Goal: Task Accomplishment & Management: Use online tool/utility

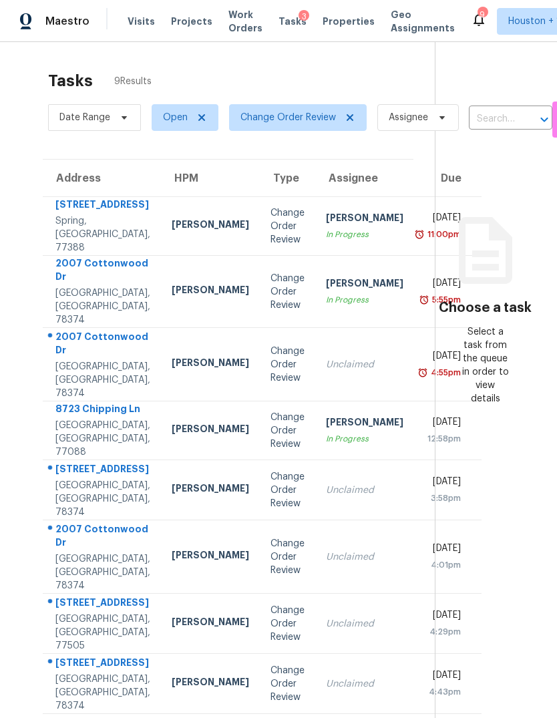
click at [84, 286] on div "2007 Cottonwood Dr" at bounding box center [102, 271] width 95 height 30
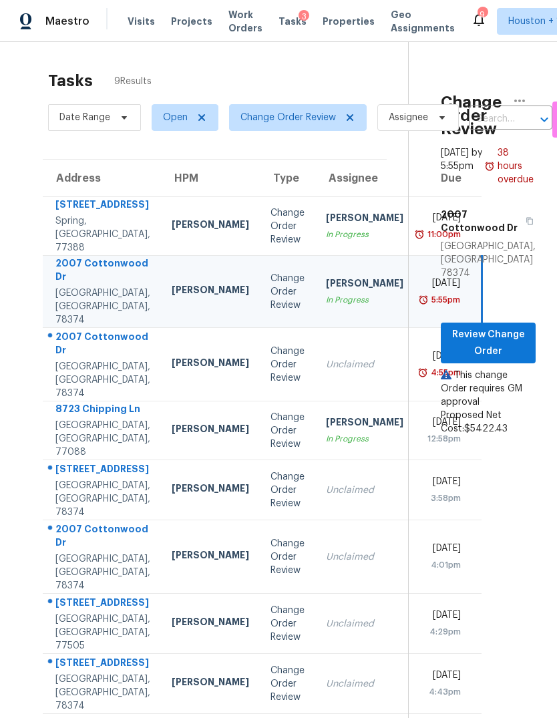
click at [315, 401] on td "Unclaimed" at bounding box center [364, 364] width 99 height 73
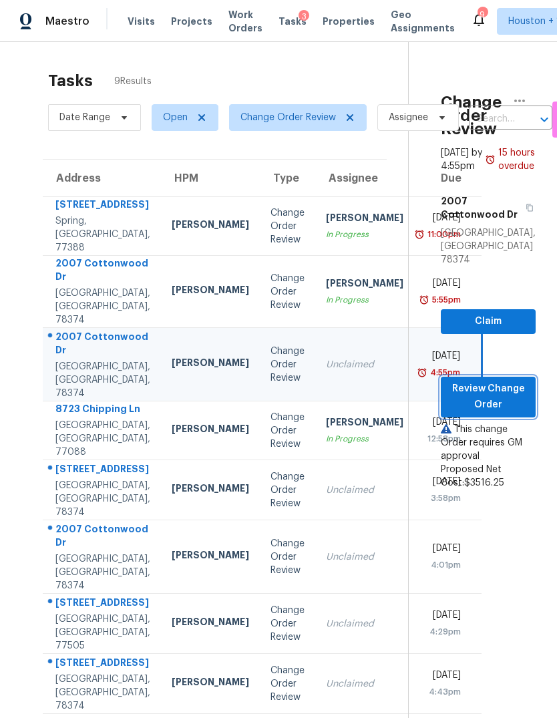
click at [498, 383] on span "Review Change Order" at bounding box center [487, 397] width 73 height 33
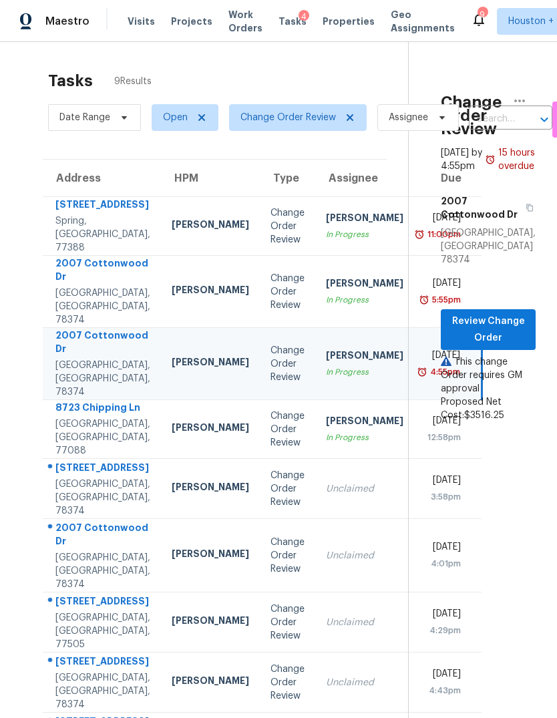
click at [76, 456] on div "Houston, TX, 77088" at bounding box center [102, 437] width 95 height 40
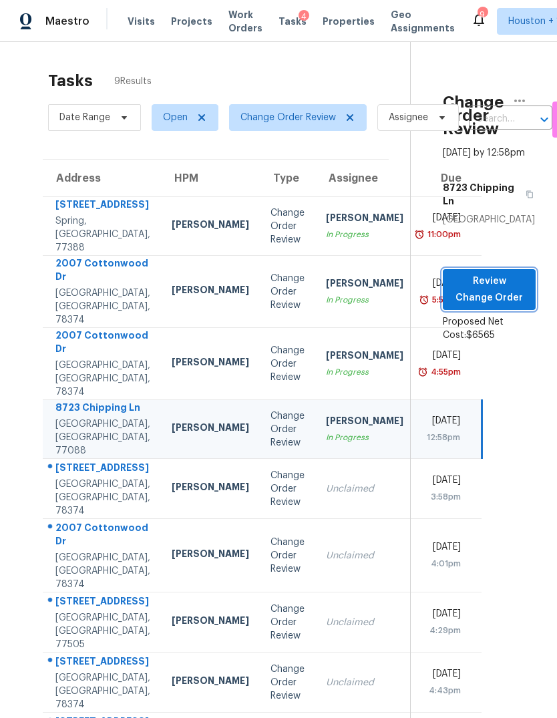
click at [477, 304] on span "Review Change Order" at bounding box center [488, 289] width 71 height 33
click at [74, 477] on div "215 Pecos Dr" at bounding box center [102, 469] width 95 height 17
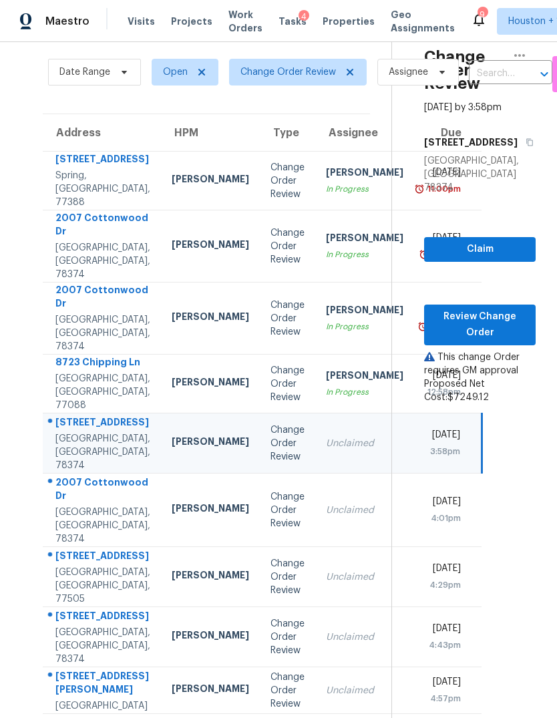
scroll to position [45, 0]
click at [494, 312] on span "Review Change Order" at bounding box center [480, 325] width 90 height 33
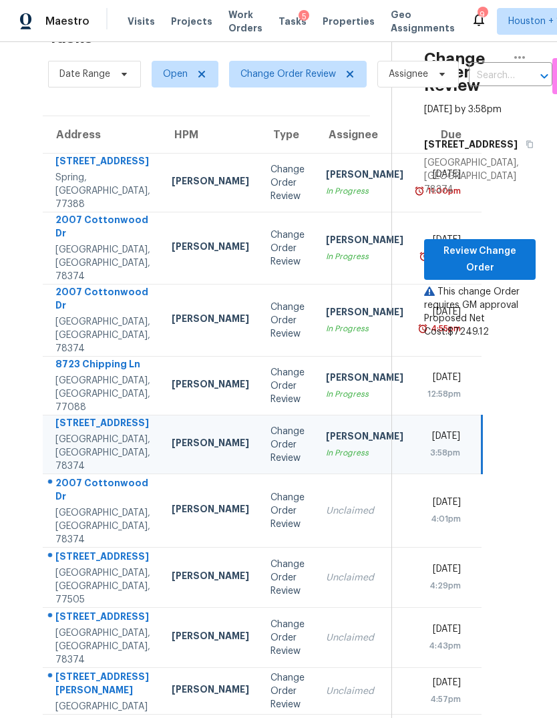
scroll to position [50, 0]
click at [70, 556] on div "6719 Trimstone Dr" at bounding box center [102, 558] width 95 height 17
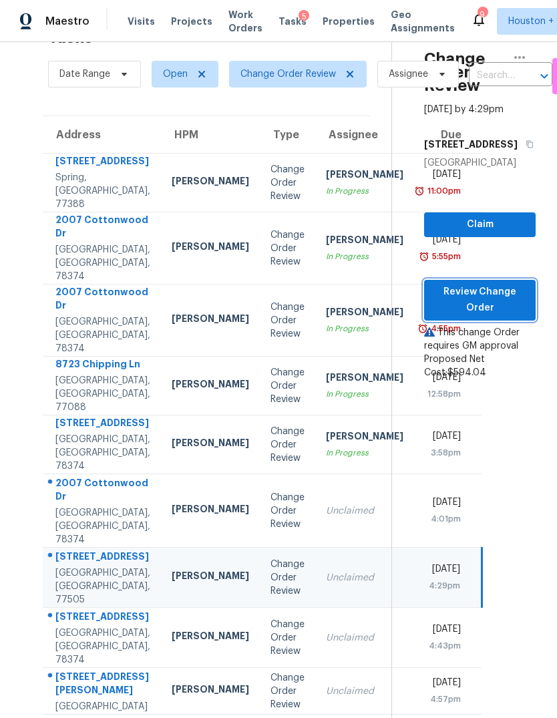
click at [503, 284] on span "Review Change Order" at bounding box center [480, 300] width 90 height 33
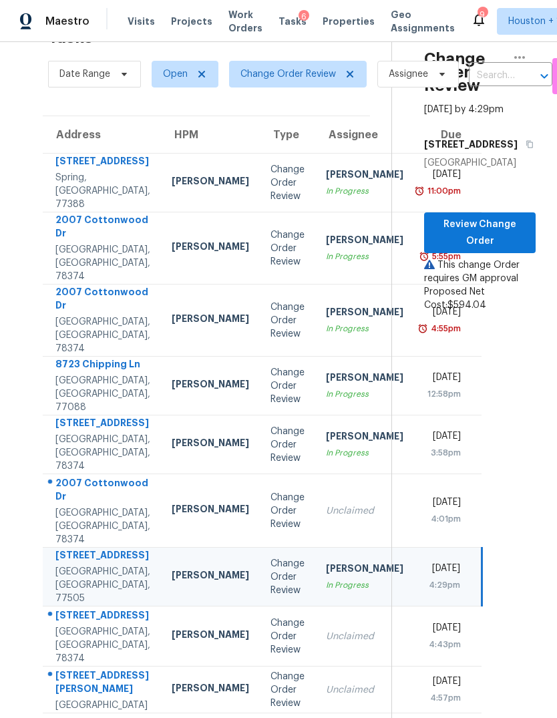
scroll to position [42, 0]
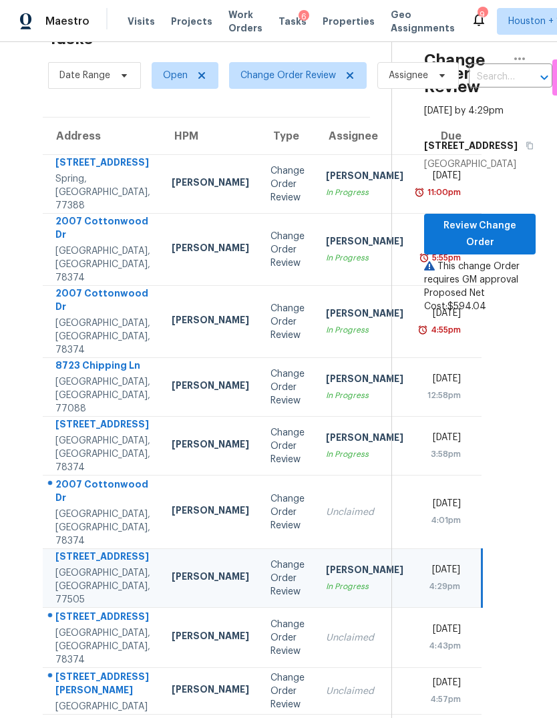
click at [68, 626] on div "Portland, TX, 78374" at bounding box center [102, 646] width 95 height 40
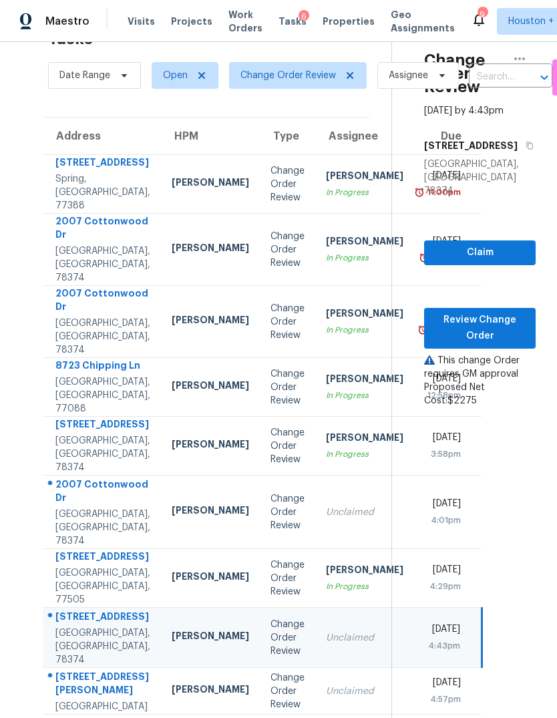
click at [89, 673] on div "22906 Dale River Rd" at bounding box center [102, 685] width 95 height 30
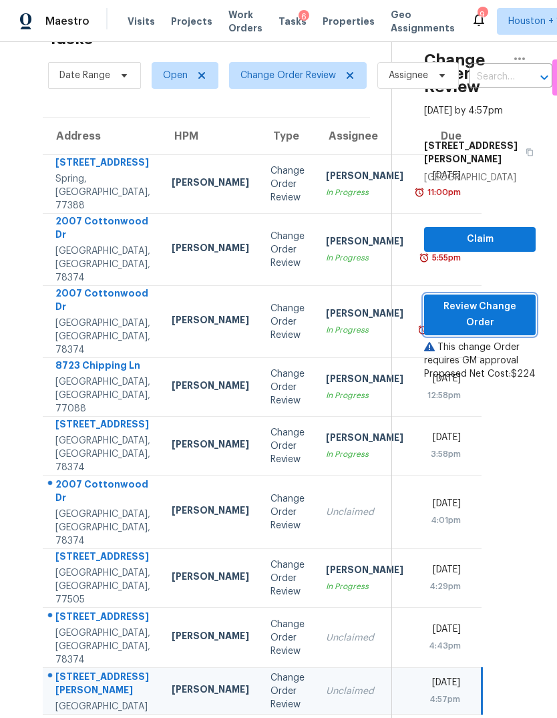
click at [486, 299] on span "Review Change Order" at bounding box center [480, 315] width 90 height 33
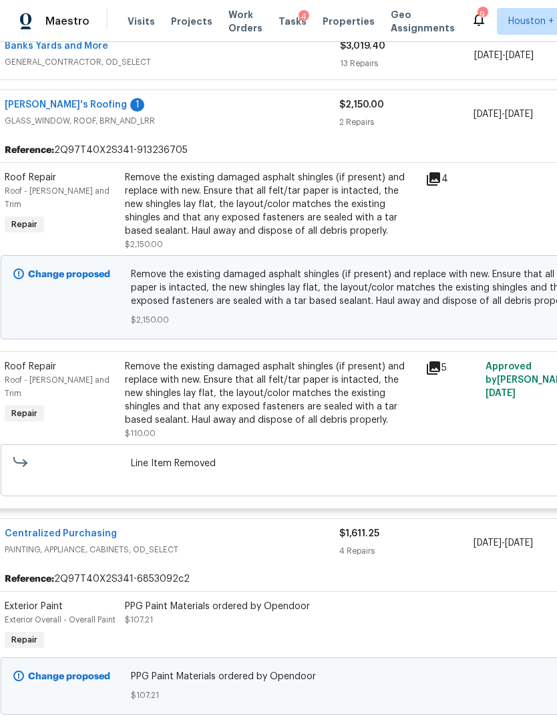
scroll to position [369, 16]
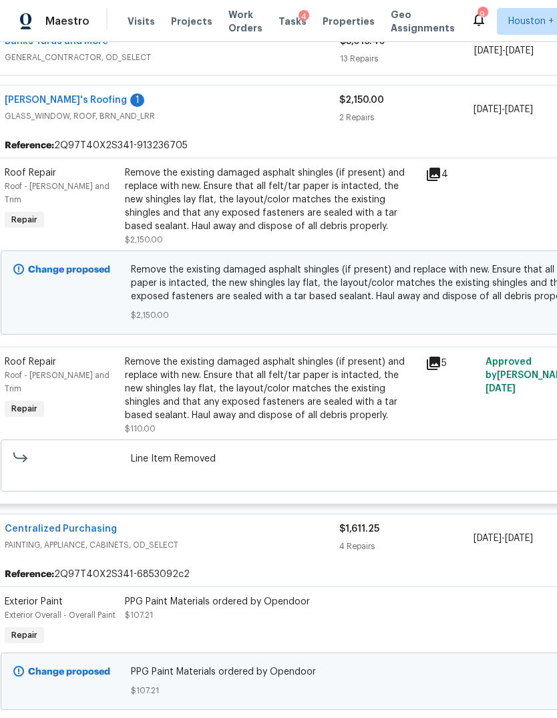
click at [352, 178] on div "Remove the existing damaged asphalt shingles (if present) and replace with new.…" at bounding box center [271, 199] width 292 height 67
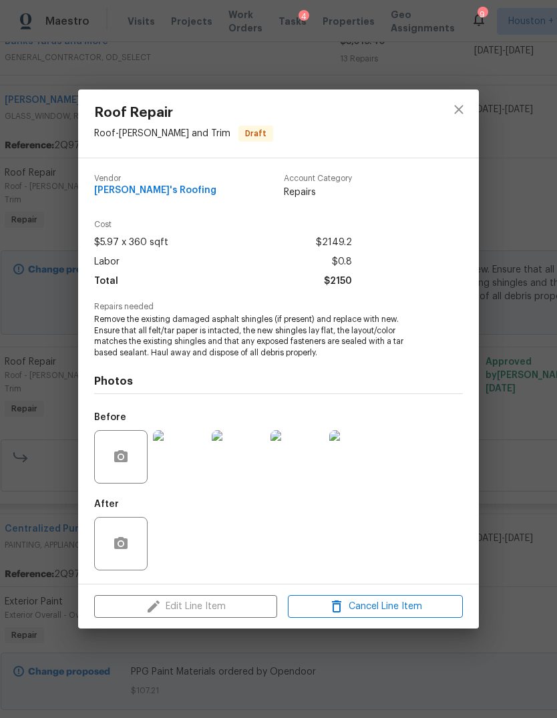
click at [179, 463] on img at bounding box center [179, 456] width 53 height 53
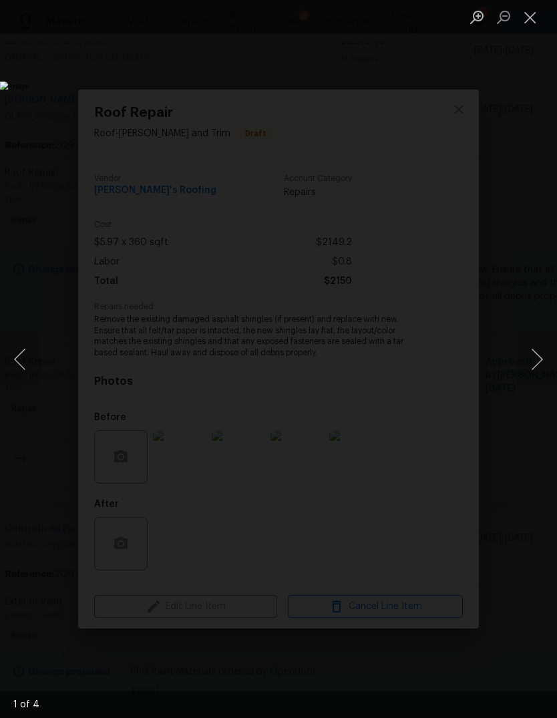
click at [536, 359] on button "Next image" at bounding box center [537, 359] width 40 height 53
click at [528, 355] on button "Next image" at bounding box center [537, 359] width 40 height 53
click at [528, 347] on button "Next image" at bounding box center [537, 359] width 40 height 53
click at [31, 368] on button "Previous image" at bounding box center [20, 359] width 40 height 53
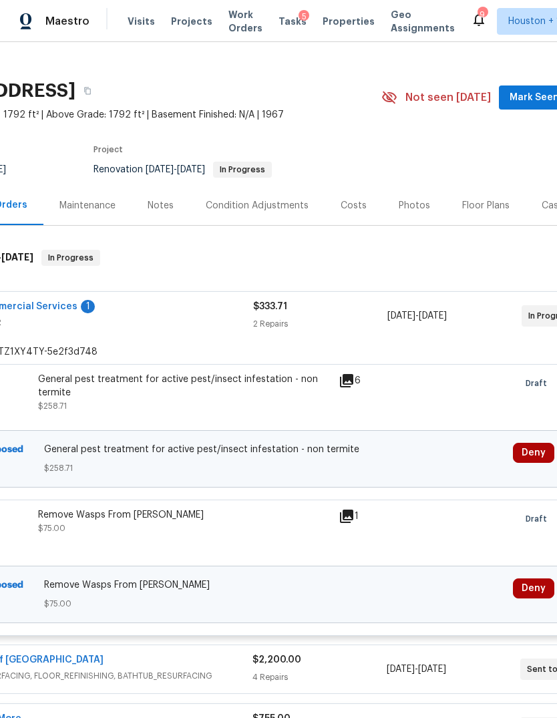
scroll to position [24, 144]
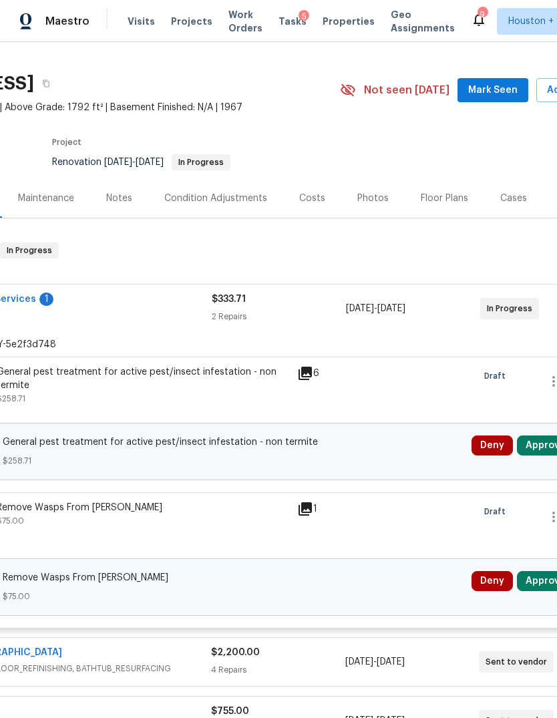
click at [537, 445] on button "Approve" at bounding box center [545, 445] width 57 height 20
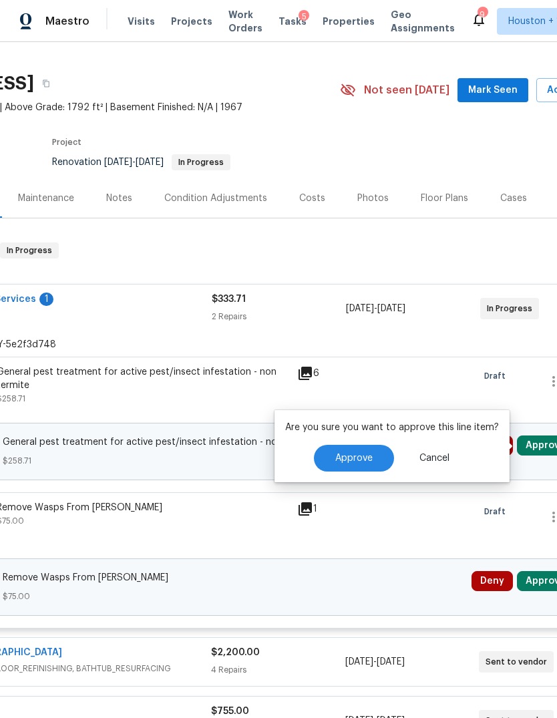
click at [377, 453] on button "Approve" at bounding box center [354, 458] width 80 height 27
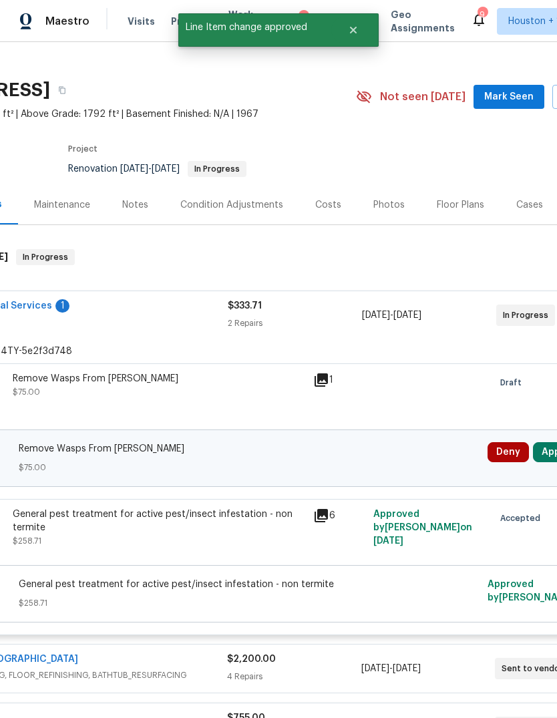
scroll to position [17, 129]
click at [546, 453] on button "Approve" at bounding box center [560, 452] width 57 height 20
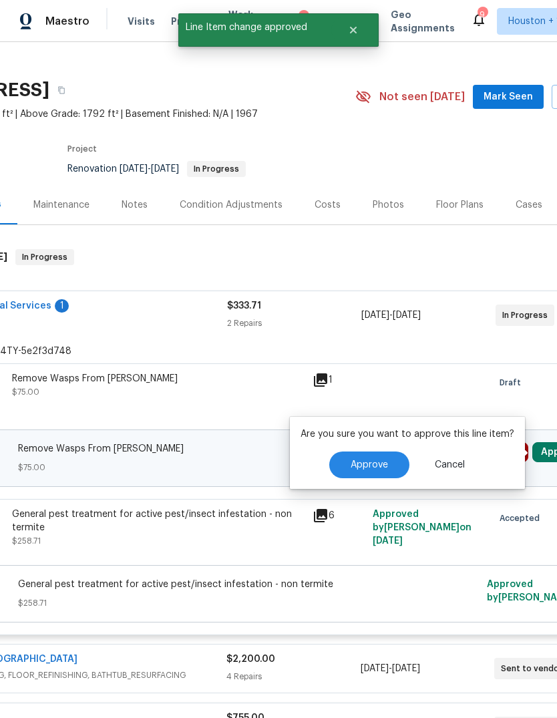
click at [384, 462] on span "Approve" at bounding box center [369, 465] width 37 height 10
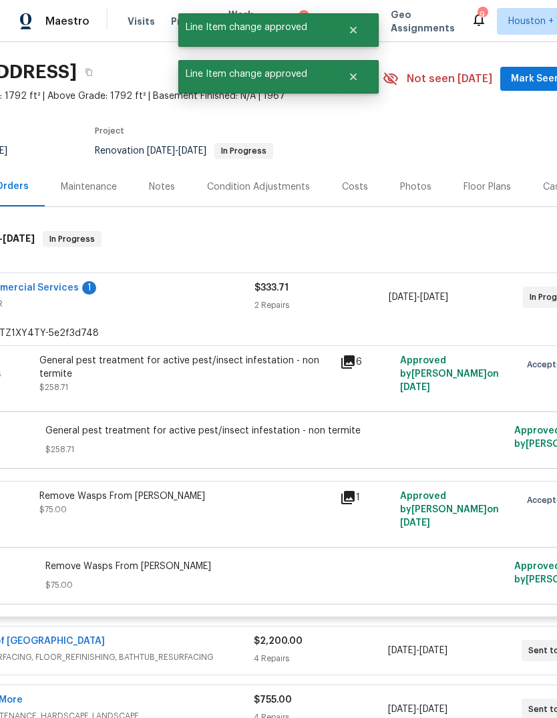
scroll to position [36, 101]
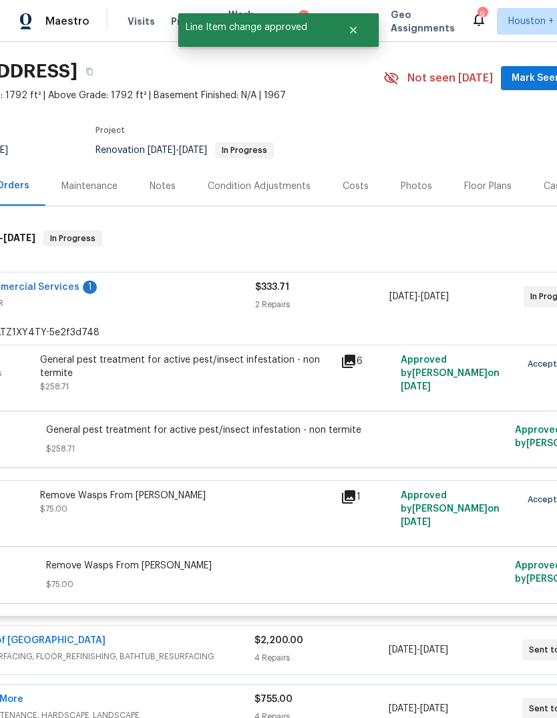
click at [365, 304] on div "2 Repairs" at bounding box center [322, 304] width 134 height 13
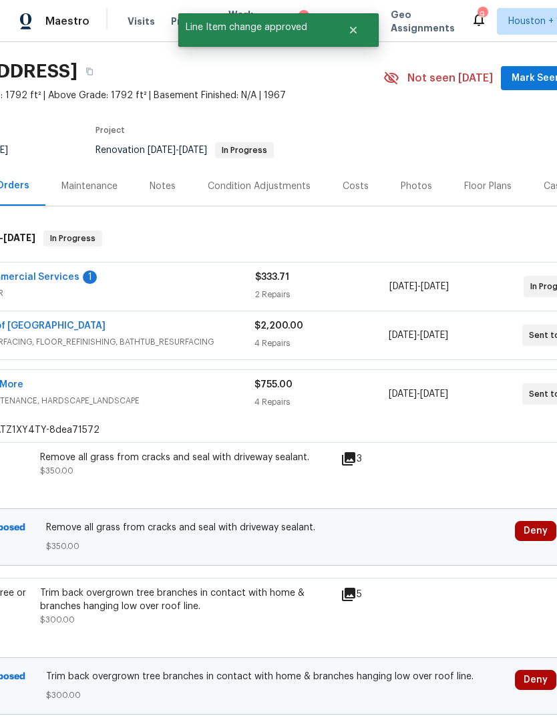
click at [483, 341] on div "[DATE] - [DATE]" at bounding box center [456, 335] width 134 height 32
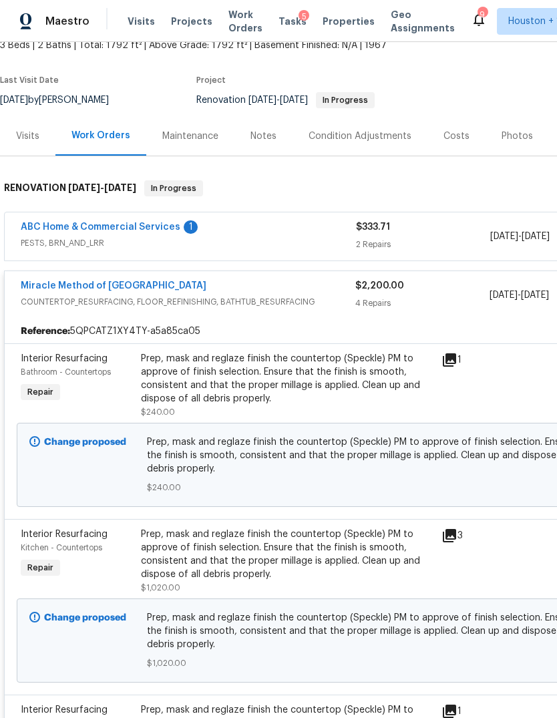
scroll to position [86, 0]
click at [345, 391] on div "Prep, mask and reglaze finish the countertop (Speckle) PM to approve of finish …" at bounding box center [287, 378] width 292 height 53
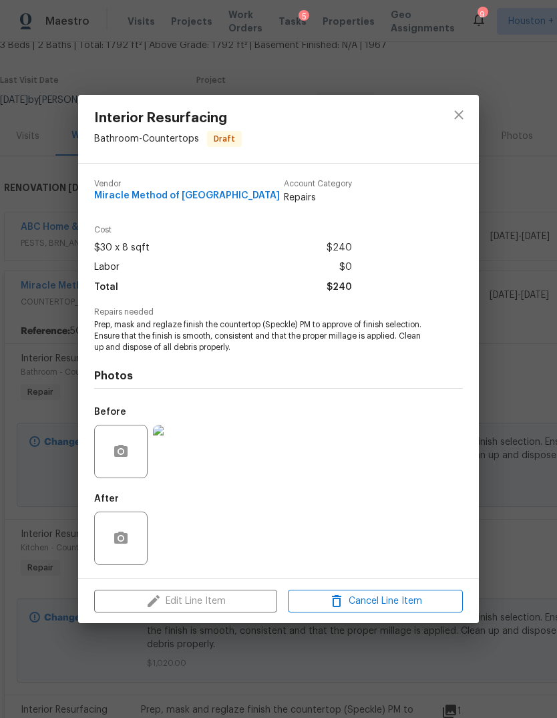
click at [177, 454] on img at bounding box center [179, 451] width 53 height 53
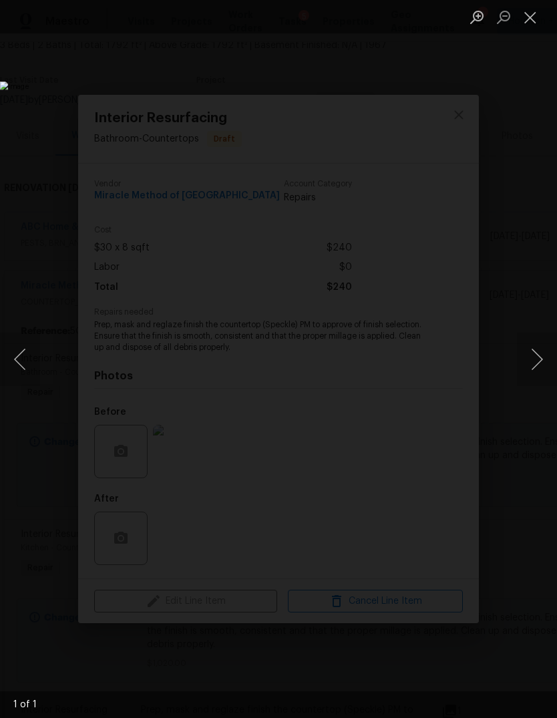
click at [535, 21] on button "Close lightbox" at bounding box center [530, 16] width 27 height 23
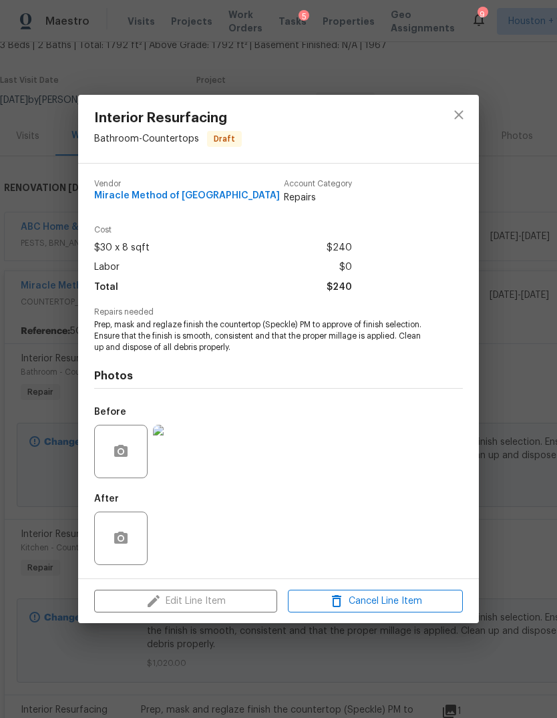
click at [526, 144] on div "Interior Resurfacing Bathroom - Countertops Draft Vendor Miracle Method of Corp…" at bounding box center [278, 359] width 557 height 718
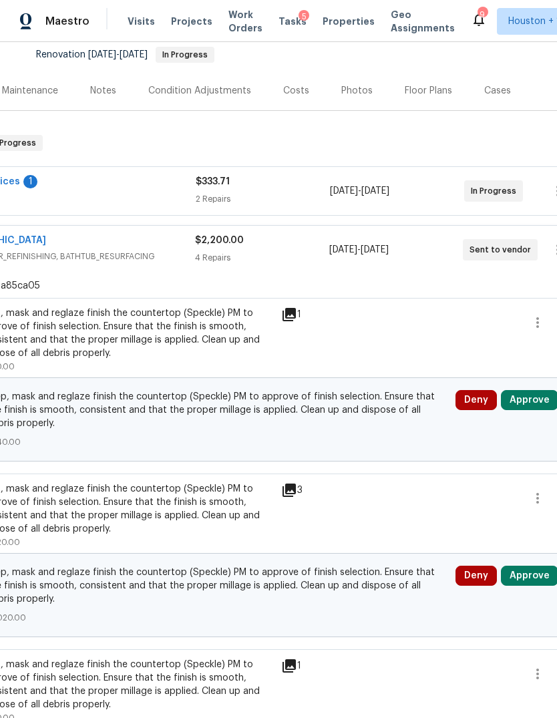
scroll to position [130, 164]
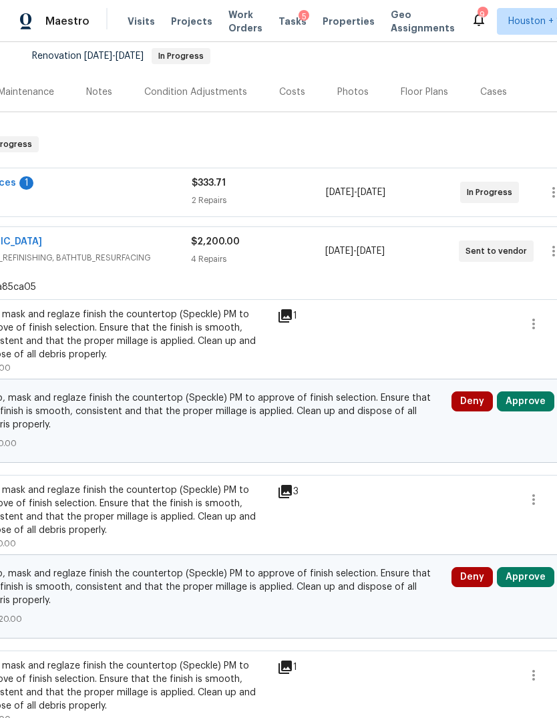
click at [537, 403] on button "Approve" at bounding box center [525, 401] width 57 height 20
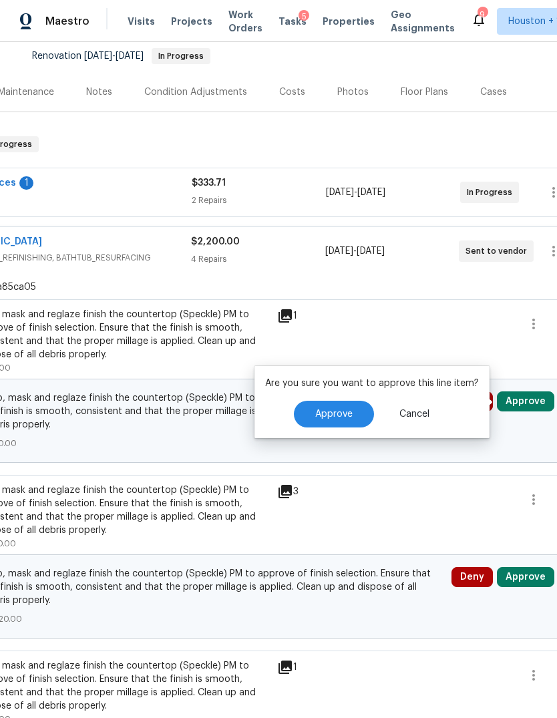
click at [333, 418] on span "Approve" at bounding box center [333, 414] width 37 height 10
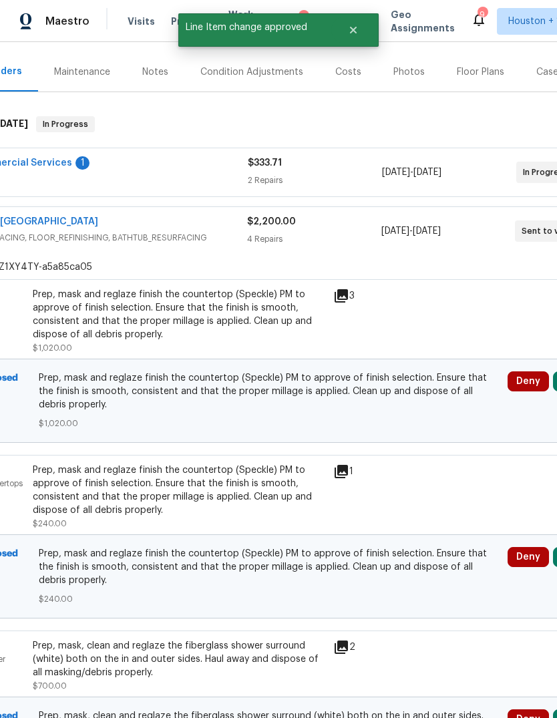
scroll to position [150, 108]
click at [63, 333] on div "Prep, mask and reglaze finish the countertop (Speckle) PM to approve of finish …" at bounding box center [179, 314] width 292 height 53
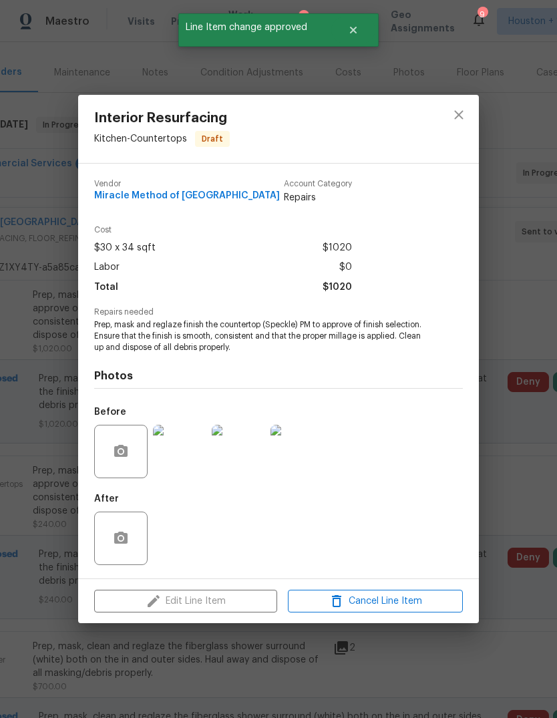
click at [187, 465] on img at bounding box center [179, 451] width 53 height 53
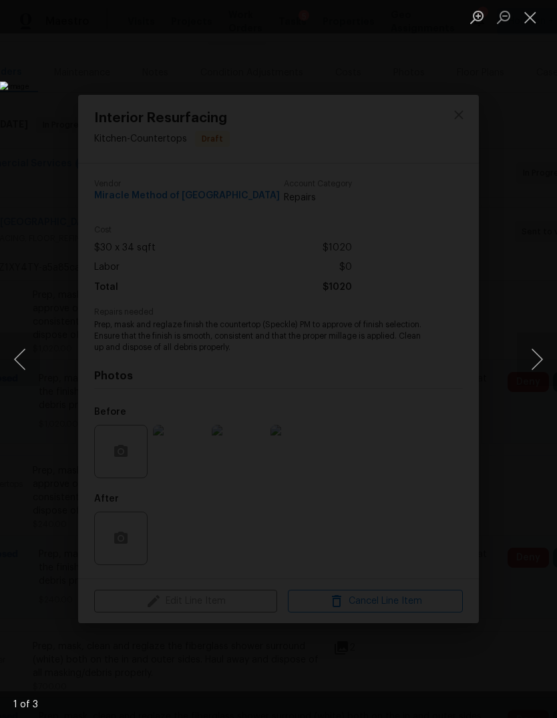
click at [540, 373] on button "Next image" at bounding box center [537, 359] width 40 height 53
click at [534, 372] on button "Next image" at bounding box center [537, 359] width 40 height 53
click at [522, 19] on button "Close lightbox" at bounding box center [530, 16] width 27 height 23
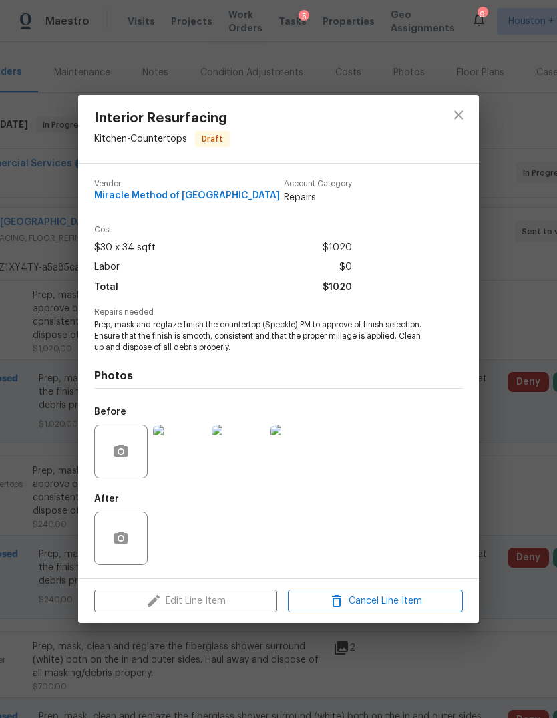
click at [522, 527] on div "Interior Resurfacing Kitchen - Countertops Draft Vendor Miracle Method of Corpu…" at bounding box center [278, 359] width 557 height 718
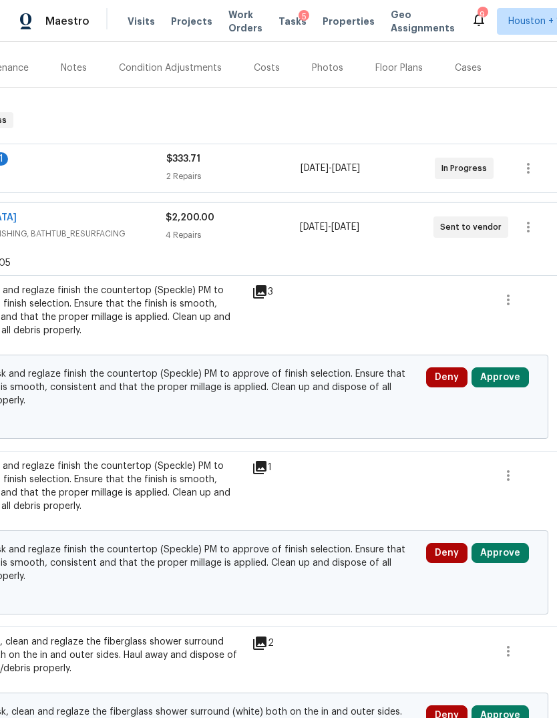
scroll to position [153, 192]
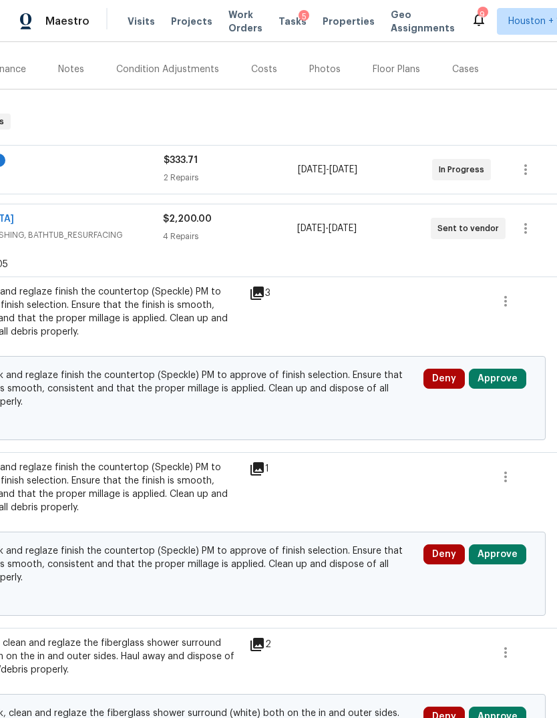
click at [515, 387] on button "Approve" at bounding box center [497, 379] width 57 height 20
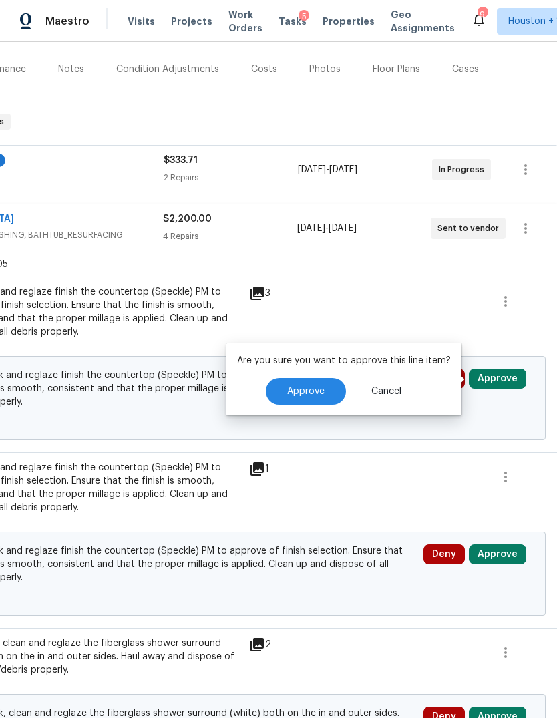
click at [322, 400] on button "Approve" at bounding box center [306, 391] width 80 height 27
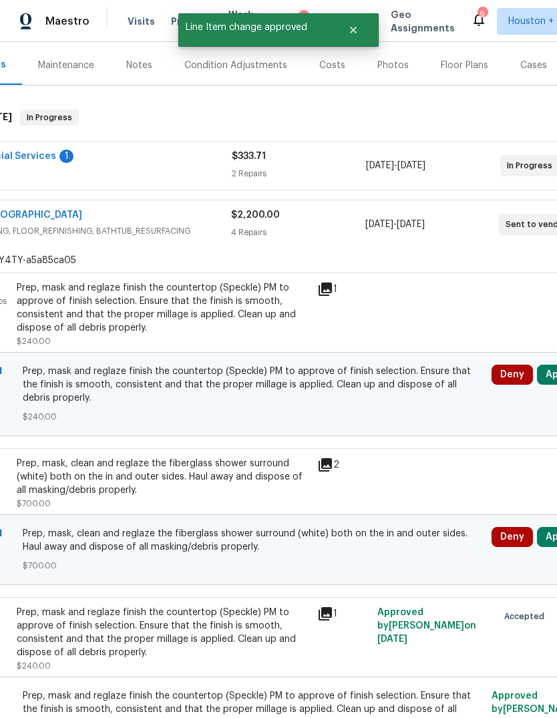
scroll to position [157, 124]
click at [57, 326] on div "Prep, mask and reglaze finish the countertop (Speckle) PM to approve of finish …" at bounding box center [163, 307] width 292 height 53
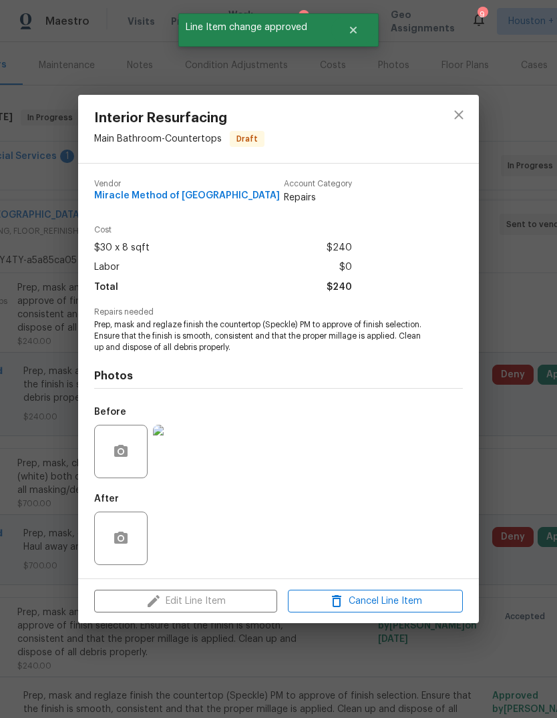
click at [170, 456] on img at bounding box center [179, 451] width 53 height 53
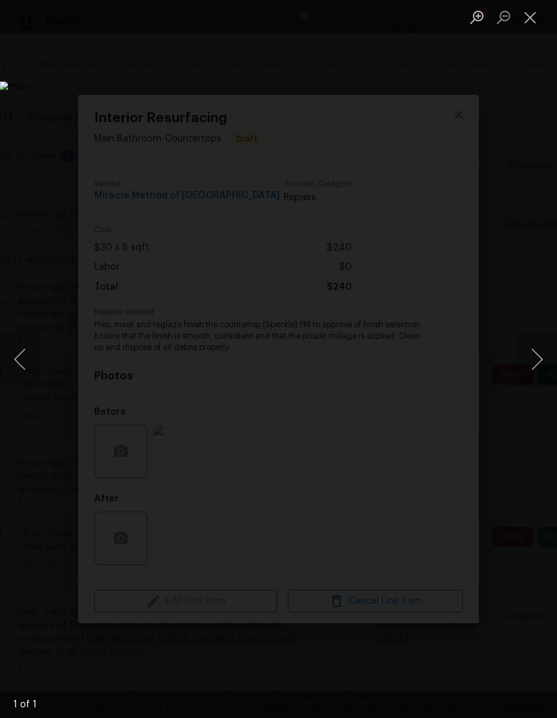
click at [524, 19] on button "Close lightbox" at bounding box center [530, 16] width 27 height 23
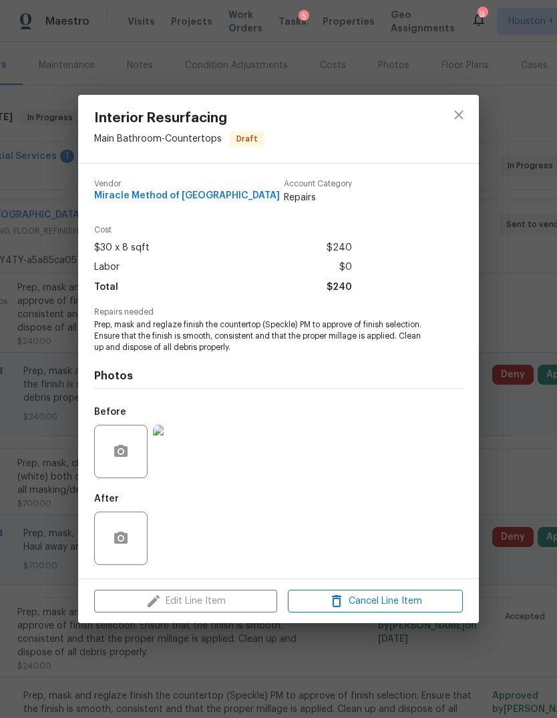
click at [535, 262] on div "Interior Resurfacing Main Bathroom - Countertops Draft Vendor Miracle Method of…" at bounding box center [278, 359] width 557 height 718
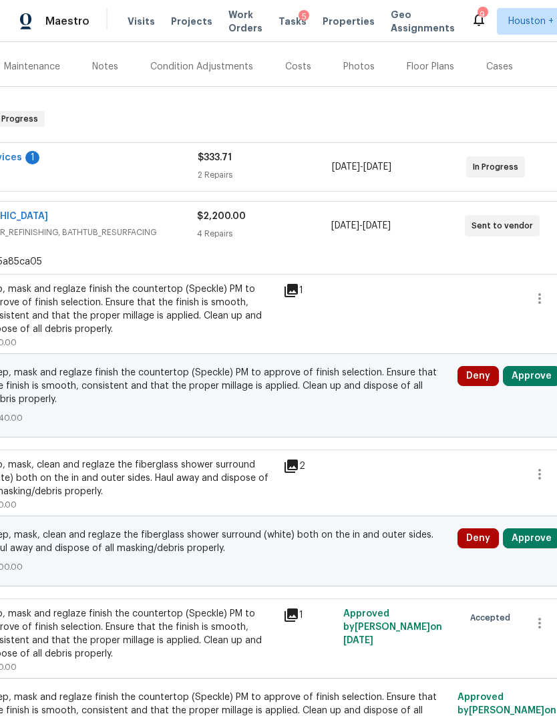
scroll to position [155, 158]
click at [520, 379] on button "Approve" at bounding box center [531, 377] width 57 height 20
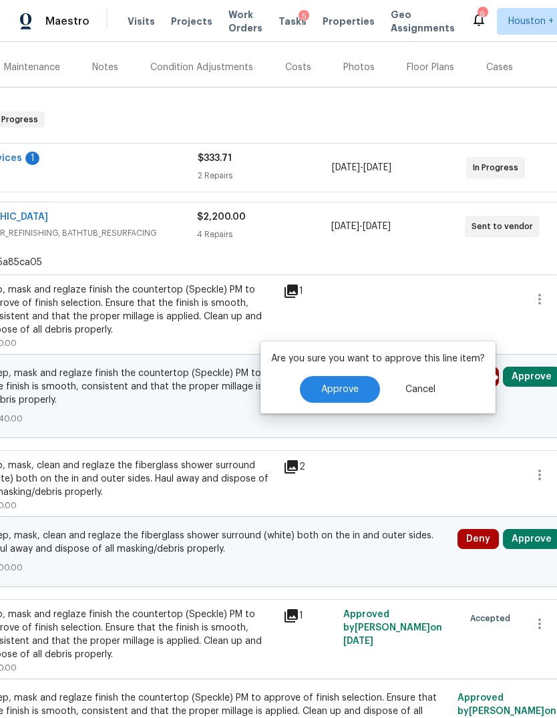
click at [353, 385] on span "Approve" at bounding box center [339, 390] width 37 height 10
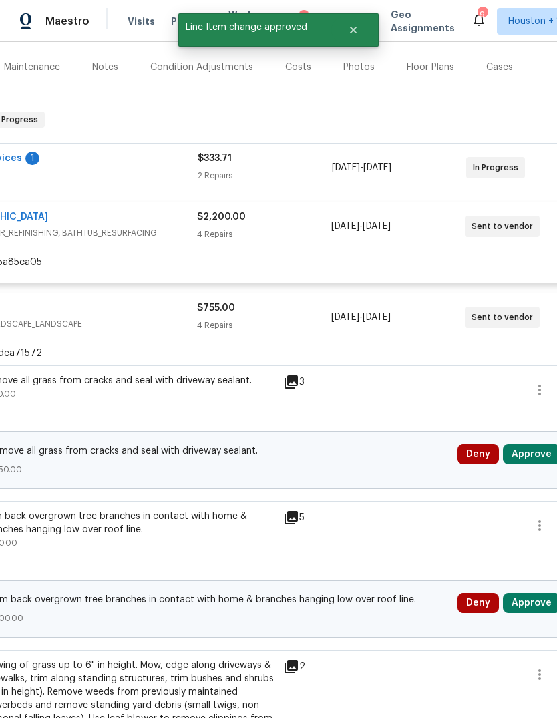
scroll to position [180, 78]
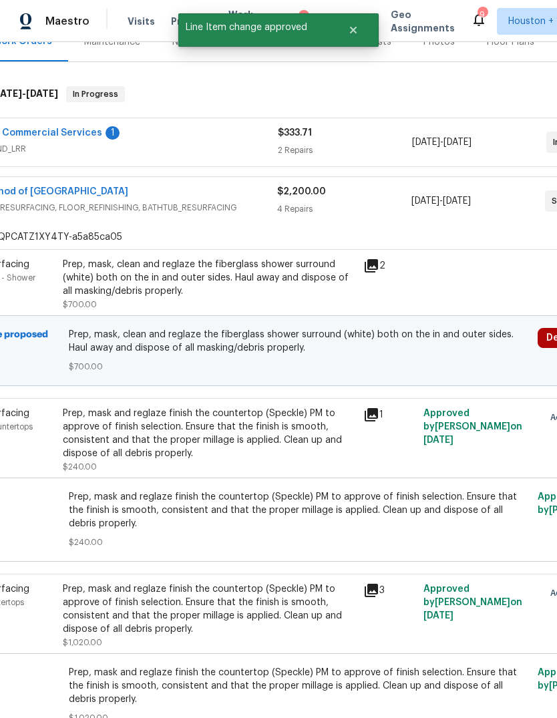
click at [86, 298] on div "Prep, mask, clean and reglaze the fiberglass shower surround (white) both on th…" at bounding box center [209, 284] width 292 height 53
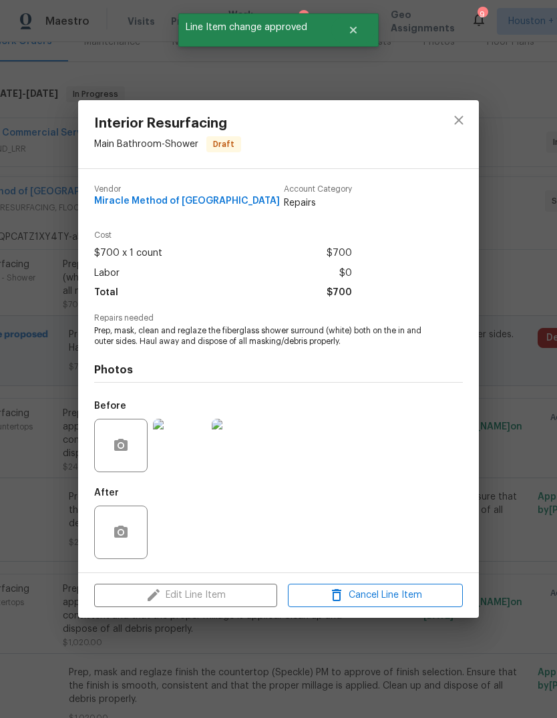
click at [175, 453] on img at bounding box center [179, 445] width 53 height 53
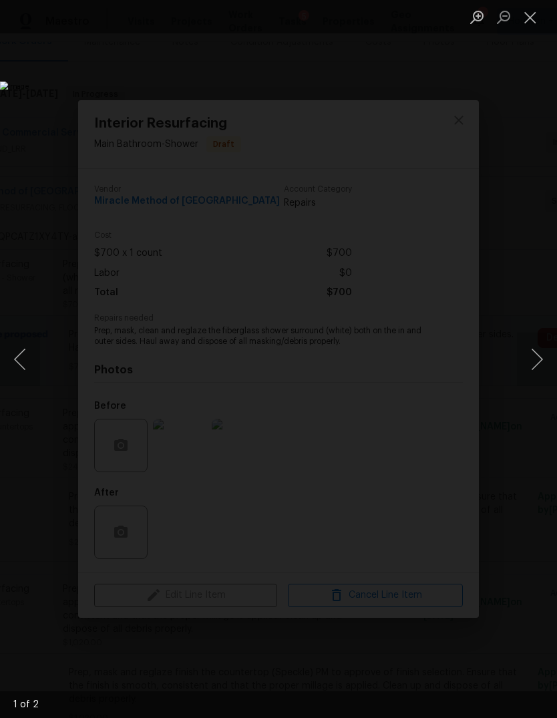
click at [542, 354] on button "Next image" at bounding box center [537, 359] width 40 height 53
click at [533, 8] on button "Close lightbox" at bounding box center [530, 16] width 27 height 23
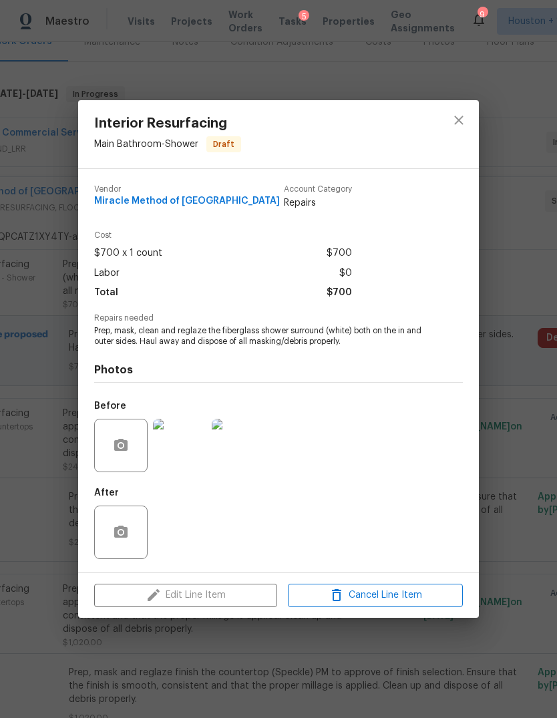
click at [534, 324] on div "Interior Resurfacing Main Bathroom - Shower Draft Vendor Miracle Method of Corp…" at bounding box center [278, 359] width 557 height 718
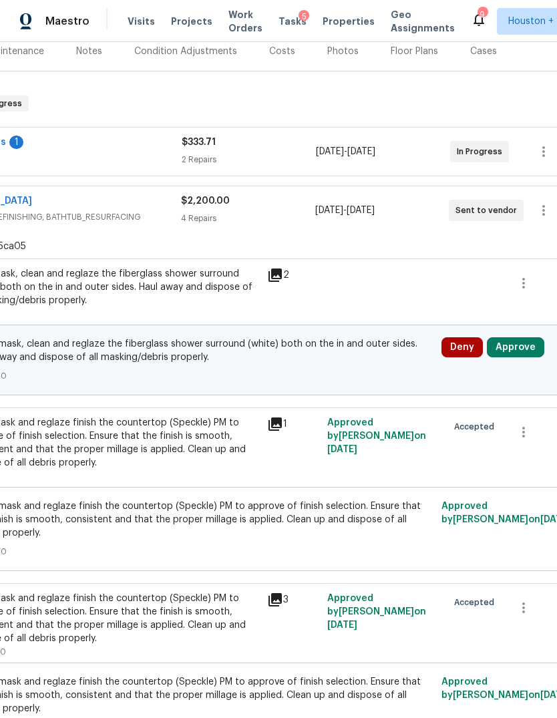
scroll to position [154, 174]
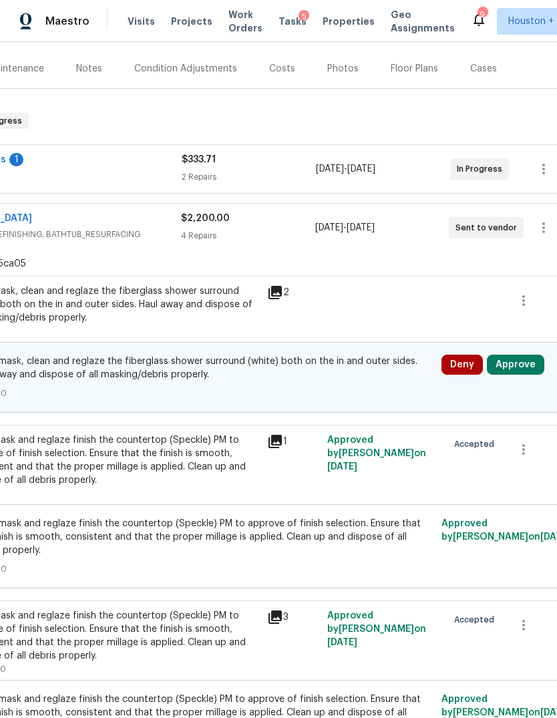
click at [520, 368] on button "Approve" at bounding box center [515, 365] width 57 height 20
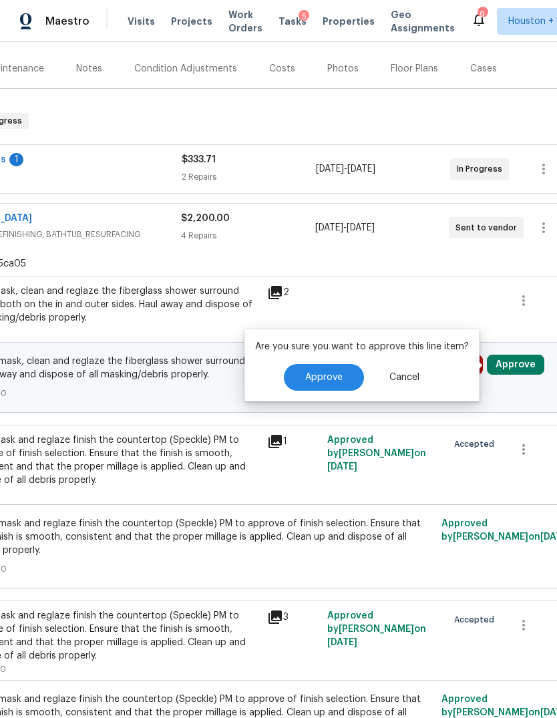
click at [326, 376] on span "Approve" at bounding box center [323, 378] width 37 height 10
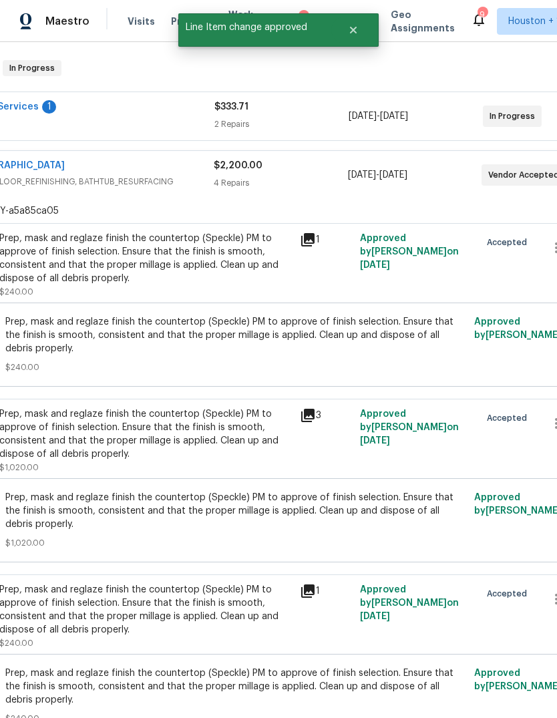
scroll to position [173, 116]
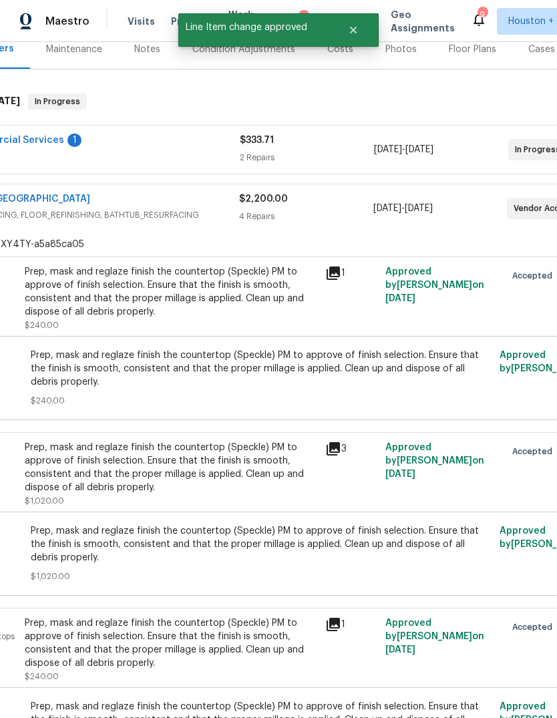
click at [377, 234] on div "Reference: 5QPCATZ1XY4TY-a5a85ca05" at bounding box center [260, 244] width 745 height 24
click at [362, 209] on div "$2,200.00 4 Repairs" at bounding box center [306, 208] width 134 height 32
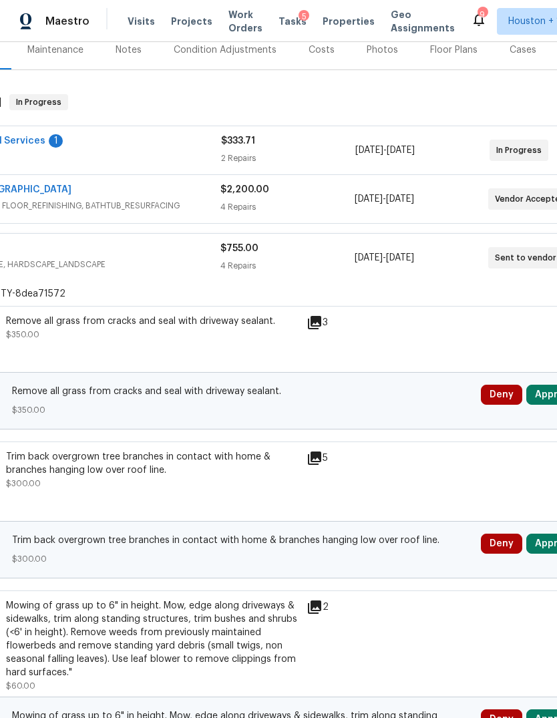
scroll to position [168, 130]
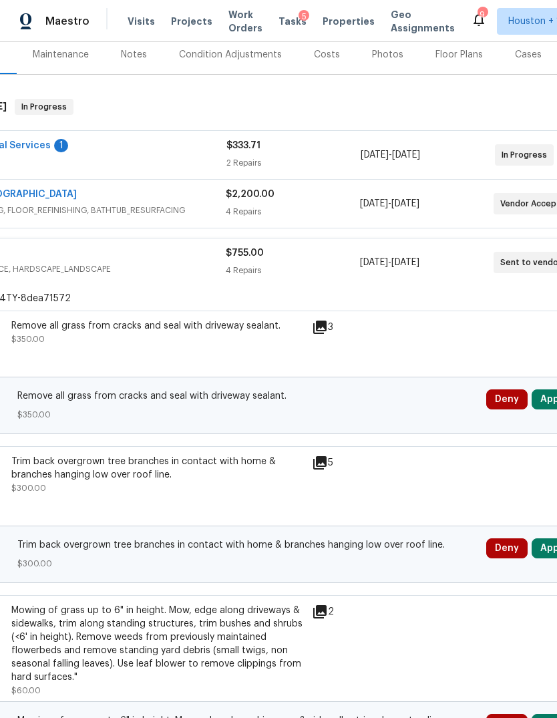
click at [74, 333] on div "Remove all grass from cracks and seal with driveway sealant. $350.00" at bounding box center [157, 332] width 292 height 27
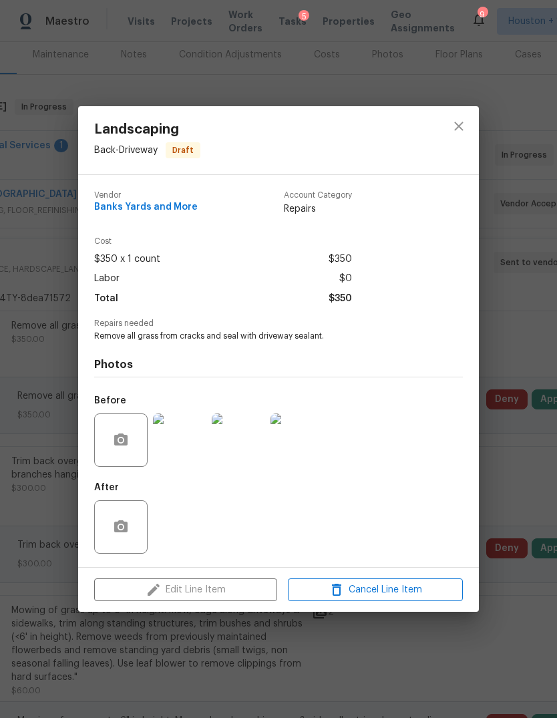
click at [174, 440] on img at bounding box center [179, 439] width 53 height 53
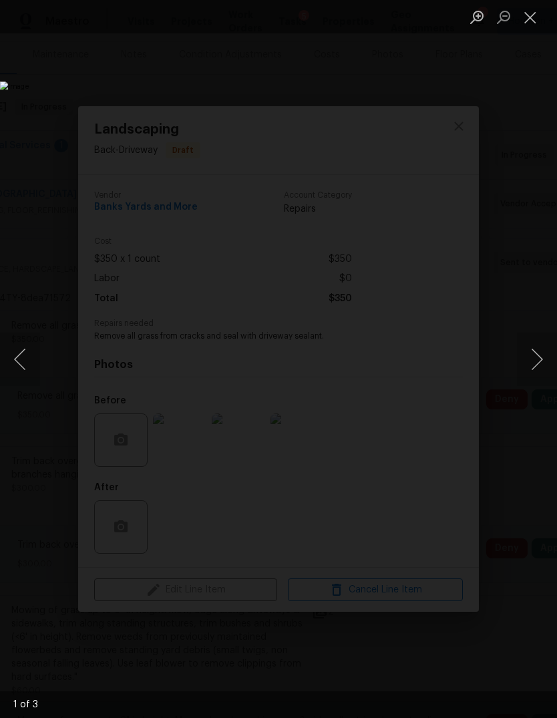
click at [542, 363] on button "Next image" at bounding box center [537, 359] width 40 height 53
click at [536, 375] on button "Next image" at bounding box center [537, 359] width 40 height 53
click at [538, 368] on button "Next image" at bounding box center [537, 359] width 40 height 53
click at [536, 375] on button "Next image" at bounding box center [537, 359] width 40 height 53
click at [540, 363] on button "Next image" at bounding box center [537, 359] width 40 height 53
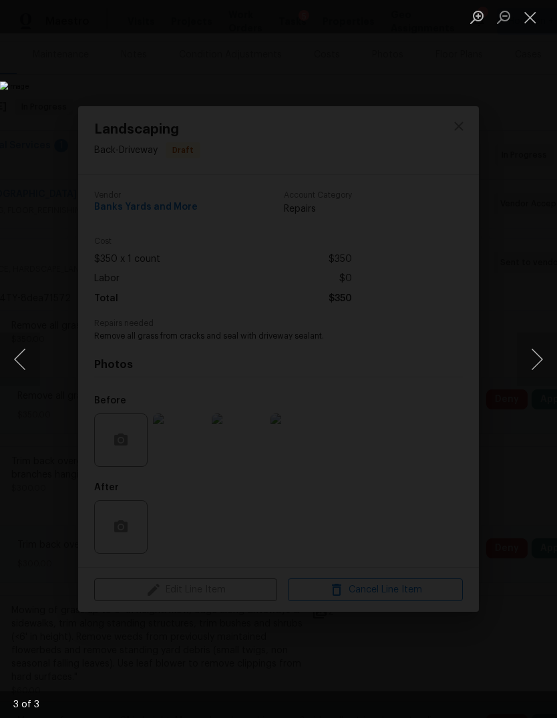
click at [529, 5] on button "Close lightbox" at bounding box center [530, 16] width 27 height 23
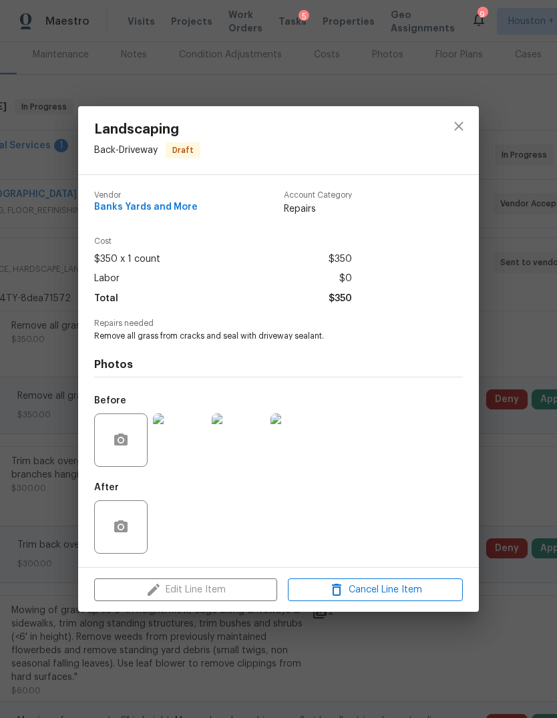
click at [514, 381] on div "Landscaping Back - Driveway Draft Vendor Banks Yards and More Account Category …" at bounding box center [278, 359] width 557 height 718
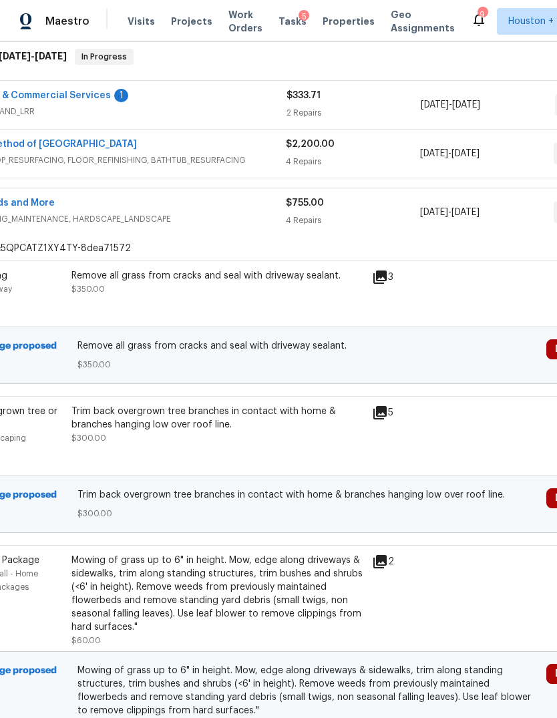
scroll to position [221, 66]
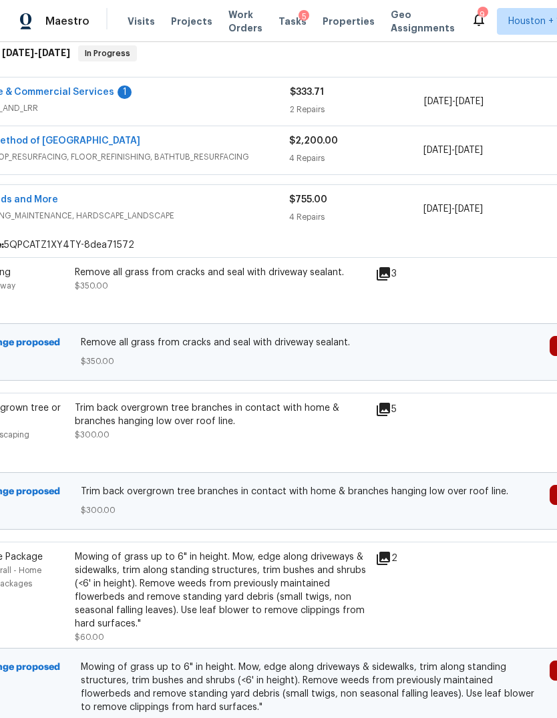
click at [110, 429] on div "Trim back overgrown tree branches in contact with home & branches hanging low o…" at bounding box center [221, 421] width 292 height 40
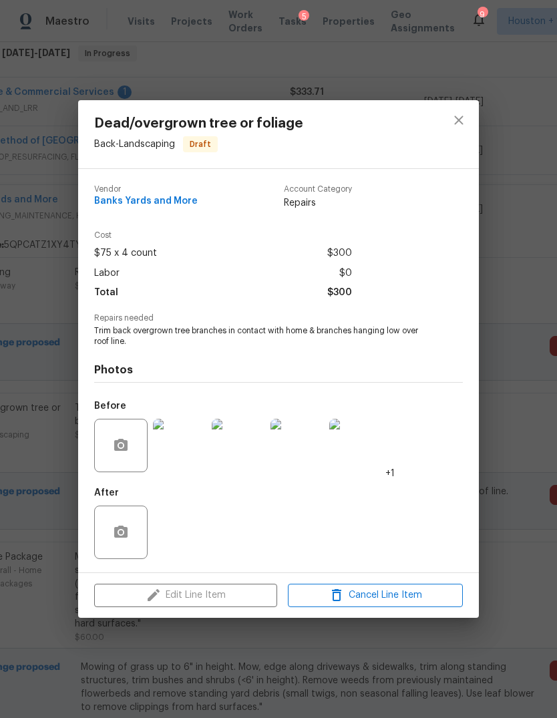
click at [524, 513] on div "Dead/overgrown tree or foliage Back - Landscaping Draft Vendor Banks Yards and …" at bounding box center [278, 359] width 557 height 718
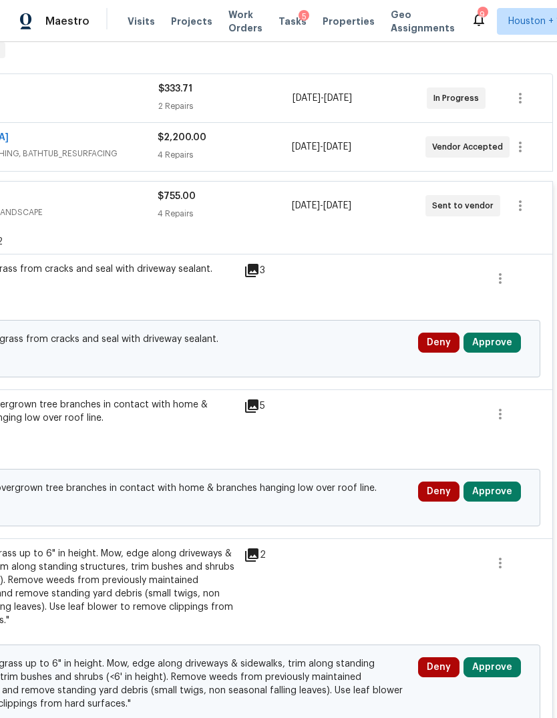
scroll to position [224, 198]
click at [512, 497] on button "Approve" at bounding box center [491, 491] width 57 height 20
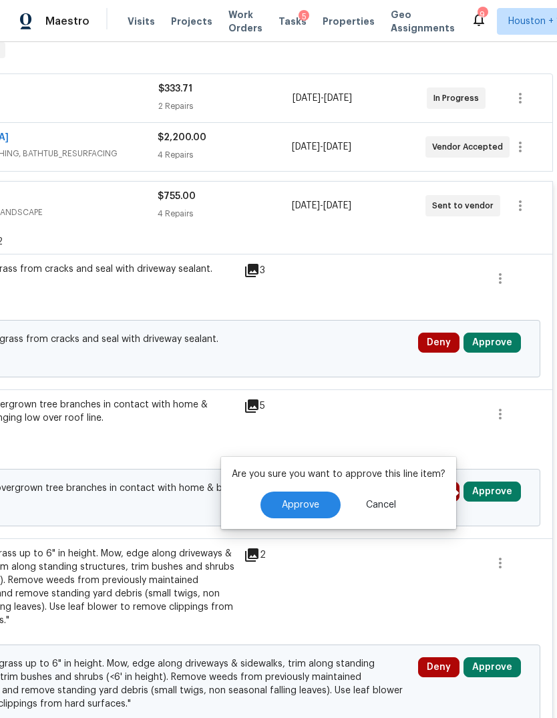
click at [325, 493] on button "Approve" at bounding box center [300, 504] width 80 height 27
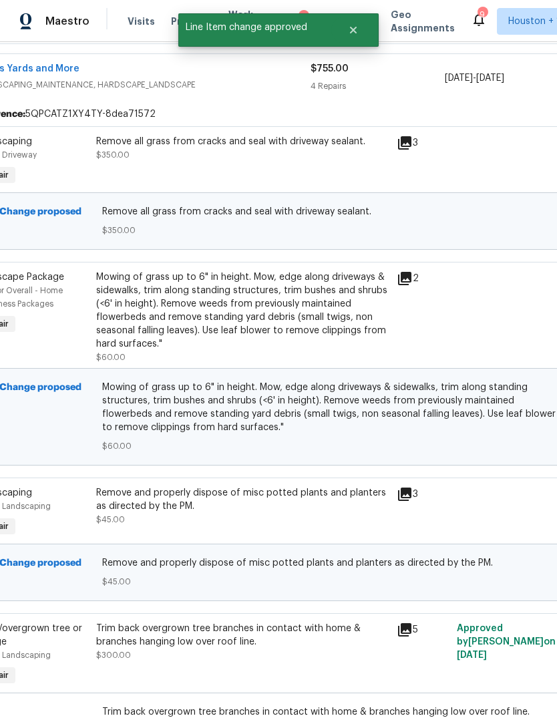
scroll to position [325, 188]
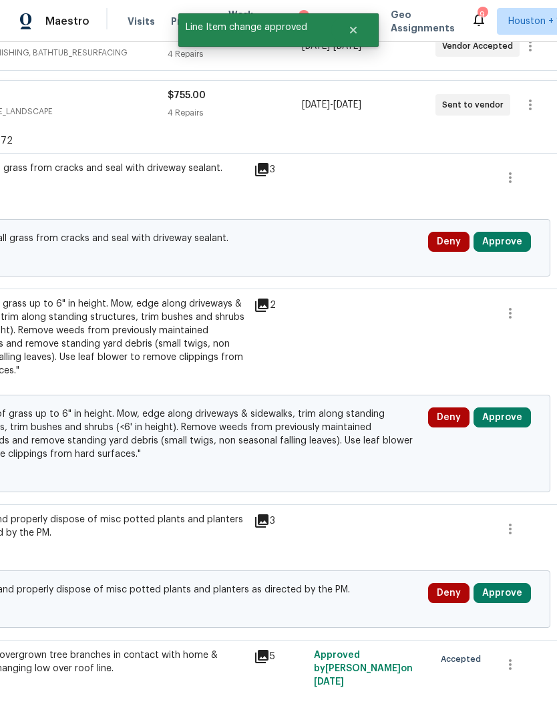
click at [522, 423] on button "Approve" at bounding box center [501, 417] width 57 height 20
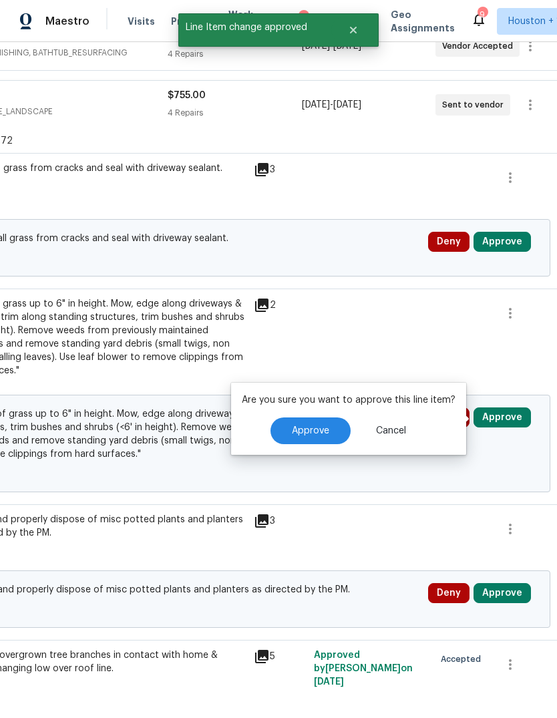
click at [309, 434] on span "Approve" at bounding box center [310, 431] width 37 height 10
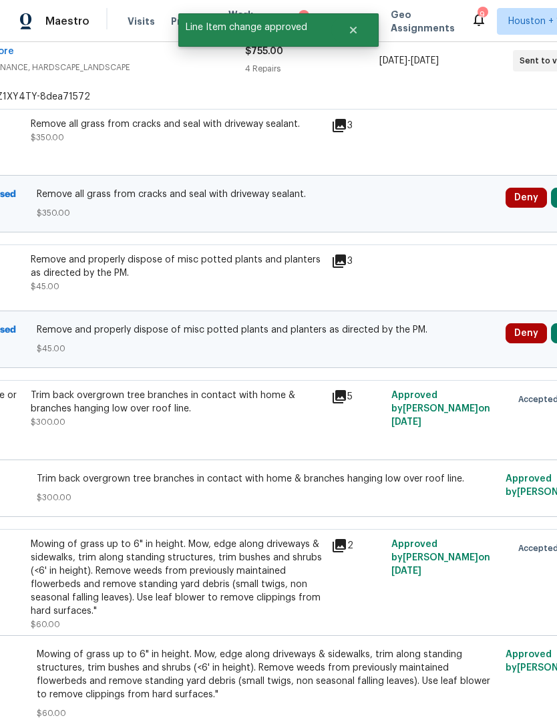
scroll to position [345, 158]
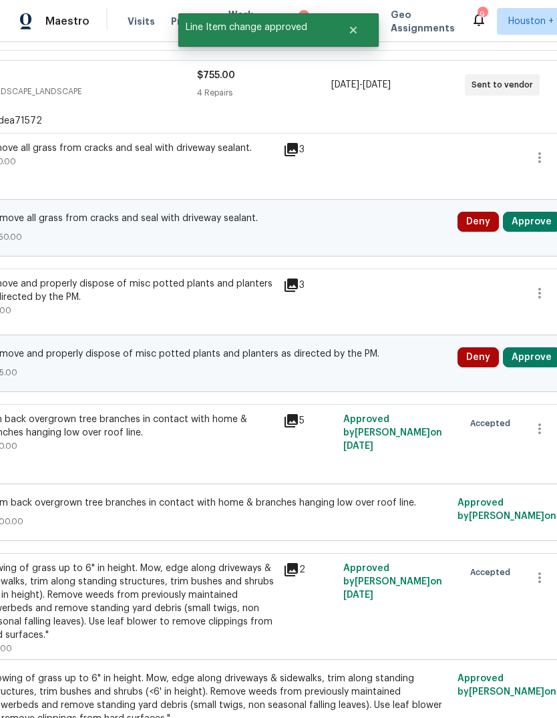
click at [534, 365] on button "Approve" at bounding box center [531, 357] width 57 height 20
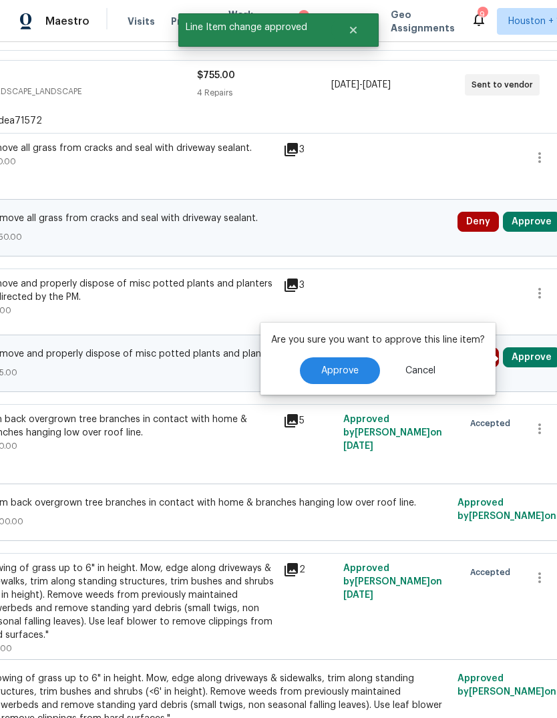
click at [337, 373] on span "Approve" at bounding box center [339, 371] width 37 height 10
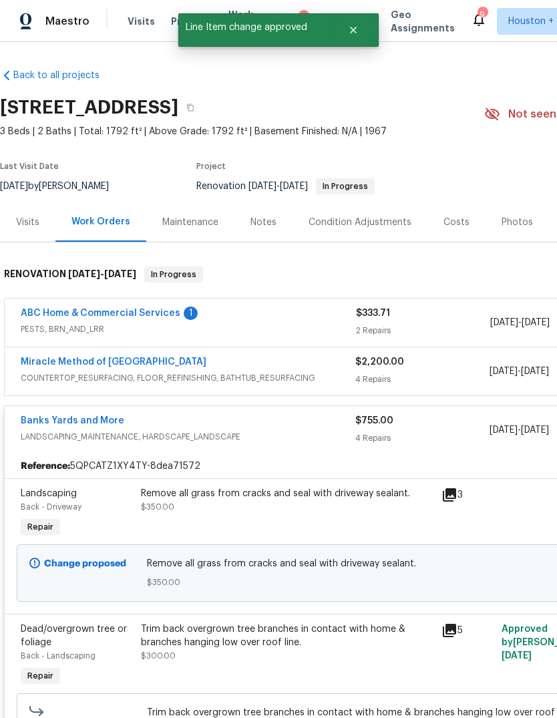
scroll to position [0, 0]
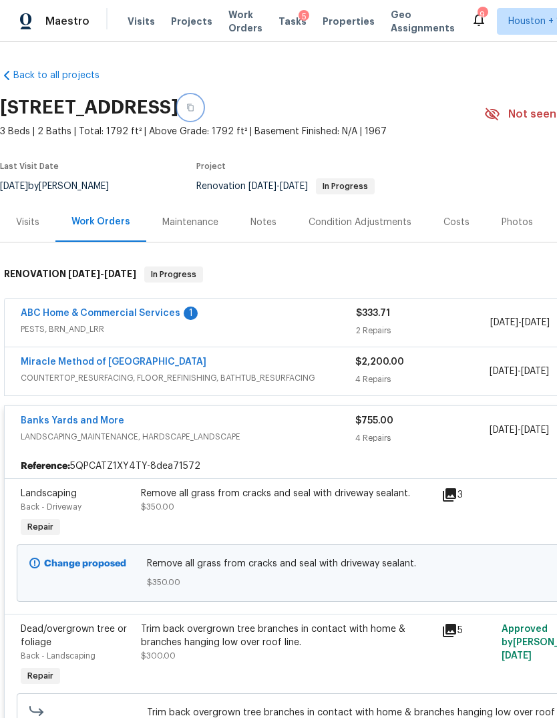
click at [202, 100] on button "button" at bounding box center [190, 107] width 24 height 24
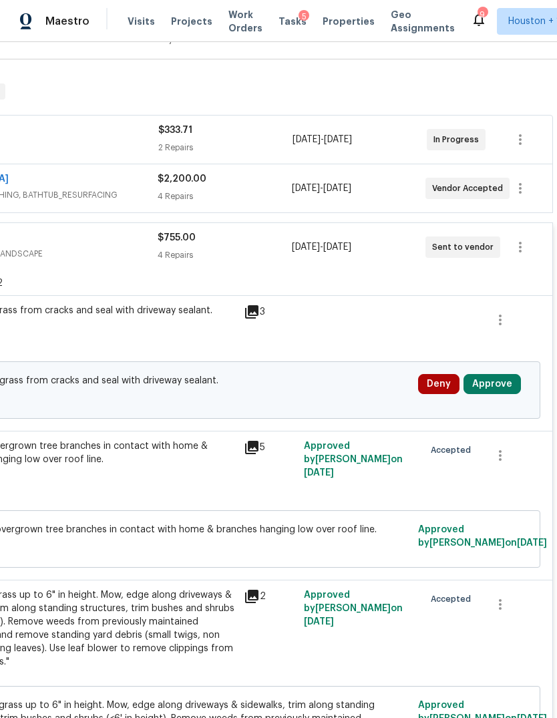
scroll to position [183, 198]
click at [265, 251] on div "4 Repairs" at bounding box center [225, 254] width 134 height 13
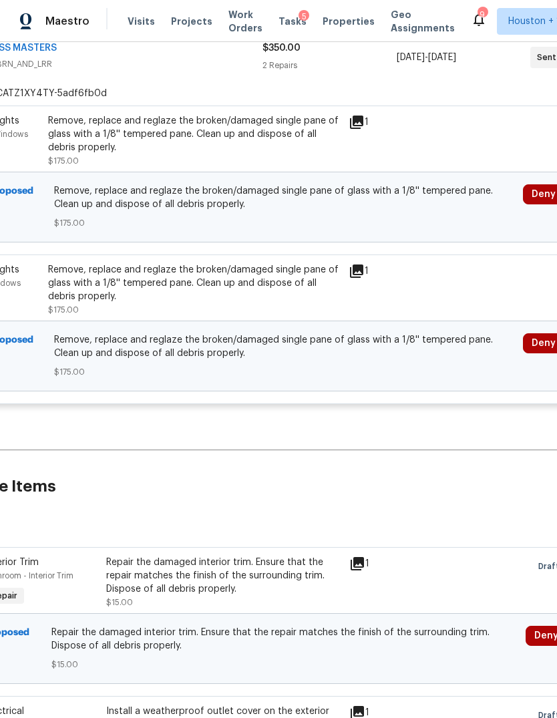
scroll to position [449, 131]
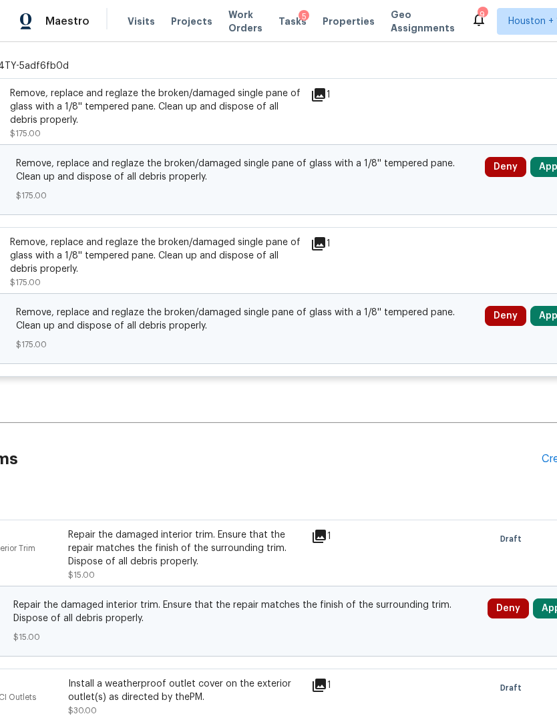
click at [545, 321] on button "Approve" at bounding box center [558, 316] width 57 height 20
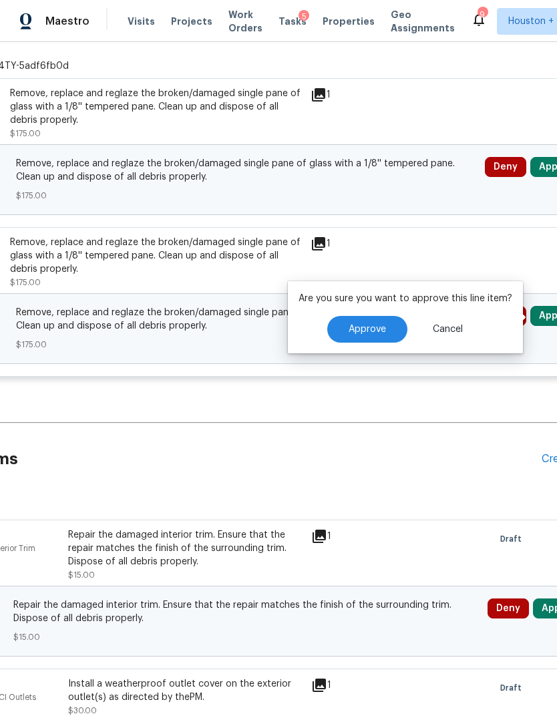
click at [366, 327] on span "Approve" at bounding box center [367, 330] width 37 height 10
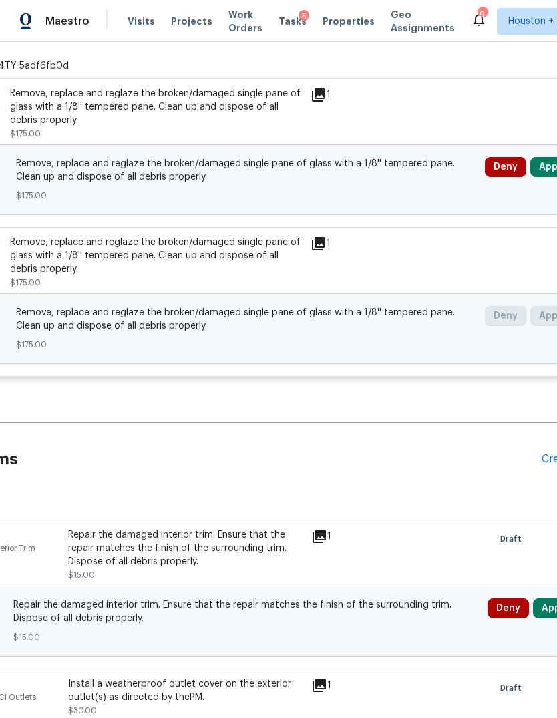
click at [548, 170] on button "Approve" at bounding box center [558, 167] width 57 height 20
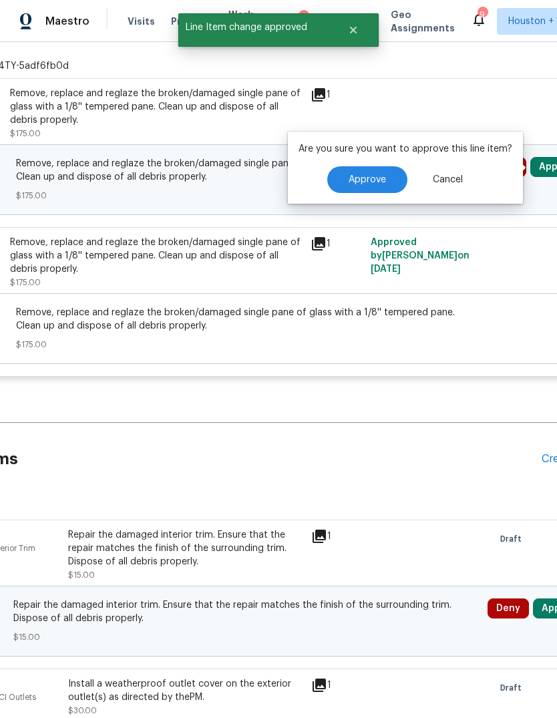
click at [367, 187] on button "Approve" at bounding box center [367, 179] width 80 height 27
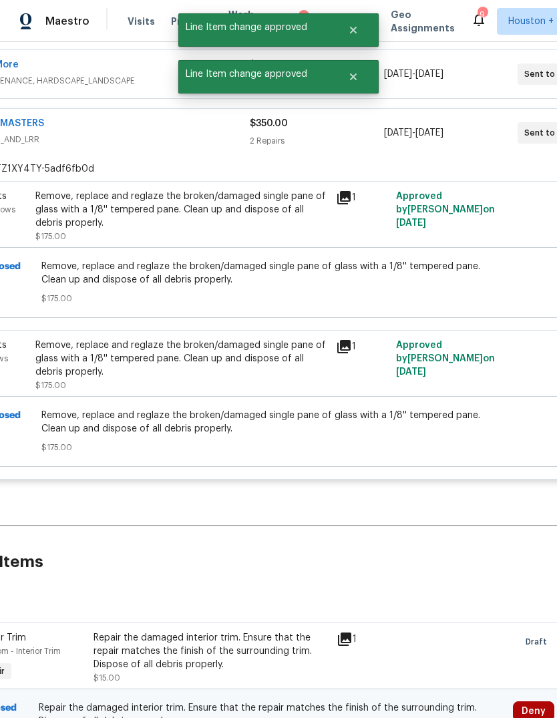
scroll to position [322, 100]
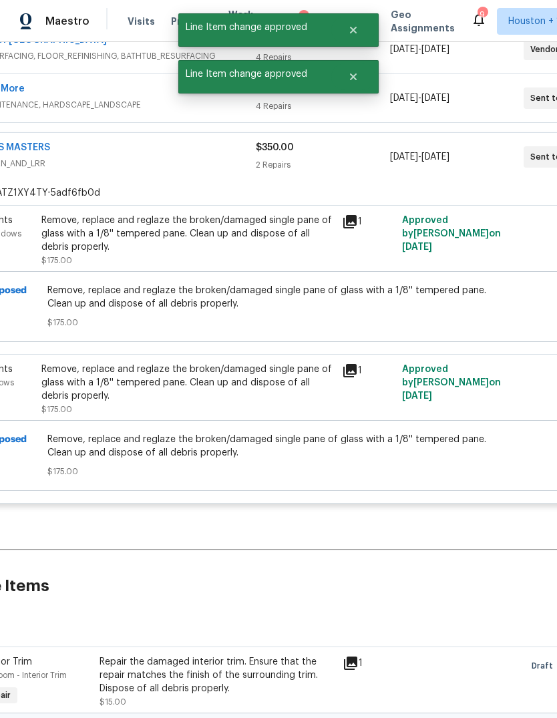
click at [331, 164] on div "2 Repairs" at bounding box center [323, 164] width 134 height 13
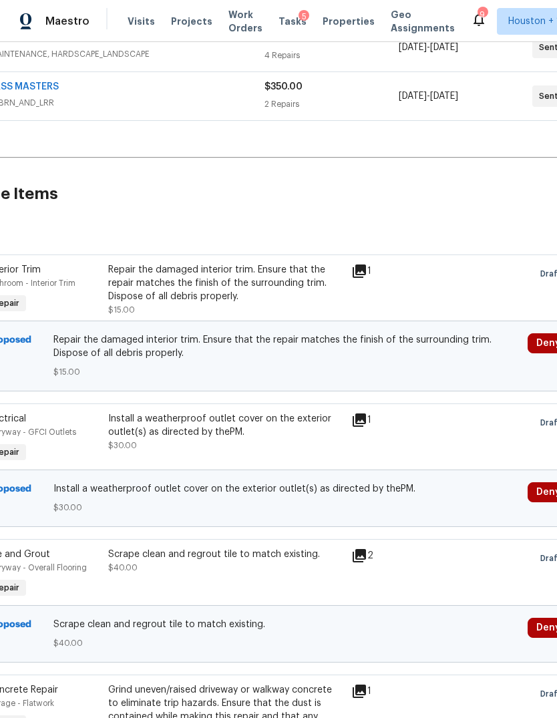
scroll to position [381, 119]
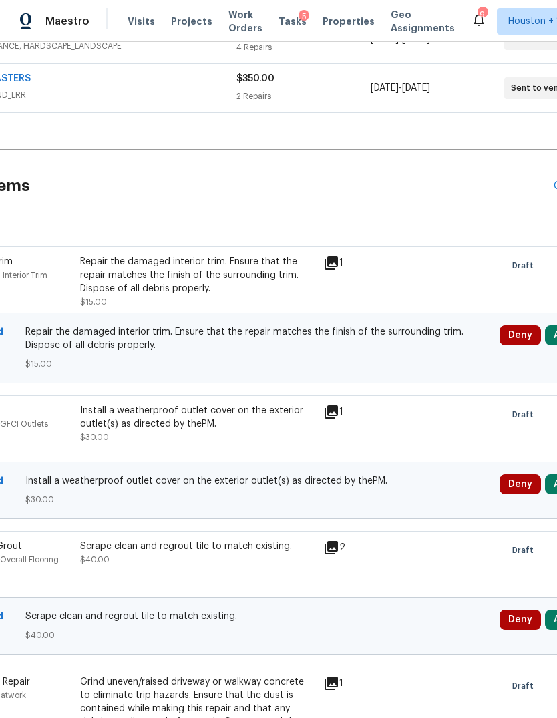
click at [136, 440] on div "Install a weatherproof outlet cover on the exterior outlet(s) as directed by th…" at bounding box center [197, 424] width 235 height 40
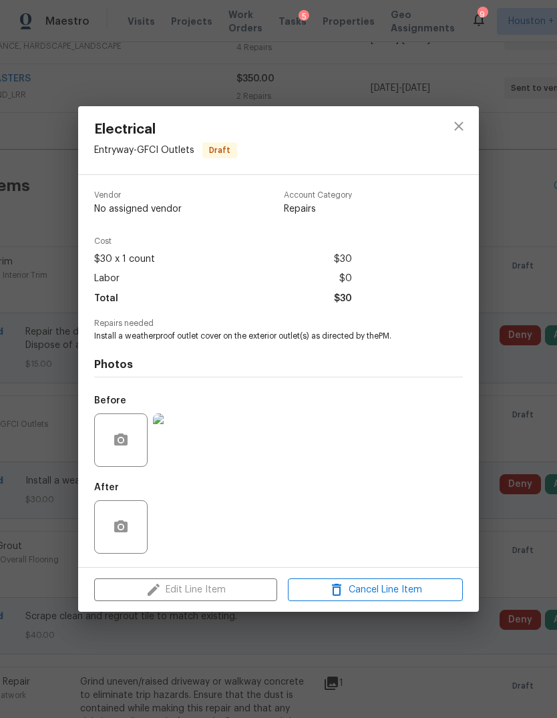
click at [530, 470] on div "Electrical Entryway - GFCI Outlets Draft Vendor No assigned vendor Account Cate…" at bounding box center [278, 359] width 557 height 718
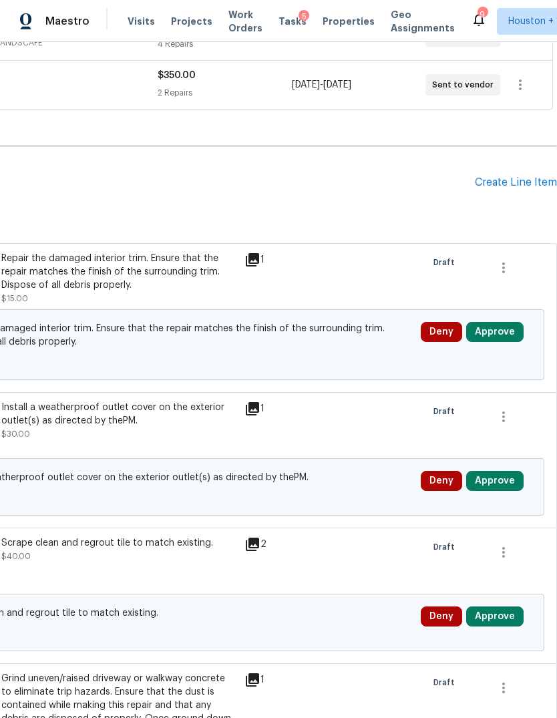
scroll to position [384, 198]
click at [496, 491] on button "Approve" at bounding box center [494, 481] width 57 height 20
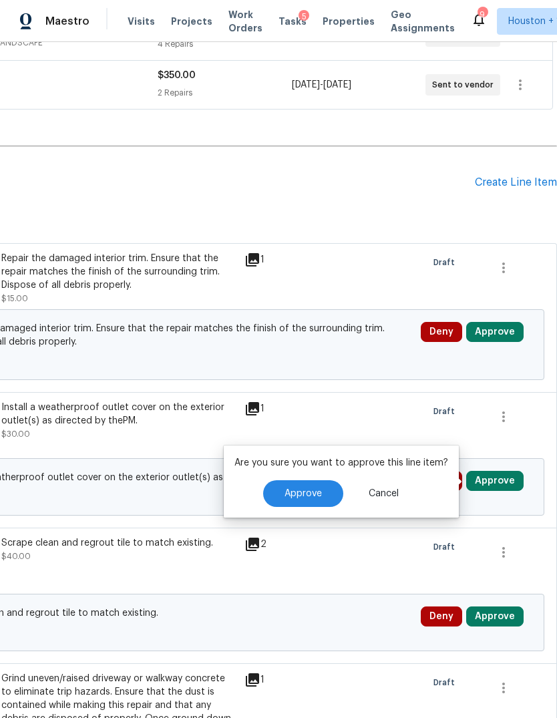
click at [320, 481] on button "Approve" at bounding box center [303, 493] width 80 height 27
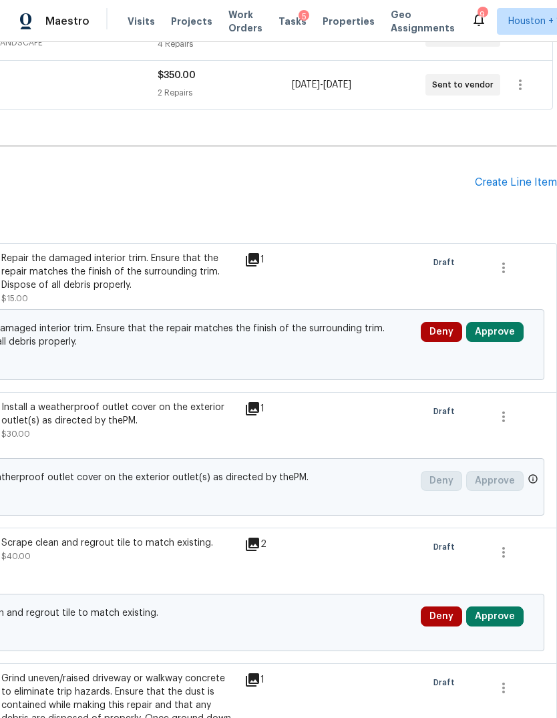
click at [510, 339] on button "Approve" at bounding box center [494, 332] width 57 height 20
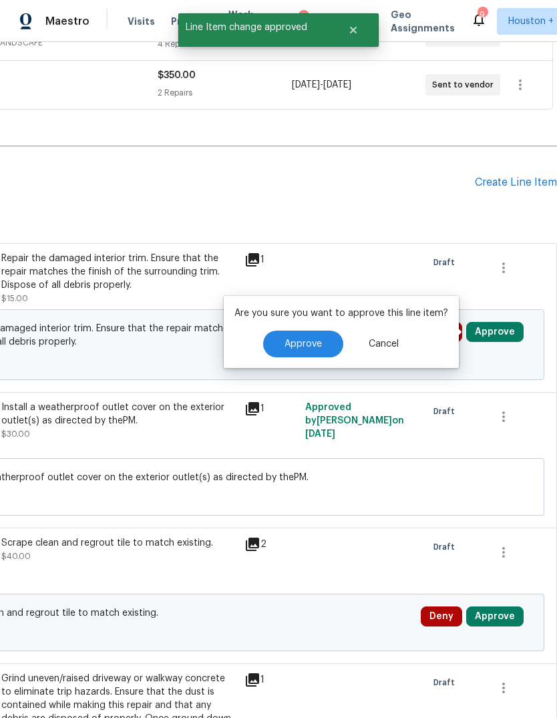
click at [319, 343] on button "Approve" at bounding box center [303, 344] width 80 height 27
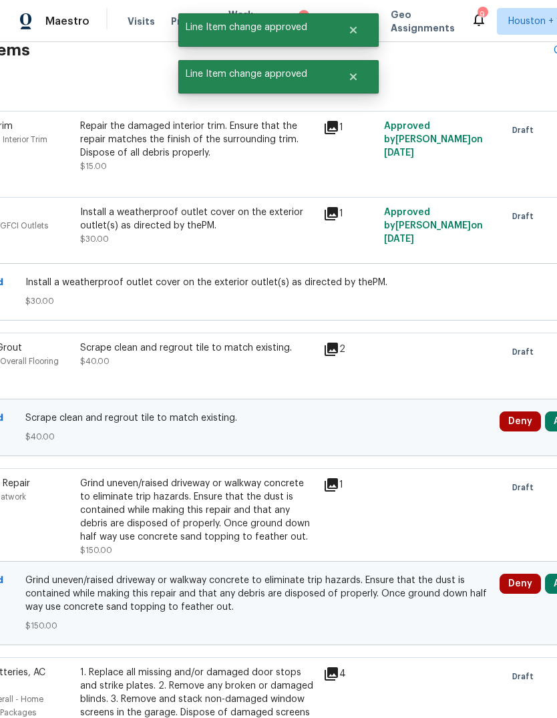
scroll to position [560, 95]
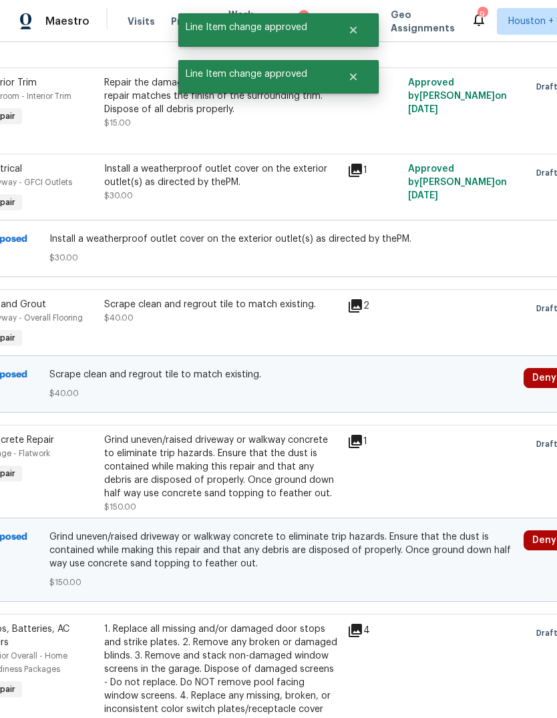
click at [138, 309] on div "Scrape clean and regrout tile to match existing." at bounding box center [221, 304] width 235 height 13
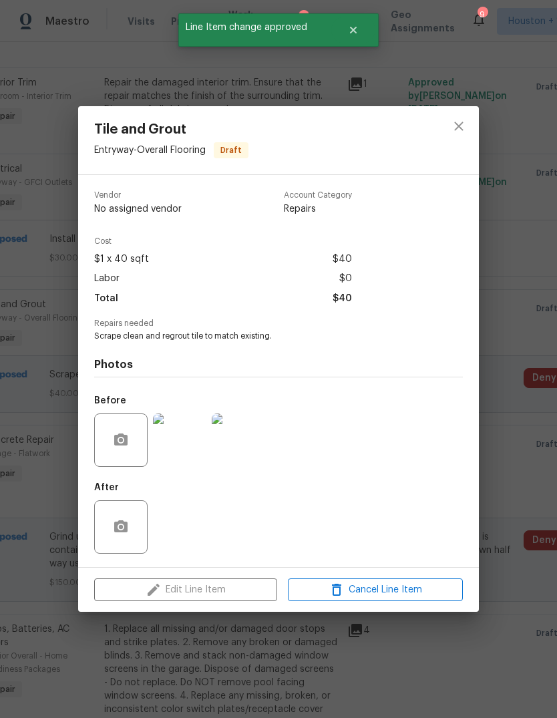
click at [154, 457] on img at bounding box center [179, 439] width 53 height 53
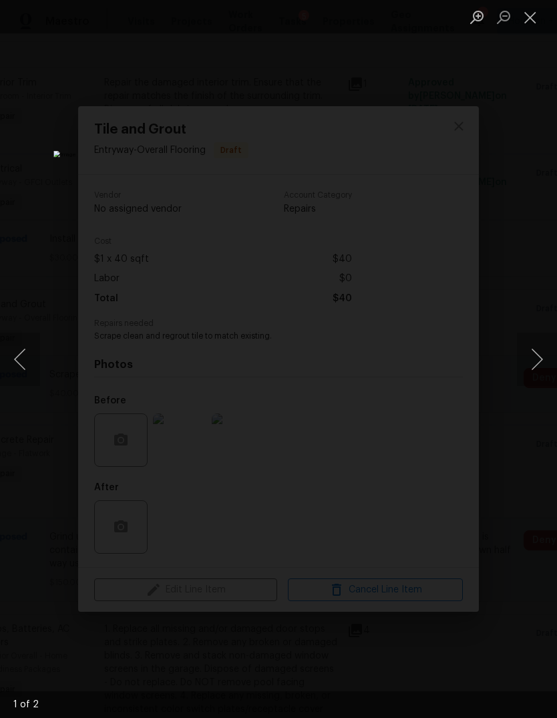
click at [544, 359] on button "Next image" at bounding box center [537, 359] width 40 height 53
click at [538, 295] on div "Lightbox" at bounding box center [278, 359] width 557 height 718
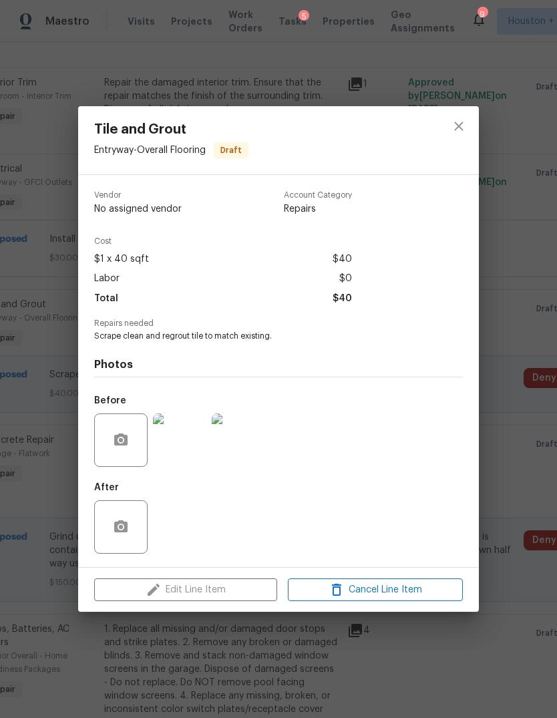
click at [532, 299] on div "Tile and Grout Entryway - Overall Flooring Draft Vendor No assigned vendor Acco…" at bounding box center [278, 359] width 557 height 718
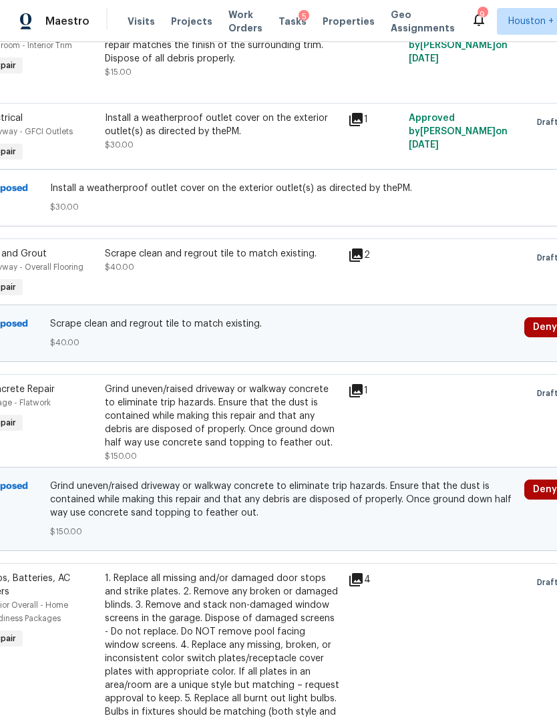
scroll to position [608, 95]
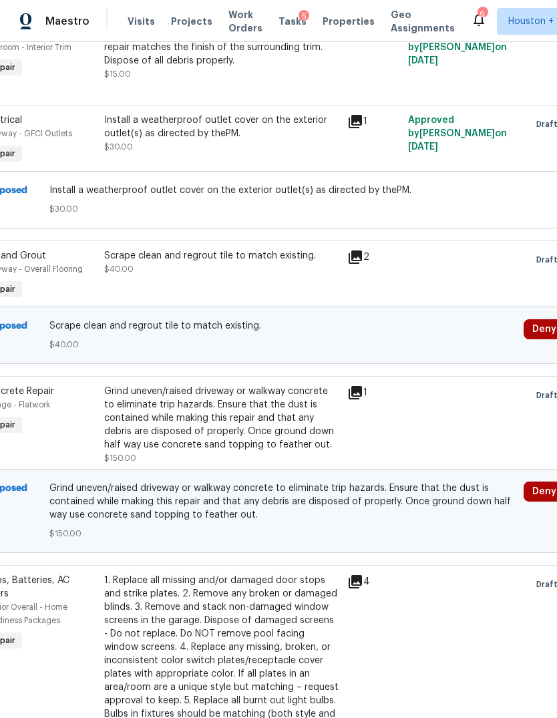
click at [136, 408] on div "Grind uneven/raised driveway or walkway concrete to eliminate trip hazards. Ens…" at bounding box center [221, 418] width 235 height 67
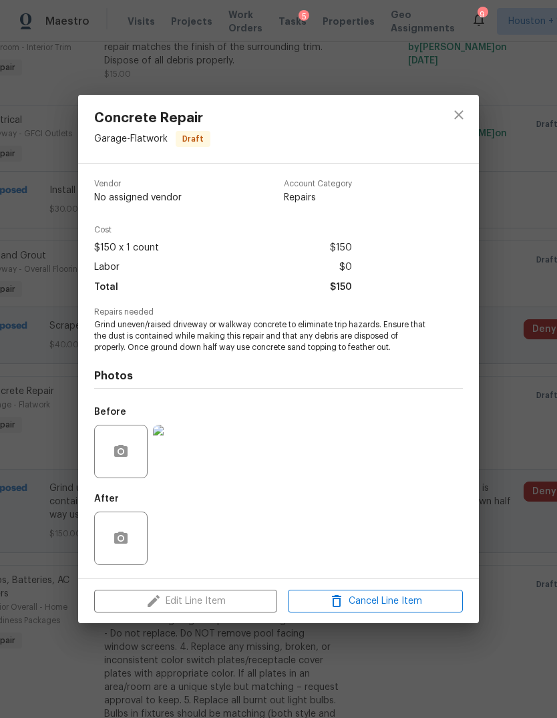
click at [174, 463] on img at bounding box center [179, 451] width 53 height 53
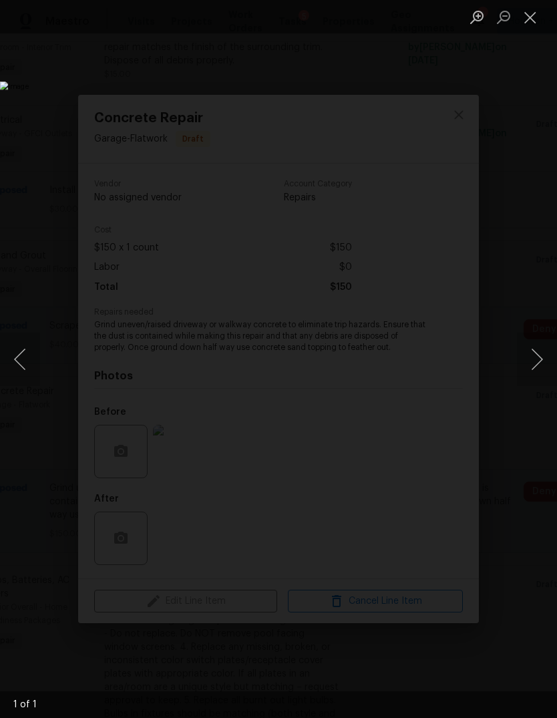
click at [536, 23] on button "Close lightbox" at bounding box center [530, 16] width 27 height 23
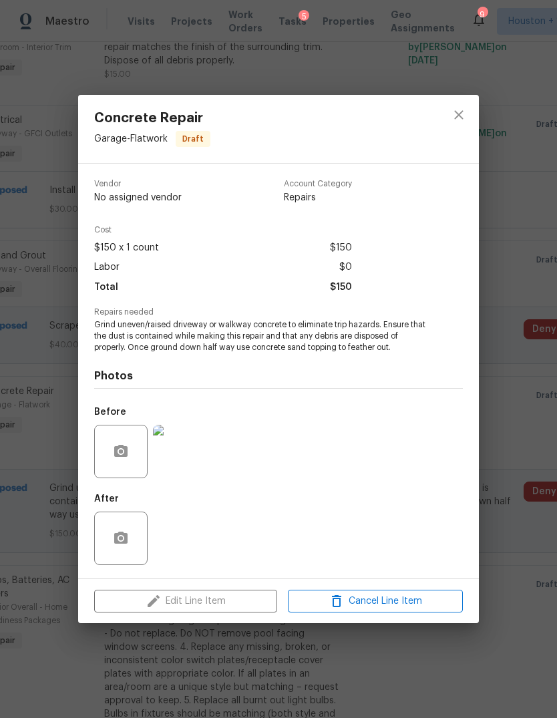
click at [517, 457] on div "Concrete Repair Garage - Flatwork Draft Vendor No assigned vendor Account Categ…" at bounding box center [278, 359] width 557 height 718
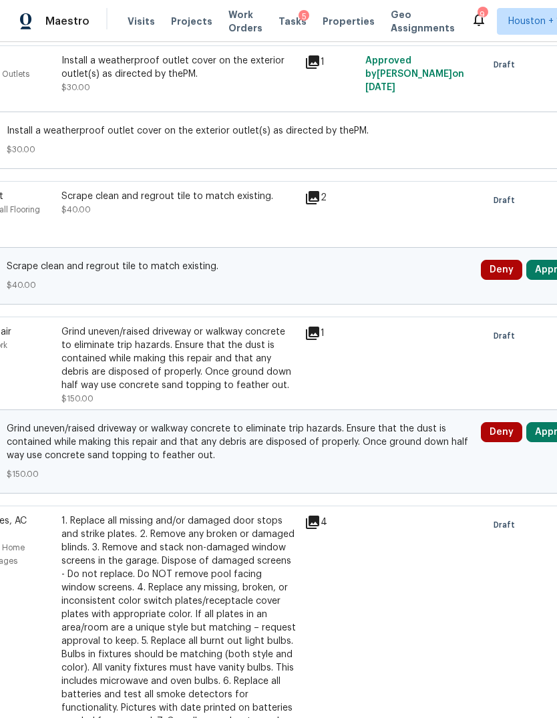
scroll to position [668, 134]
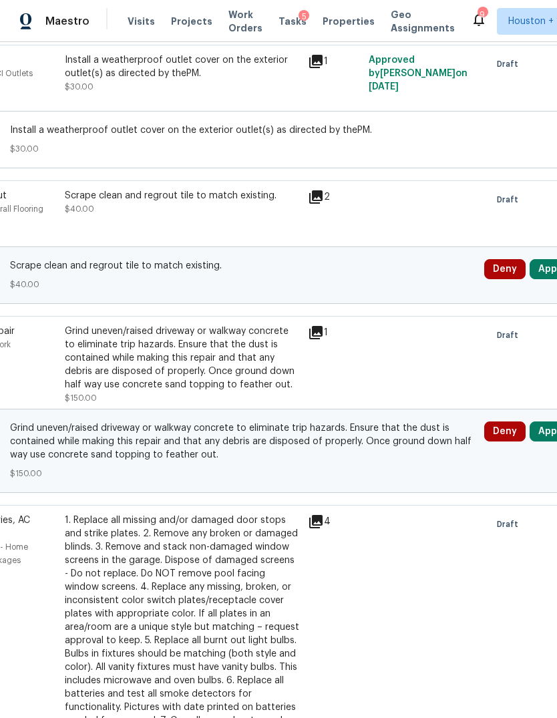
click at [506, 437] on button "Deny" at bounding box center [504, 431] width 41 height 20
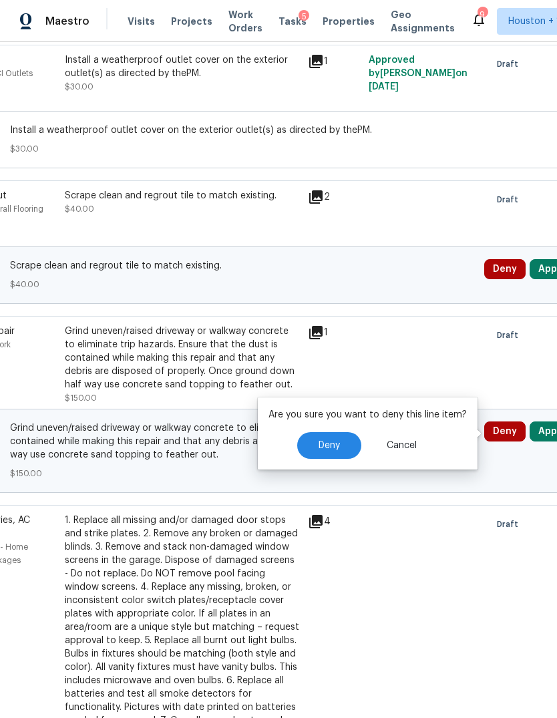
click at [349, 441] on button "Deny" at bounding box center [329, 445] width 64 height 27
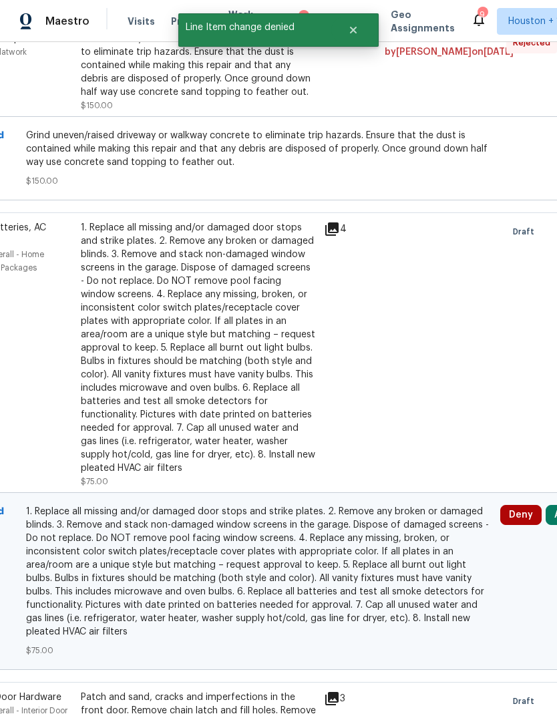
scroll to position [970, 170]
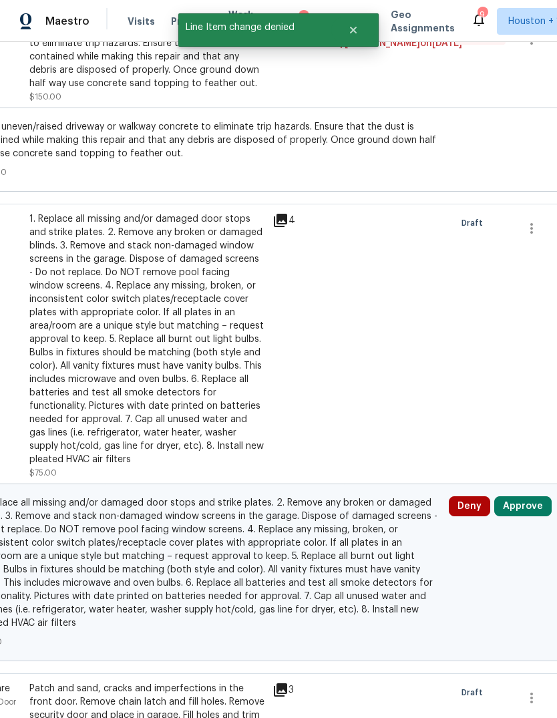
click at [521, 516] on button "Approve" at bounding box center [522, 506] width 57 height 20
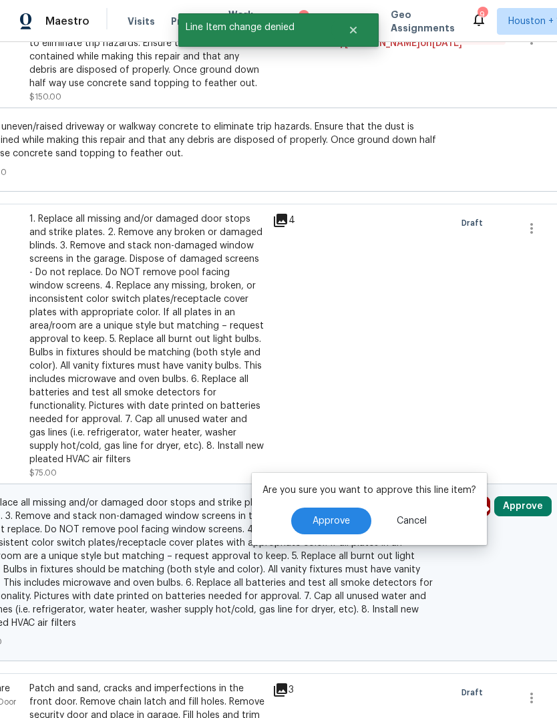
click at [349, 515] on button "Approve" at bounding box center [331, 521] width 80 height 27
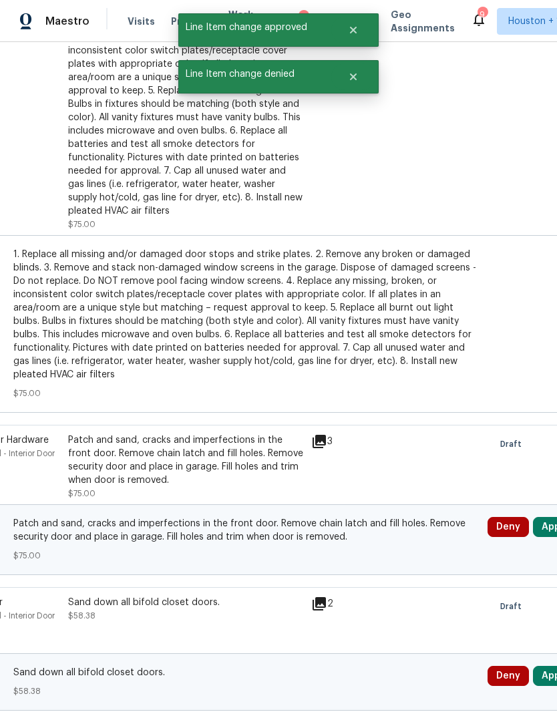
scroll to position [1220, 131]
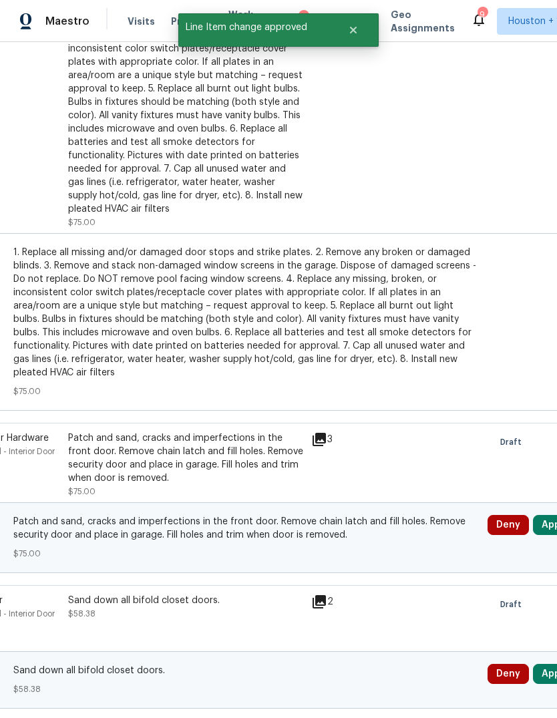
click at [85, 472] on div "Patch and sand, cracks and imperfections in the front door. Remove chain latch …" at bounding box center [185, 457] width 235 height 53
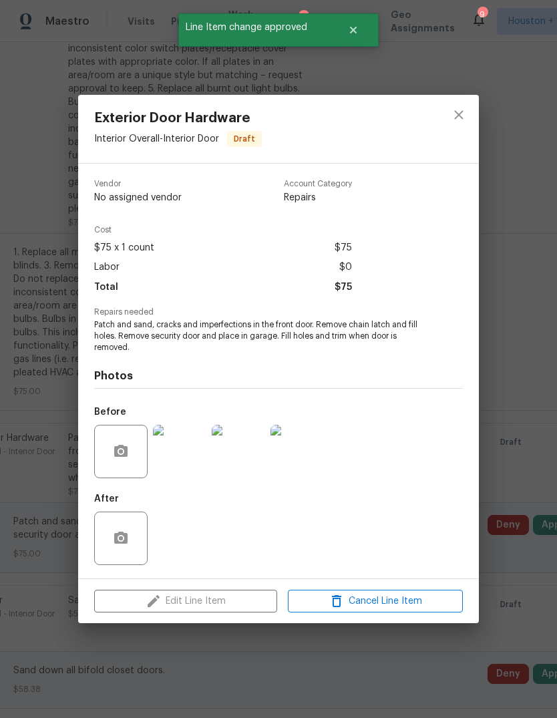
click at [168, 453] on img at bounding box center [179, 451] width 53 height 53
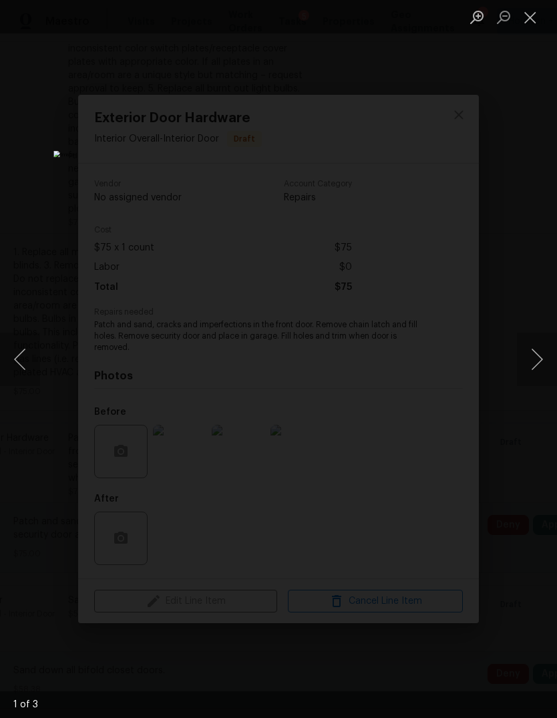
click at [536, 355] on button "Next image" at bounding box center [537, 359] width 40 height 53
click at [534, 355] on button "Next image" at bounding box center [537, 359] width 40 height 53
click at [540, 270] on div "Lightbox" at bounding box center [278, 359] width 557 height 718
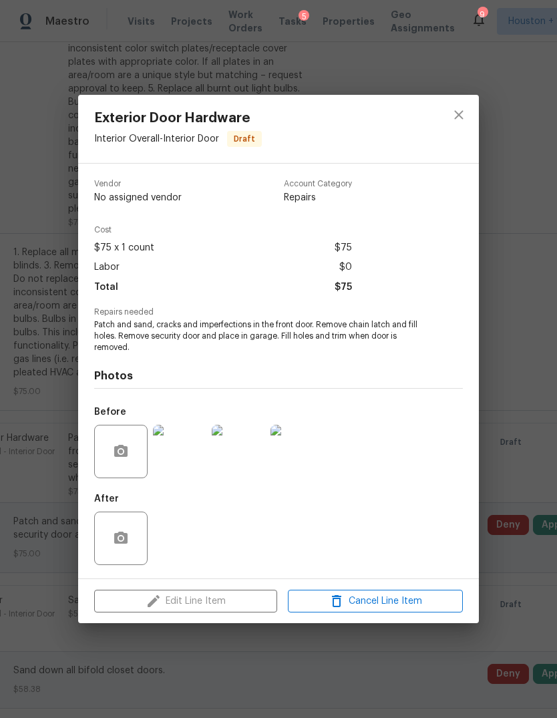
click at [535, 269] on div "Exterior Door Hardware Interior Overall - Interior Door Draft Vendor No assigne…" at bounding box center [278, 359] width 557 height 718
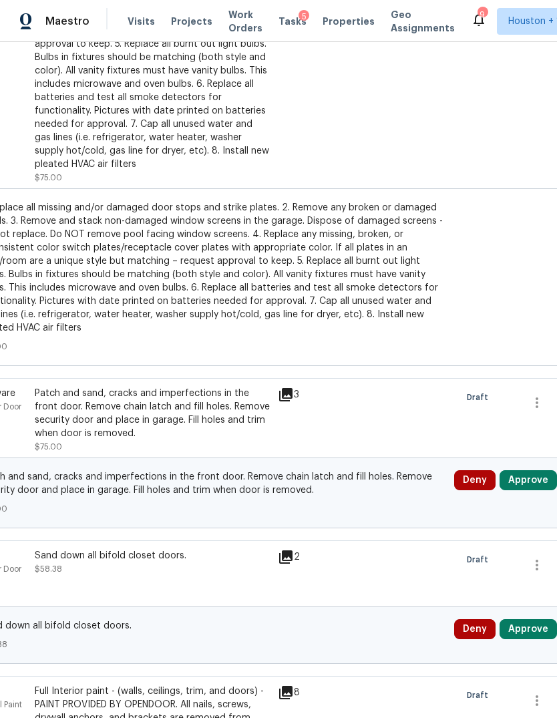
scroll to position [1265, 164]
click at [538, 479] on button "Approve" at bounding box center [528, 479] width 57 height 20
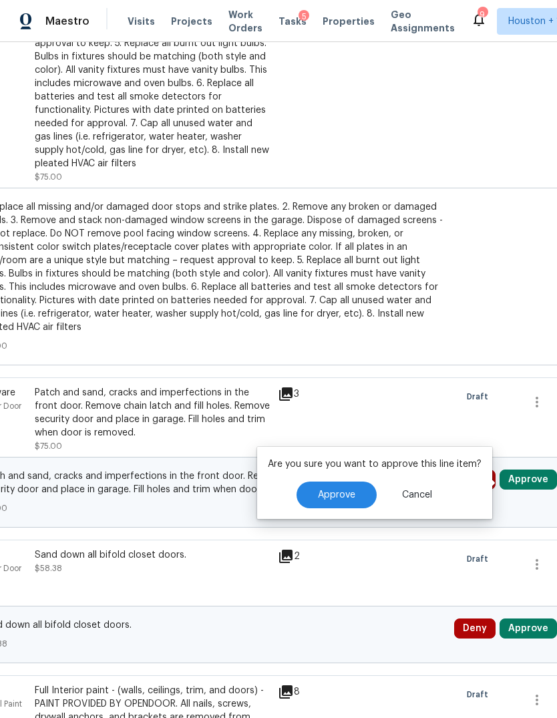
click at [352, 493] on span "Approve" at bounding box center [336, 495] width 37 height 10
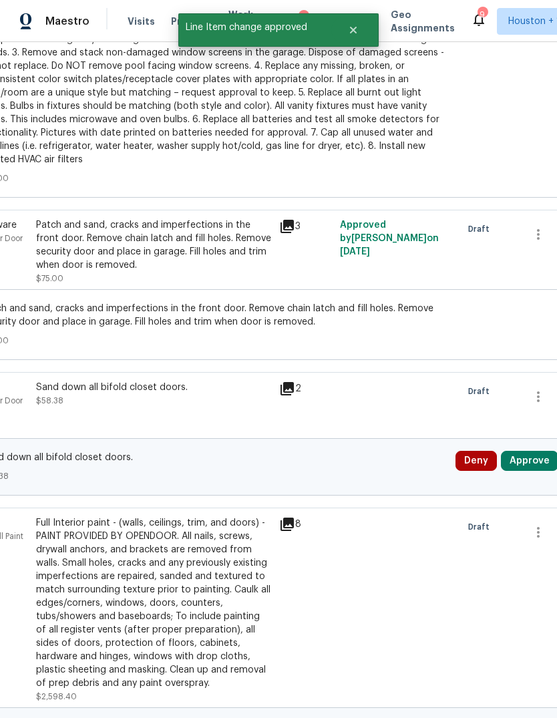
scroll to position [1438, 165]
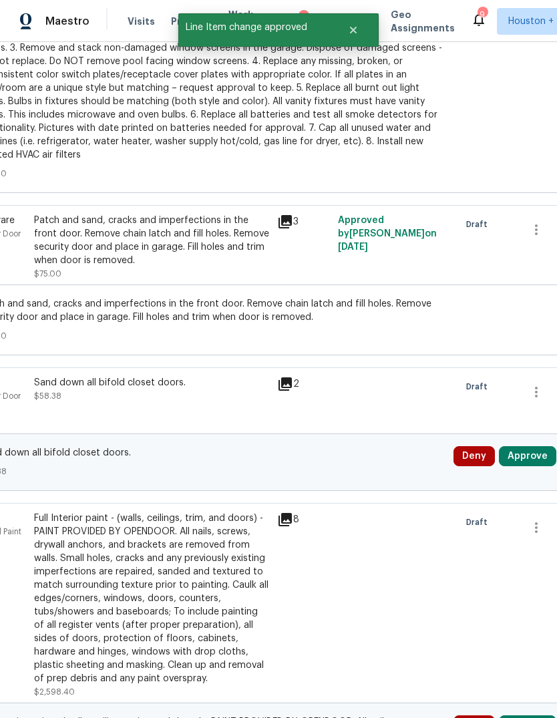
click at [526, 461] on button "Approve" at bounding box center [527, 456] width 57 height 20
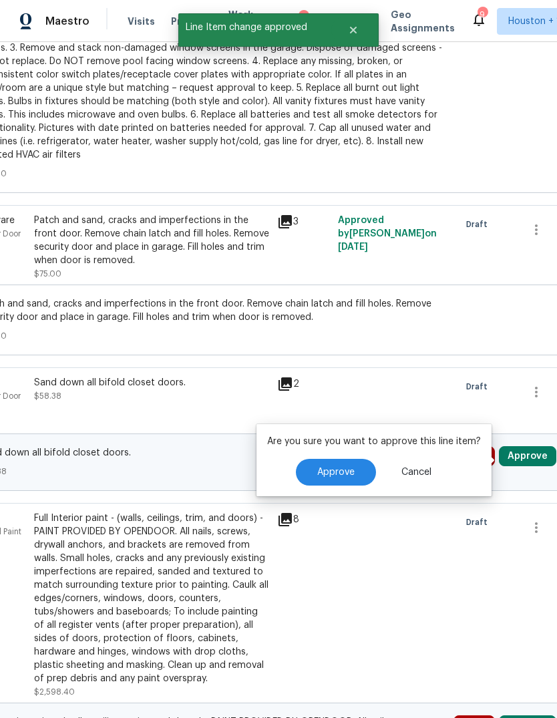
click at [361, 468] on button "Approve" at bounding box center [336, 472] width 80 height 27
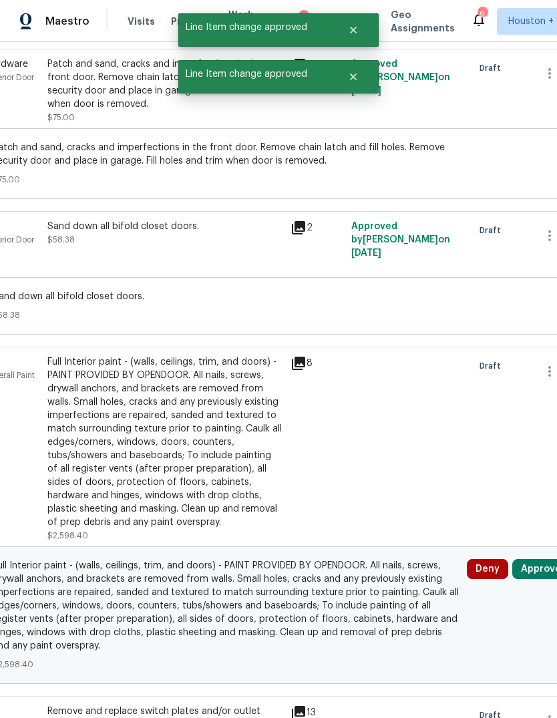
scroll to position [1740, 140]
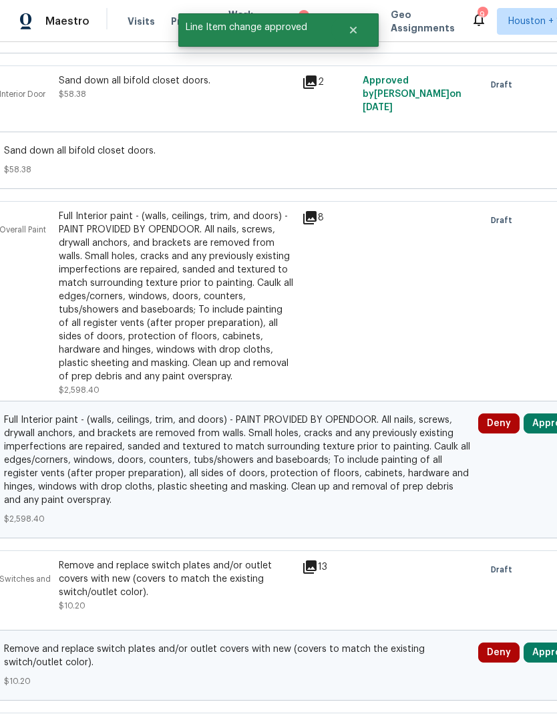
click at [534, 431] on button "Approve" at bounding box center [552, 423] width 57 height 20
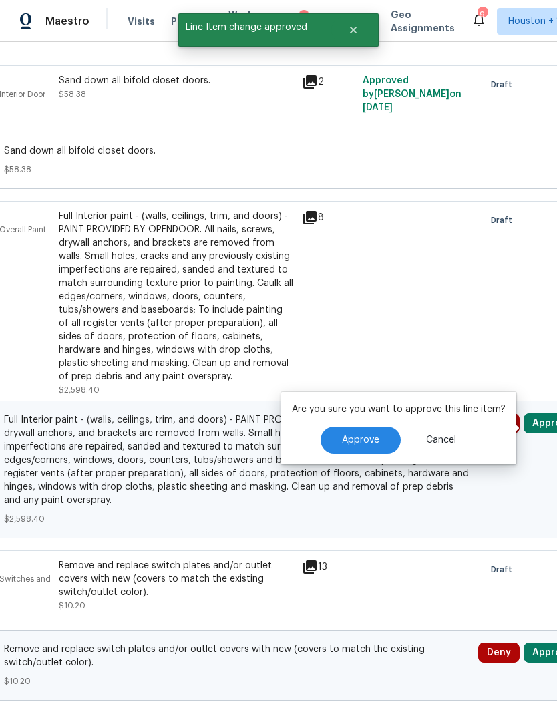
click at [374, 440] on span "Approve" at bounding box center [360, 440] width 37 height 10
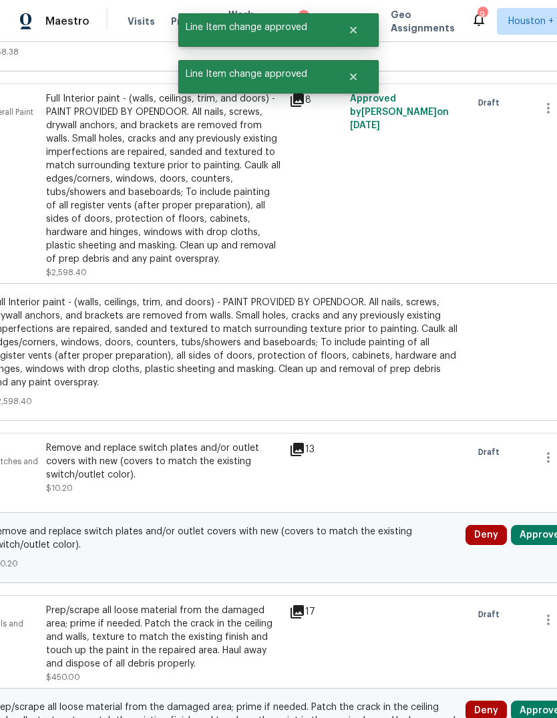
scroll to position [1967, 165]
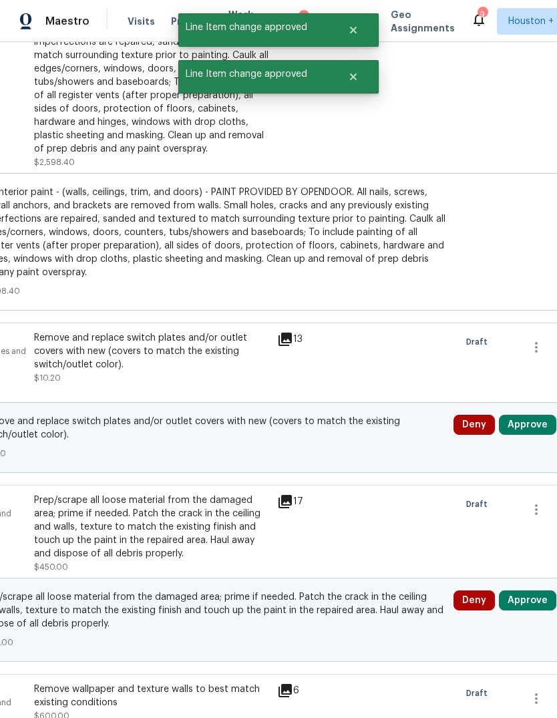
click at [66, 385] on div "Remove and replace switch plates and/or outlet covers with new (covers to match…" at bounding box center [151, 357] width 235 height 53
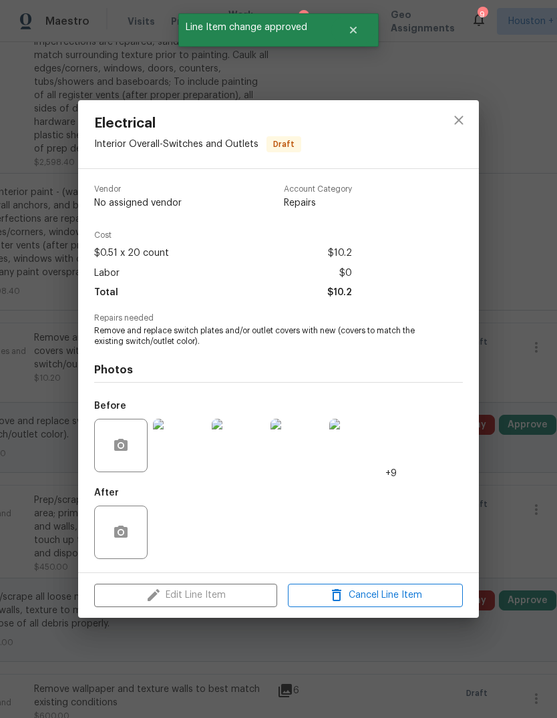
click at [518, 386] on div "Electrical Interior Overall - Switches and Outlets Draft Vendor No assigned ven…" at bounding box center [278, 359] width 557 height 718
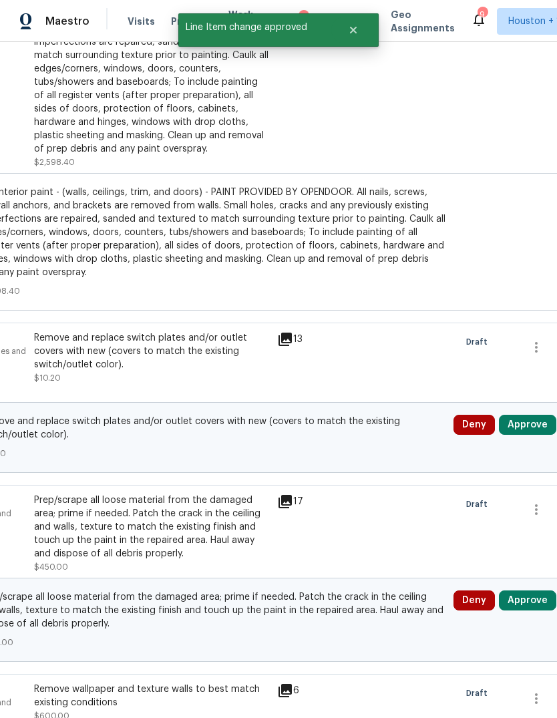
click at [538, 435] on button "Approve" at bounding box center [527, 425] width 57 height 20
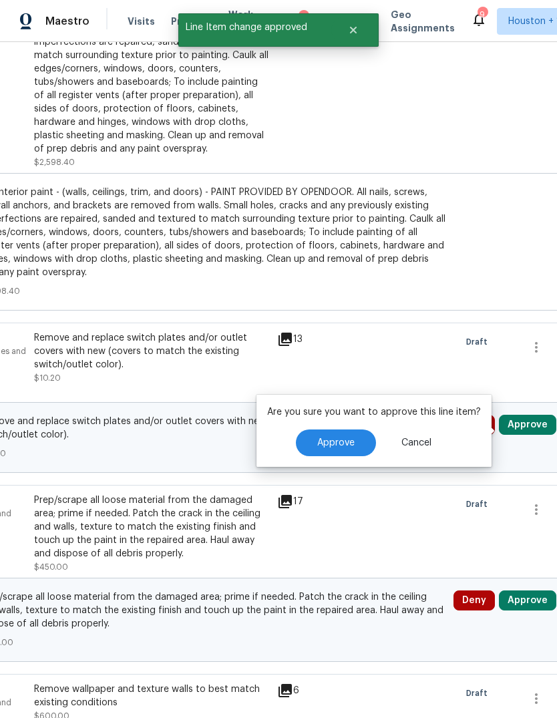
click at [360, 439] on button "Approve" at bounding box center [336, 442] width 80 height 27
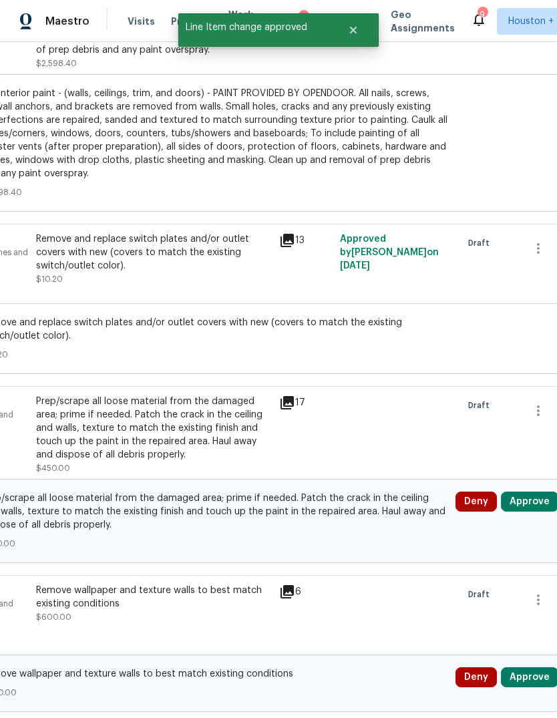
scroll to position [2184, 160]
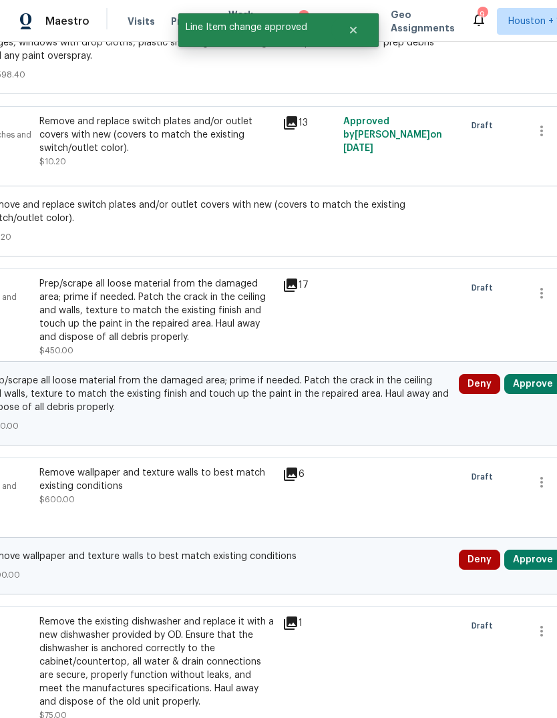
click at [93, 327] on div "Prep/scrape all loose material from the damaged area; prime if needed. Patch th…" at bounding box center [156, 310] width 235 height 67
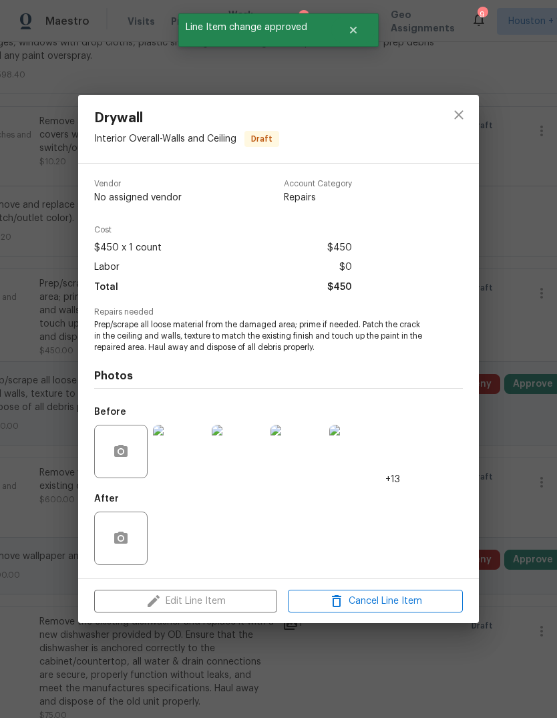
click at [185, 451] on img at bounding box center [179, 451] width 53 height 53
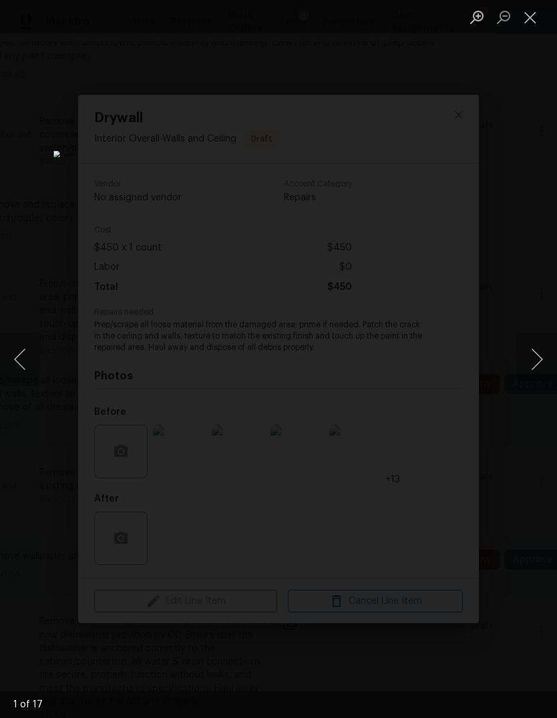
click at [539, 343] on button "Next image" at bounding box center [537, 359] width 40 height 53
click at [536, 344] on button "Next image" at bounding box center [537, 359] width 40 height 53
click at [533, 284] on div "Lightbox" at bounding box center [278, 359] width 557 height 718
click at [538, 277] on div "Lightbox" at bounding box center [278, 359] width 557 height 718
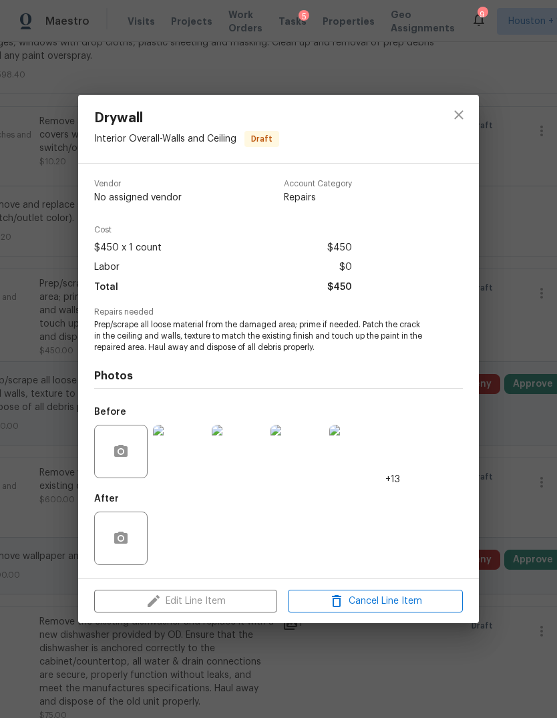
click at [534, 302] on div "Drywall Interior Overall - Walls and Ceiling Draft Vendor No assigned vendor Ac…" at bounding box center [278, 359] width 557 height 718
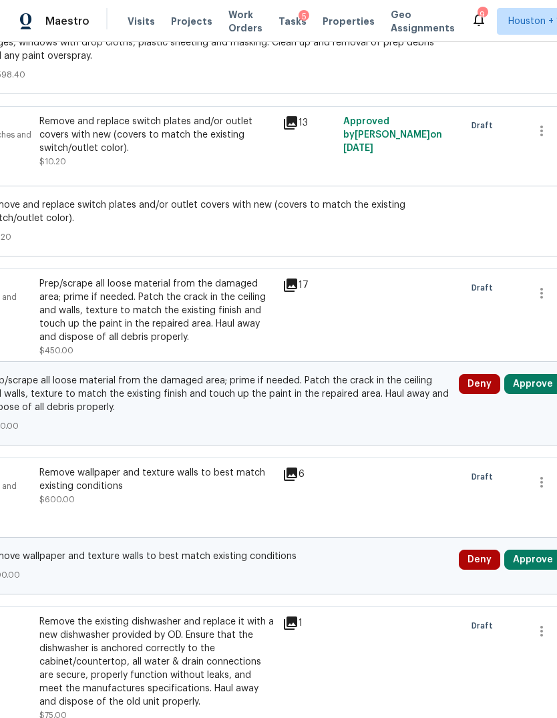
click at [540, 383] on button "Approve" at bounding box center [532, 384] width 57 height 20
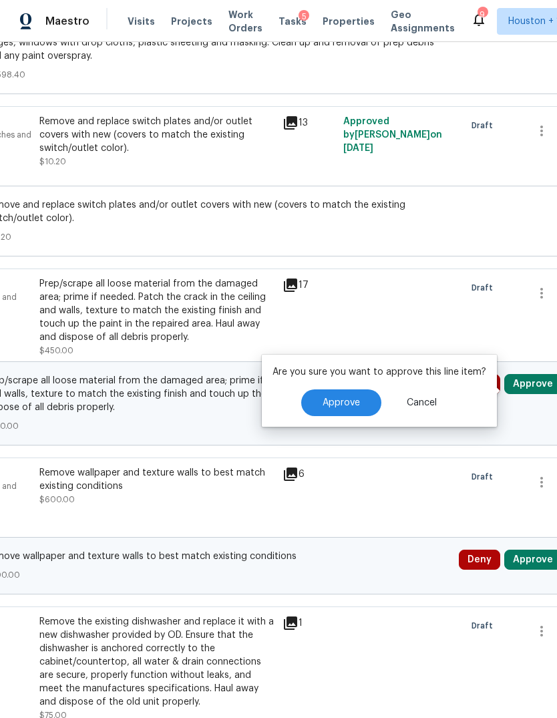
click at [344, 407] on span "Approve" at bounding box center [341, 403] width 37 height 10
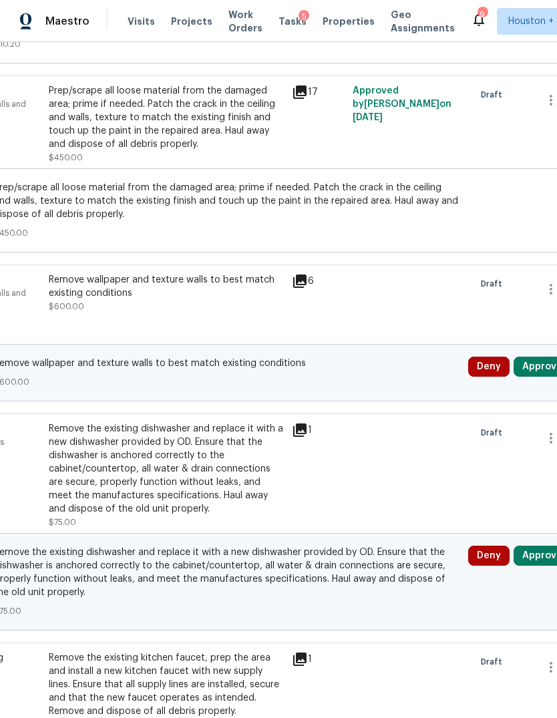
scroll to position [2376, 153]
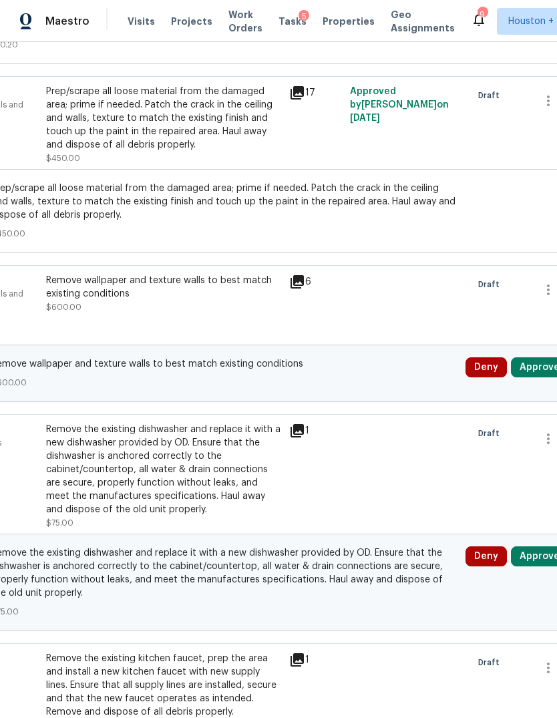
click at [78, 335] on div "Remove wallpaper and texture walls to best match existing conditions $600.00" at bounding box center [163, 307] width 243 height 75
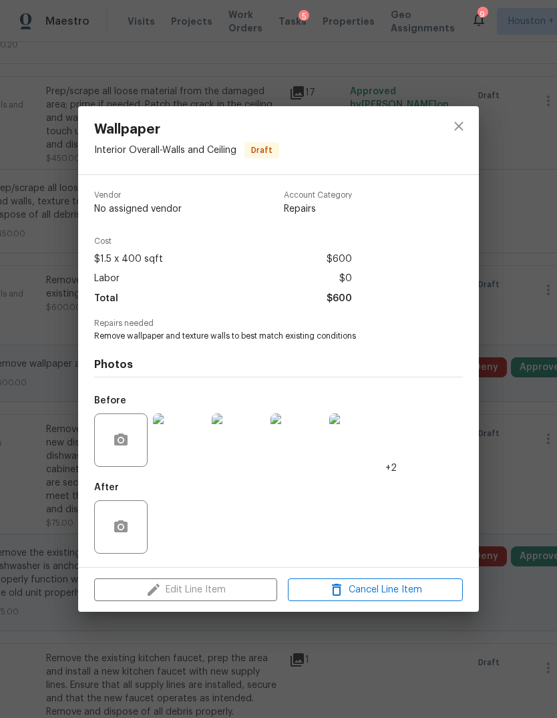
click at [514, 443] on div "Wallpaper Interior Overall - Walls and Ceiling Draft Vendor No assigned vendor …" at bounding box center [278, 359] width 557 height 718
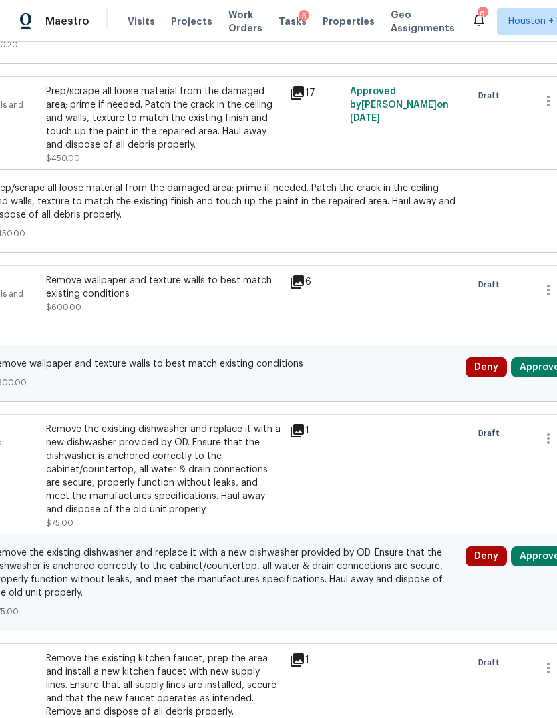
click at [540, 377] on button "Approve" at bounding box center [539, 367] width 57 height 20
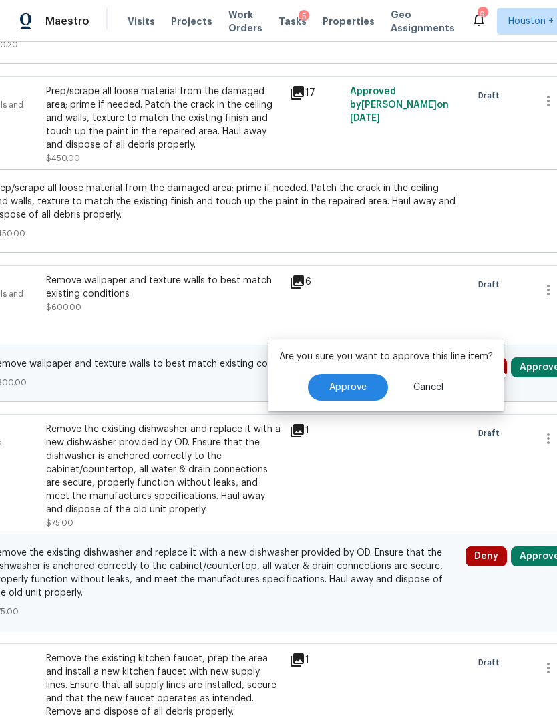
click at [367, 375] on button "Approve" at bounding box center [348, 387] width 80 height 27
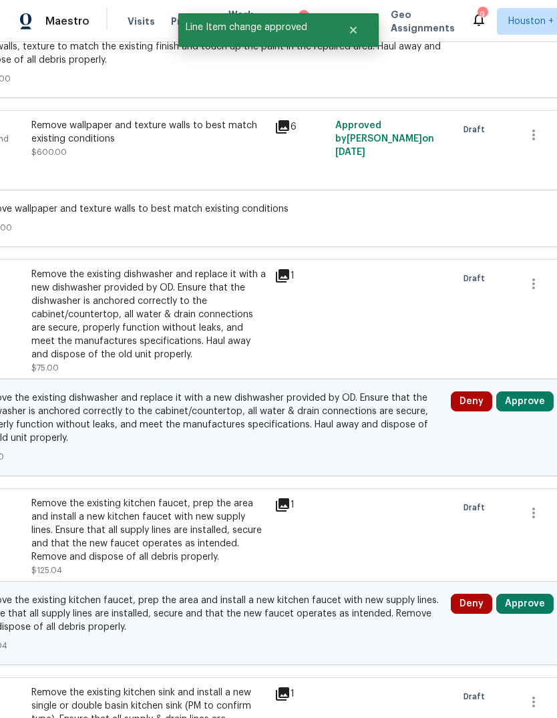
scroll to position [2540, 168]
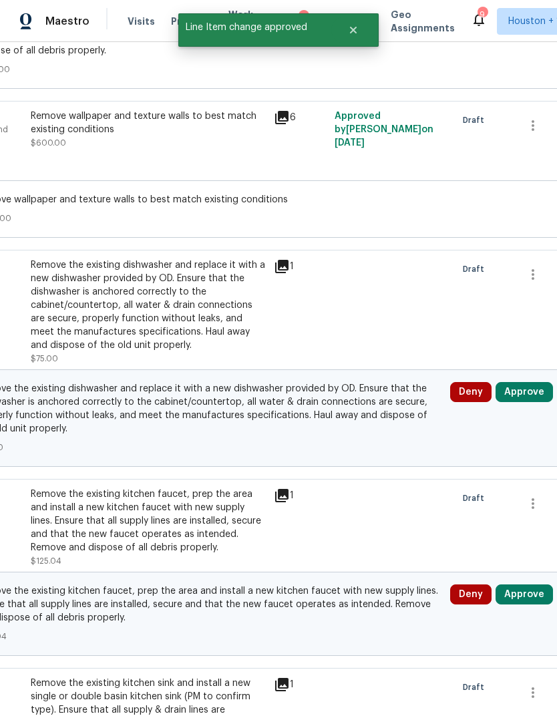
click at [523, 402] on button "Approve" at bounding box center [523, 392] width 57 height 20
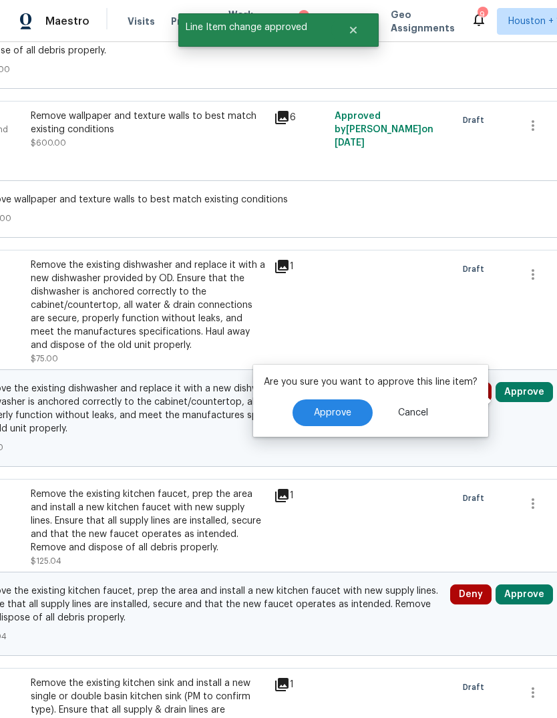
click at [337, 417] on span "Approve" at bounding box center [332, 413] width 37 height 10
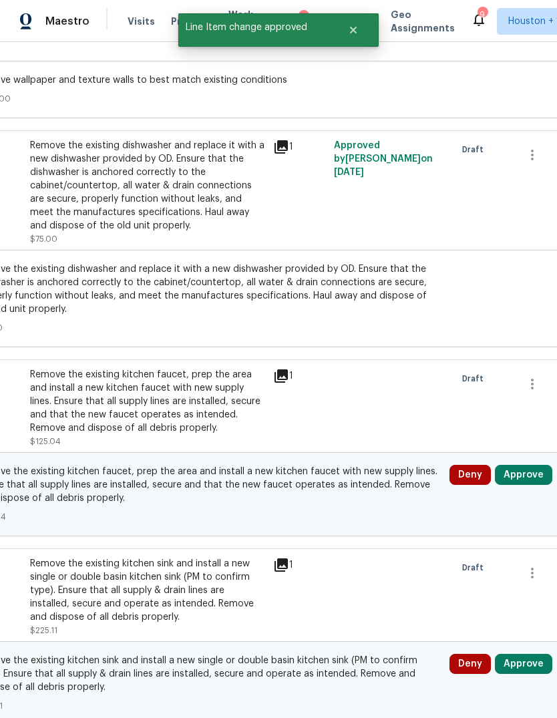
scroll to position [2705, 169]
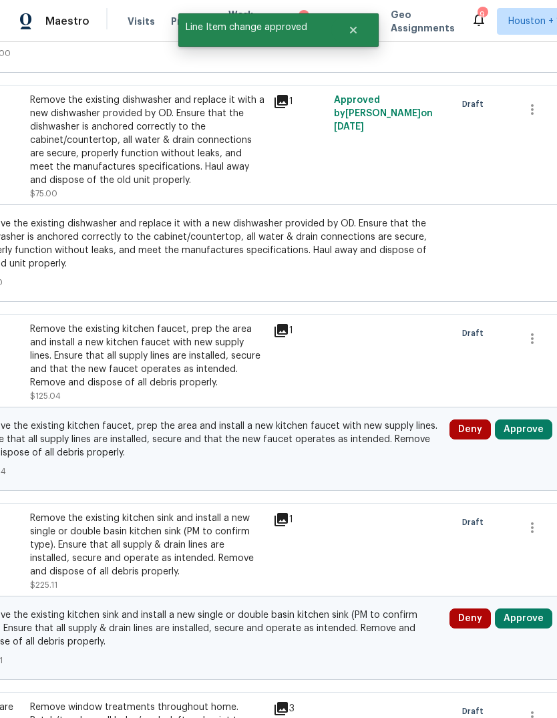
click at [70, 381] on div "Remove the existing kitchen faucet, prep the area and install a new kitchen fau…" at bounding box center [147, 356] width 235 height 67
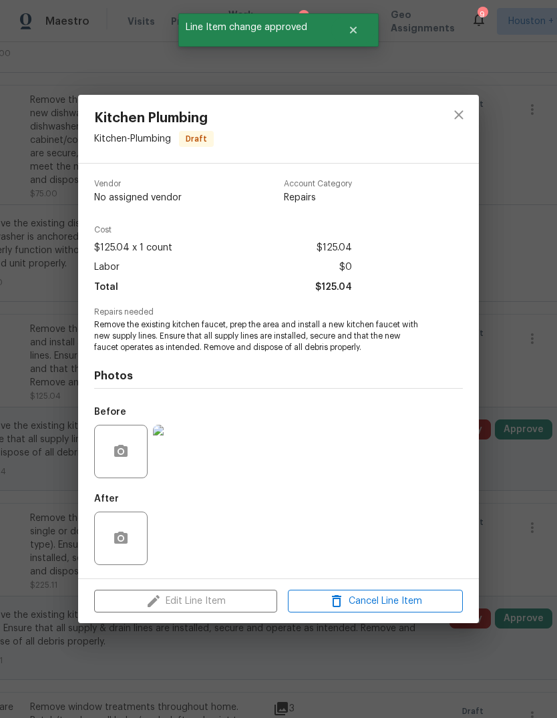
click at [173, 453] on img at bounding box center [179, 451] width 53 height 53
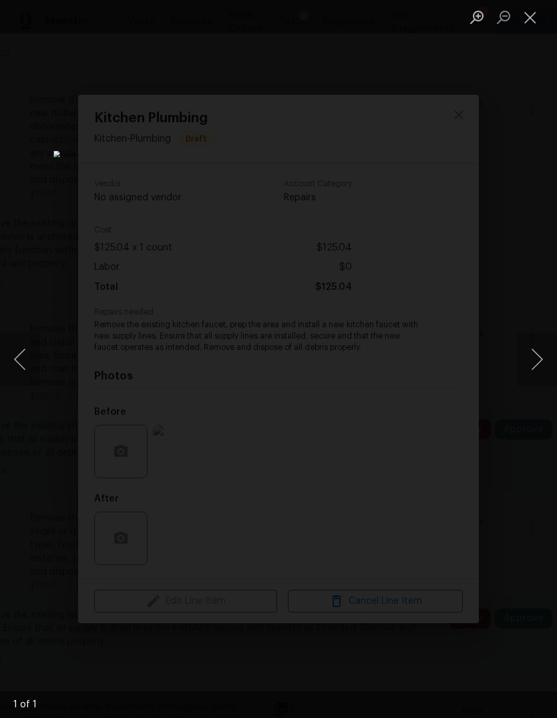
click at [531, 440] on div "Lightbox" at bounding box center [278, 359] width 557 height 718
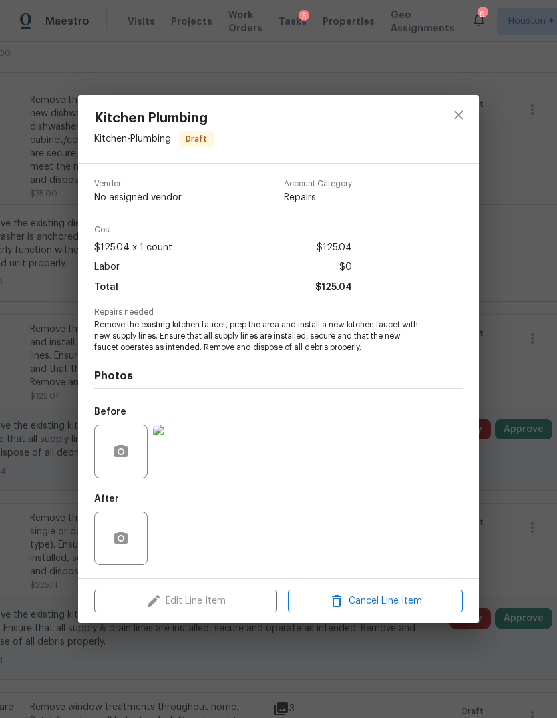
click at [525, 436] on div "Kitchen Plumbing Kitchen - Plumbing Draft Vendor No assigned vendor Account Cat…" at bounding box center [278, 359] width 557 height 718
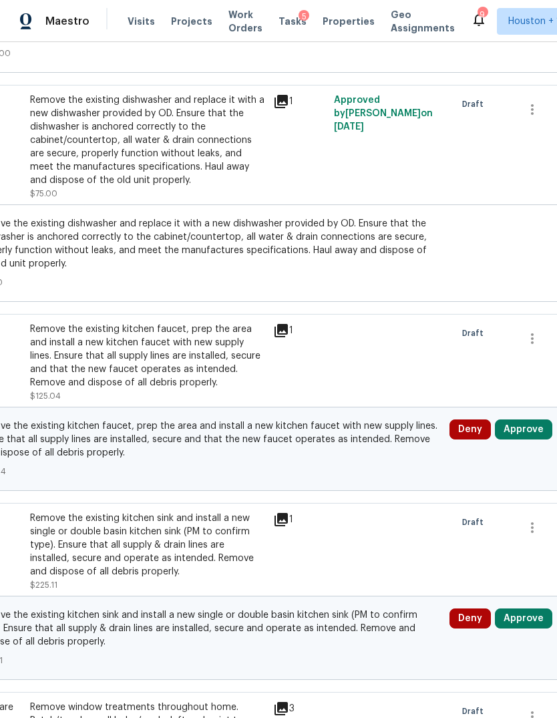
click at [528, 439] on button "Approve" at bounding box center [523, 429] width 57 height 20
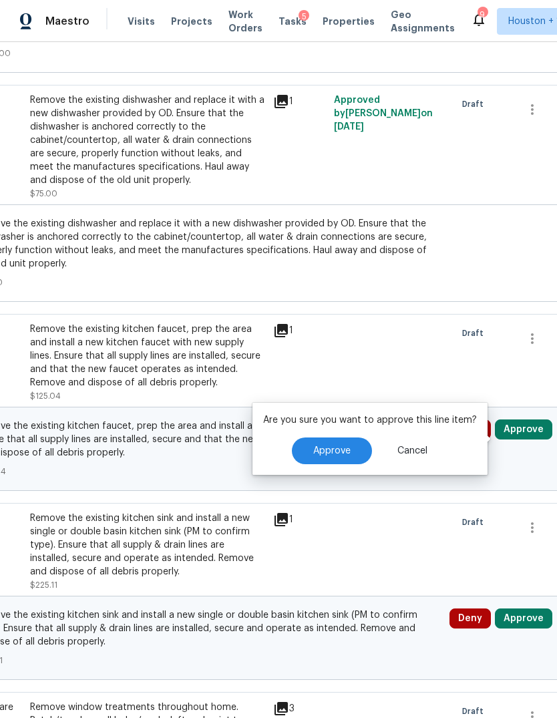
click at [344, 441] on button "Approve" at bounding box center [332, 450] width 80 height 27
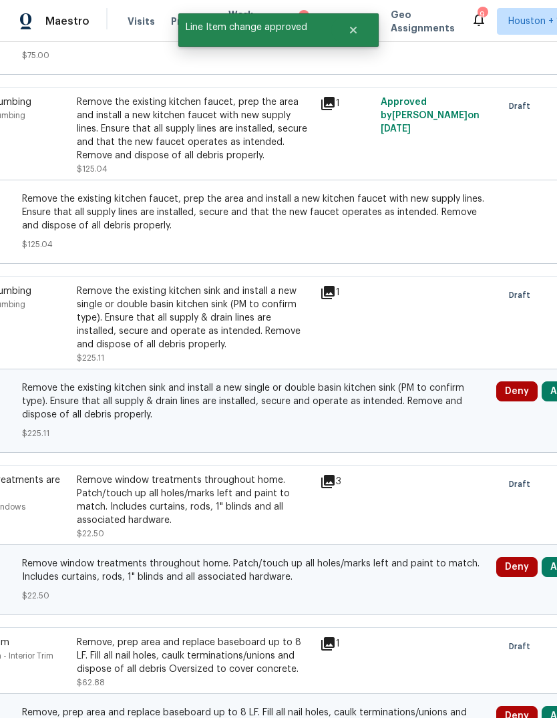
scroll to position [2928, 157]
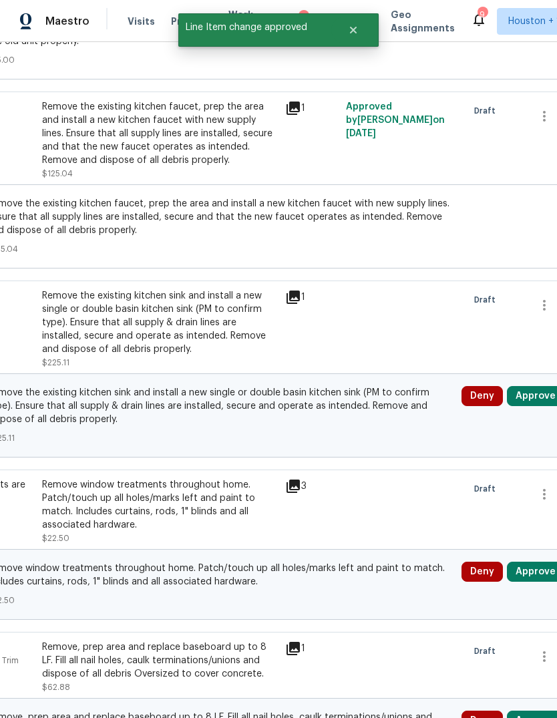
click at [85, 356] on div "Remove the existing kitchen sink and install a new single or double basin kitch…" at bounding box center [159, 322] width 235 height 67
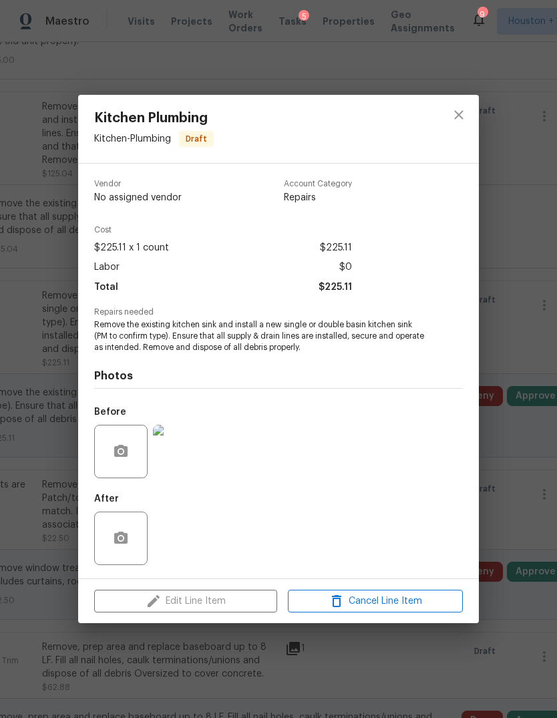
click at [176, 455] on img at bounding box center [179, 451] width 53 height 53
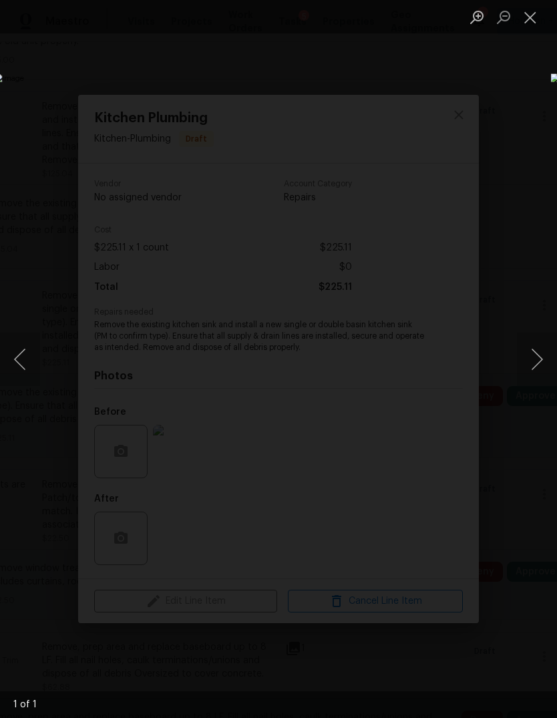
click at [437, 282] on img "Lightbox" at bounding box center [215, 358] width 443 height 571
click at [524, 15] on button "Close lightbox" at bounding box center [530, 16] width 27 height 23
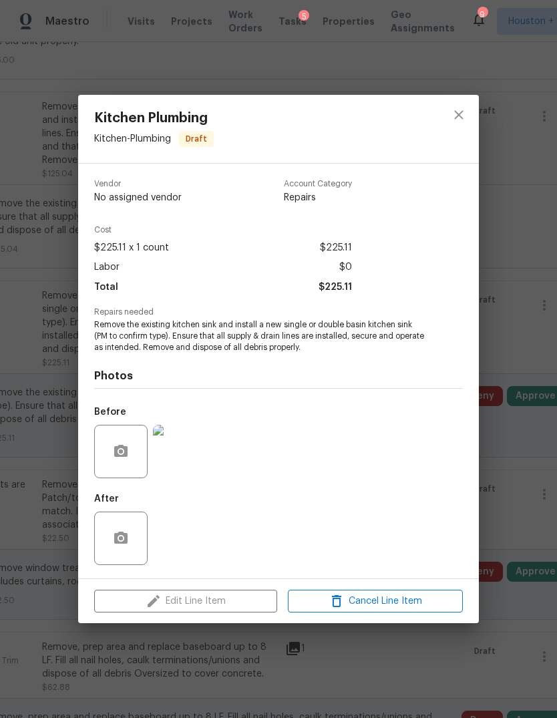
click at [514, 441] on div "Kitchen Plumbing Kitchen - Plumbing Draft Vendor No assigned vendor Account Cat…" at bounding box center [278, 359] width 557 height 718
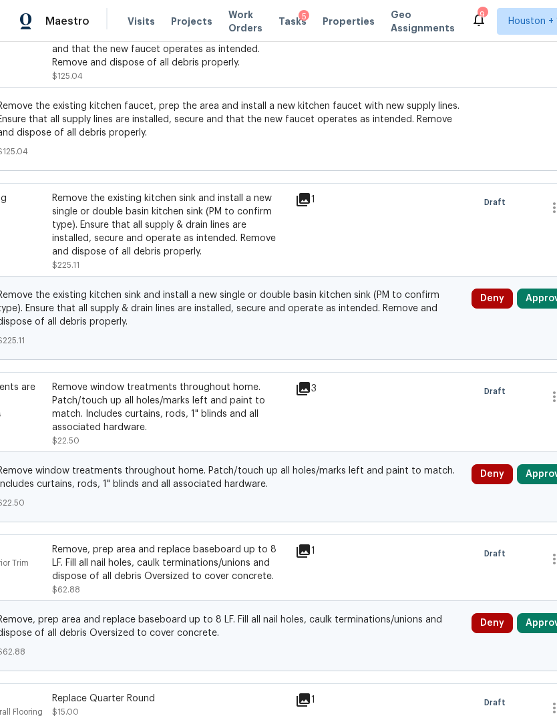
scroll to position [3108, 135]
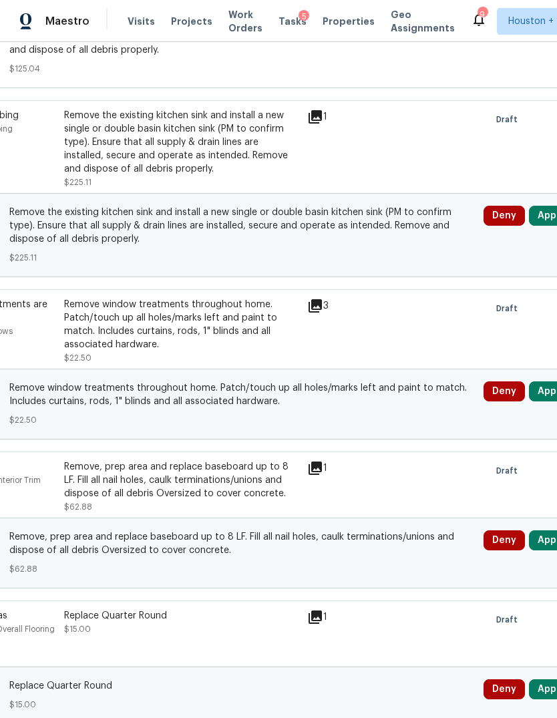
click at [548, 399] on button "Approve" at bounding box center [557, 391] width 57 height 20
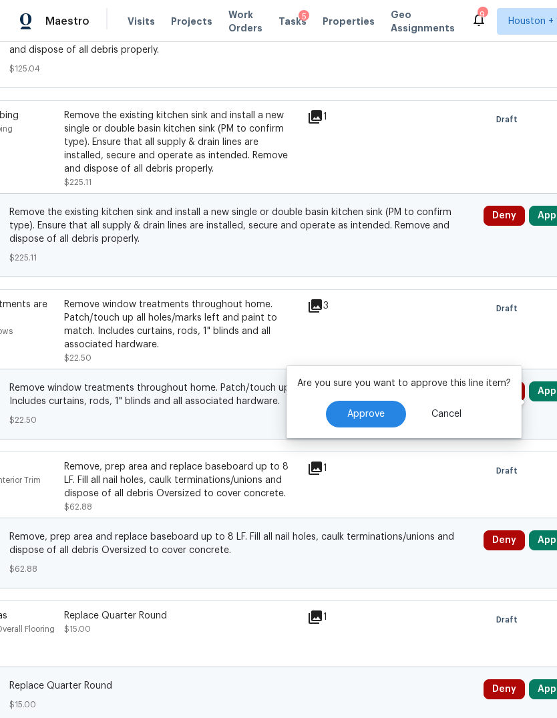
click at [389, 398] on div "Are you sure you want to approve this line item? Approve Cancel" at bounding box center [403, 402] width 235 height 72
click at [395, 405] on button "Approve" at bounding box center [366, 414] width 80 height 27
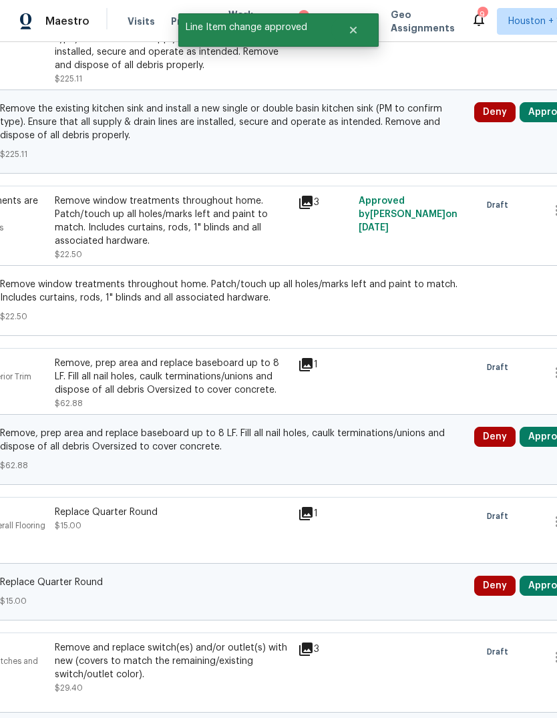
scroll to position [3267, 148]
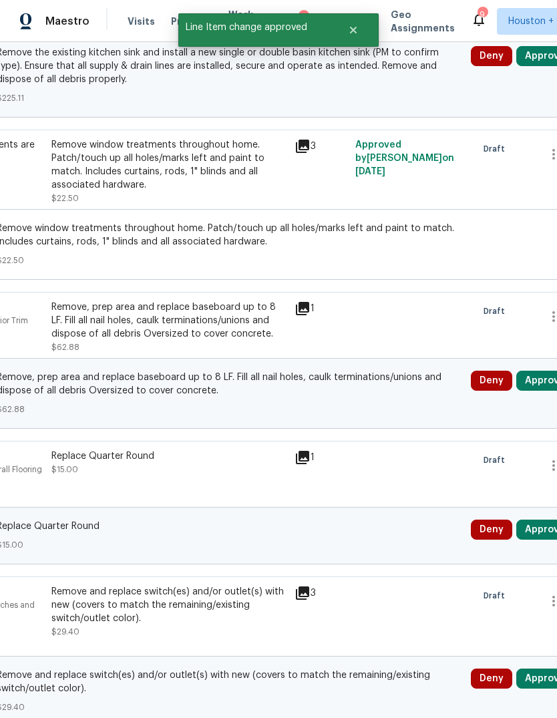
click at [542, 391] on button "Approve" at bounding box center [544, 381] width 57 height 20
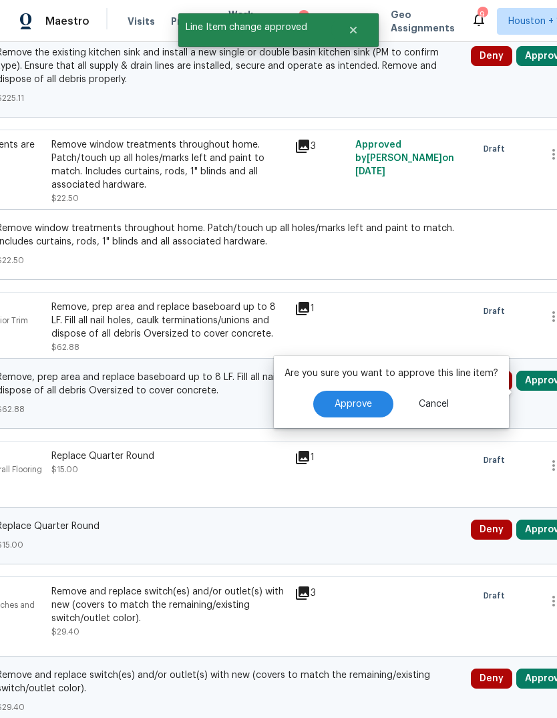
click at [365, 401] on span "Approve" at bounding box center [353, 404] width 37 height 10
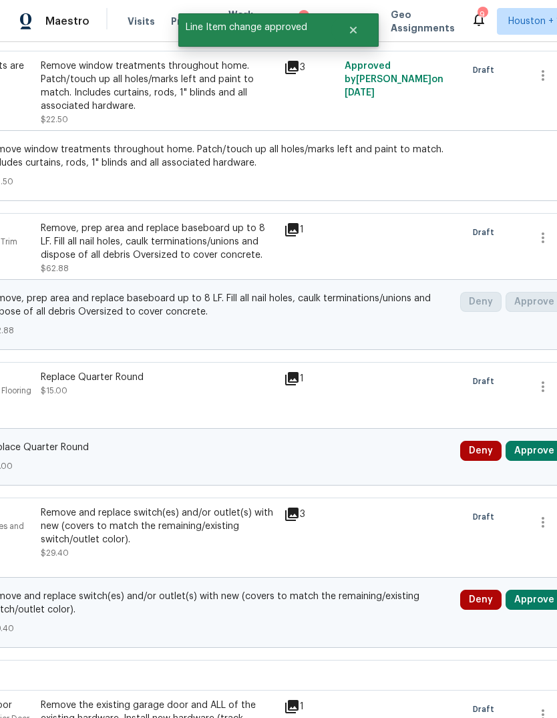
scroll to position [3351, 159]
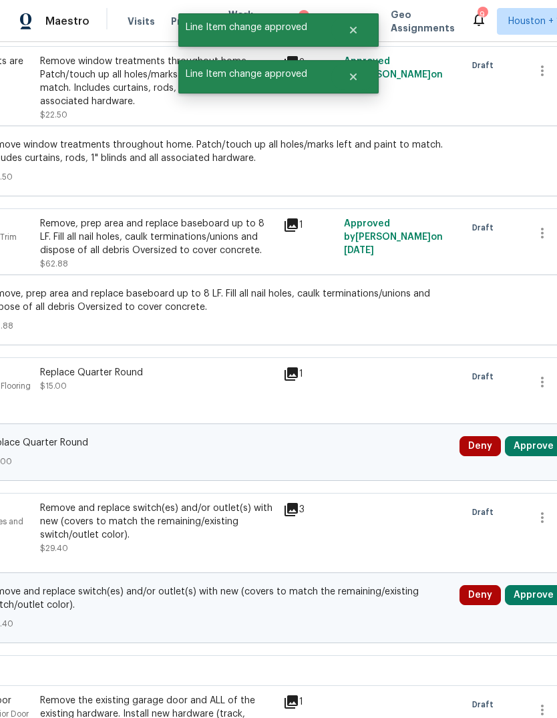
click at [534, 456] on button "Approve" at bounding box center [533, 446] width 57 height 20
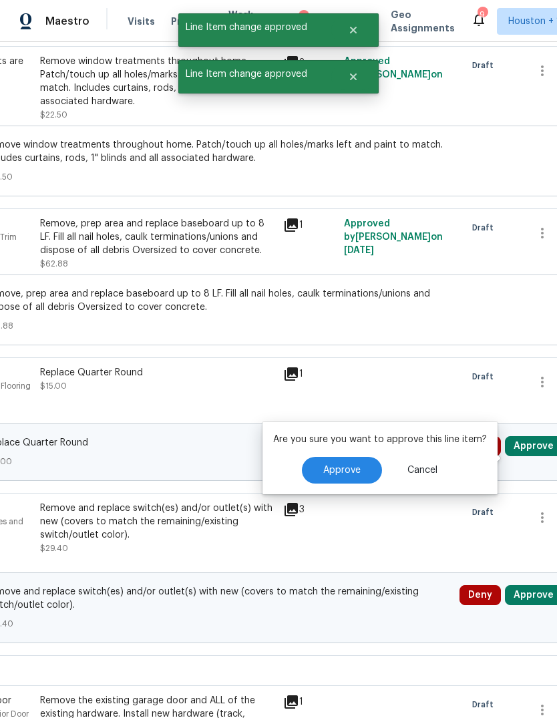
click at [339, 477] on button "Approve" at bounding box center [342, 470] width 80 height 27
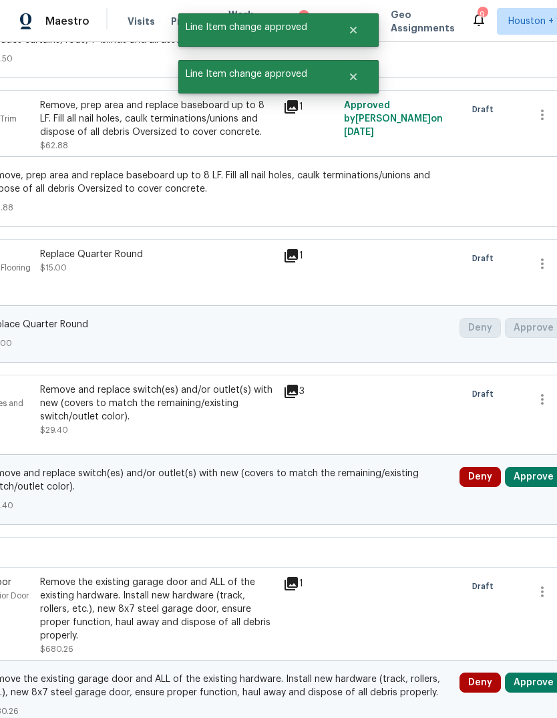
scroll to position [3499, 160]
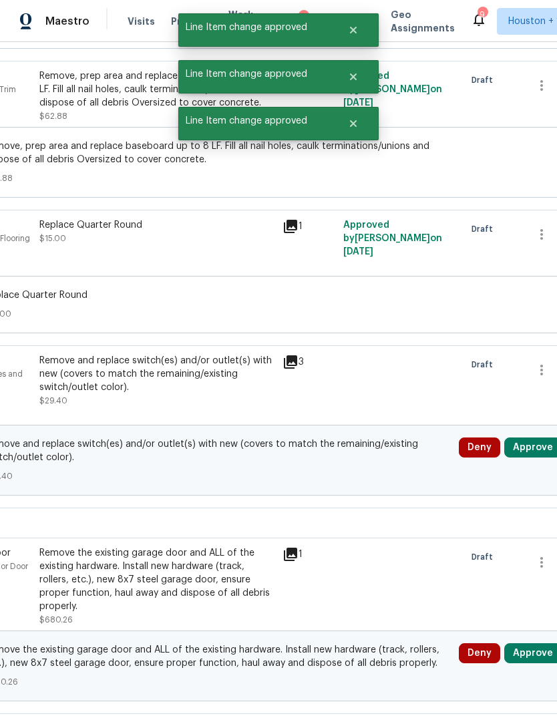
click at [532, 452] on button "Approve" at bounding box center [532, 447] width 57 height 20
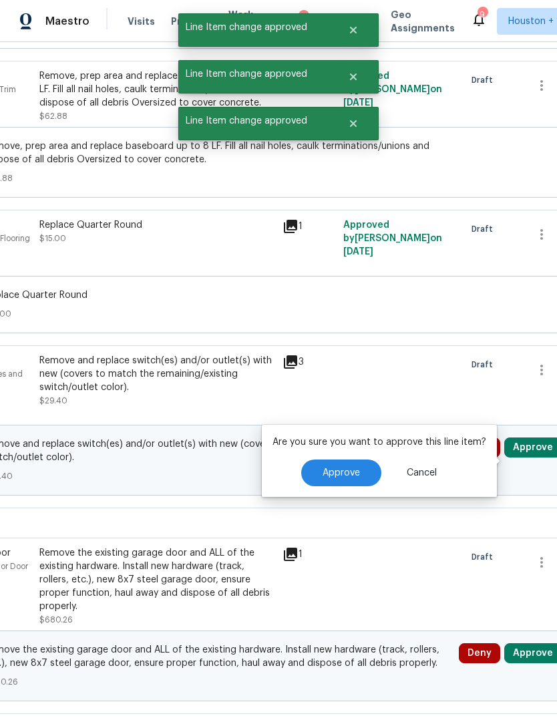
click at [334, 479] on button "Approve" at bounding box center [341, 472] width 80 height 27
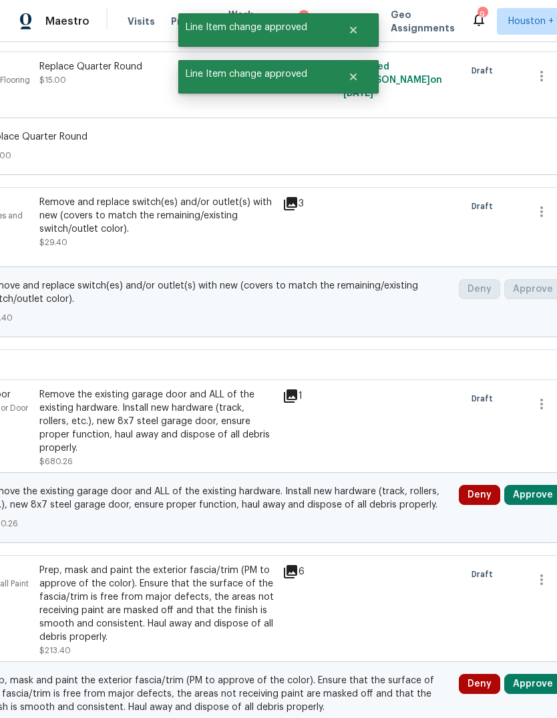
scroll to position [3697, 160]
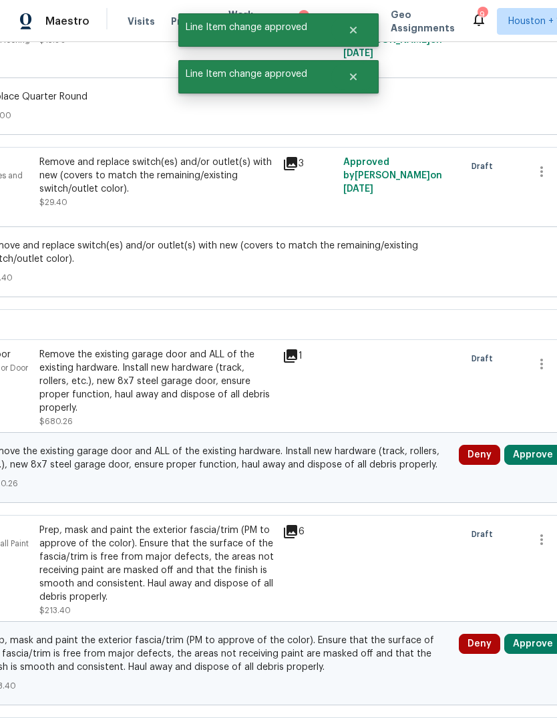
click at [526, 465] on button "Approve" at bounding box center [532, 455] width 57 height 20
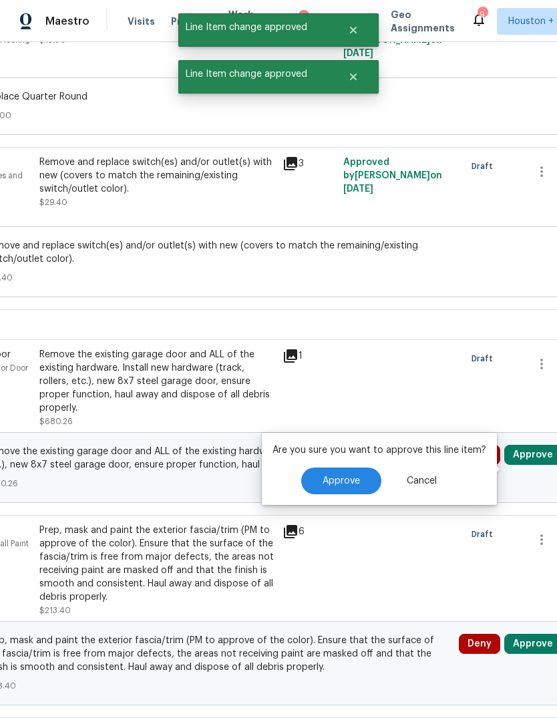
click at [323, 474] on button "Approve" at bounding box center [341, 480] width 80 height 27
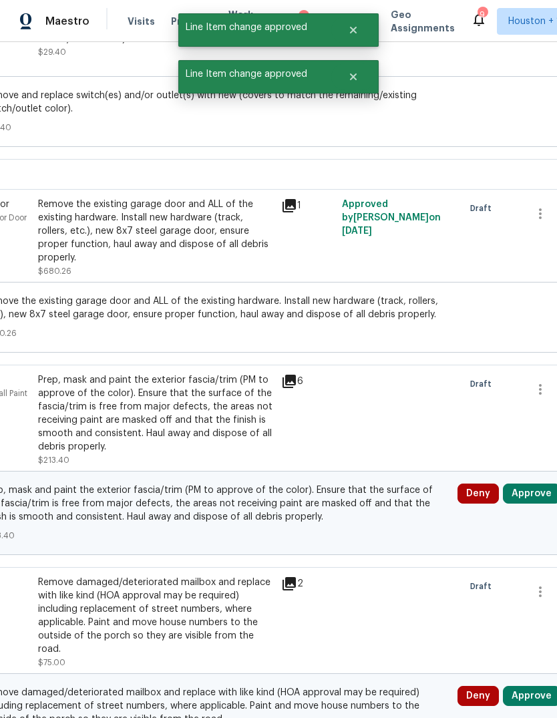
scroll to position [3901, 162]
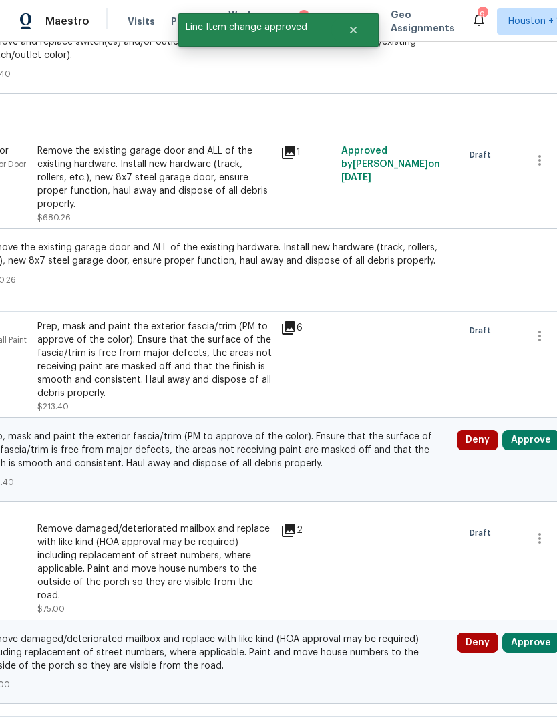
click at [84, 395] on div "Prep, mask and paint the exterior fascia/trim (PM to approve of the color). Ens…" at bounding box center [154, 360] width 235 height 80
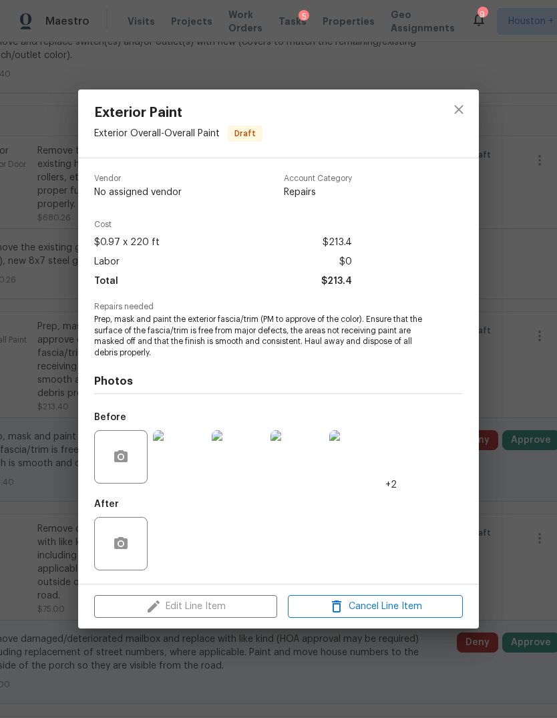
click at [523, 357] on div "Exterior Paint Exterior Overall - Overall Paint Draft Vendor No assigned vendor…" at bounding box center [278, 359] width 557 height 718
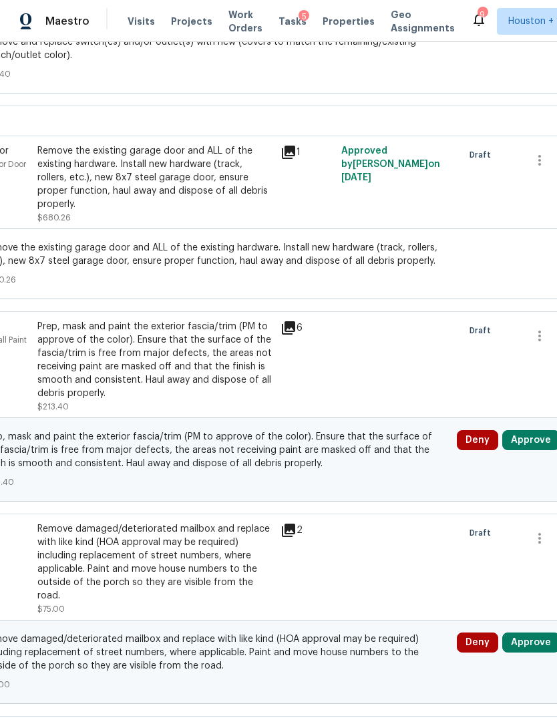
click at [531, 450] on button "Approve" at bounding box center [530, 440] width 57 height 20
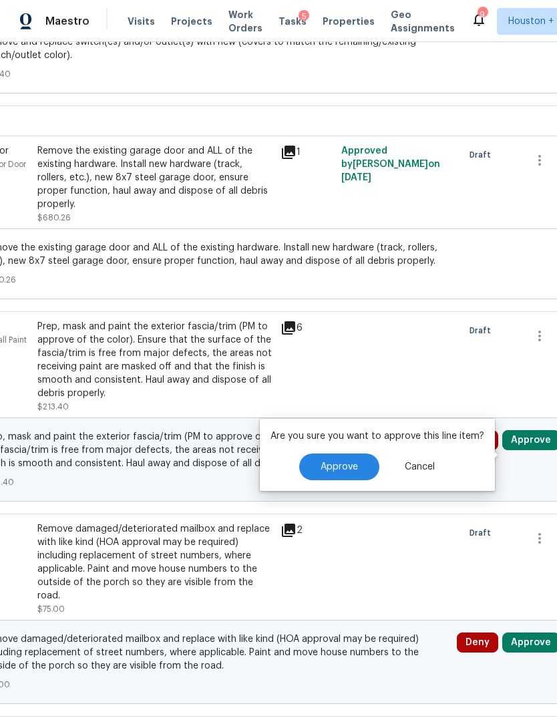
click at [357, 459] on button "Approve" at bounding box center [339, 466] width 80 height 27
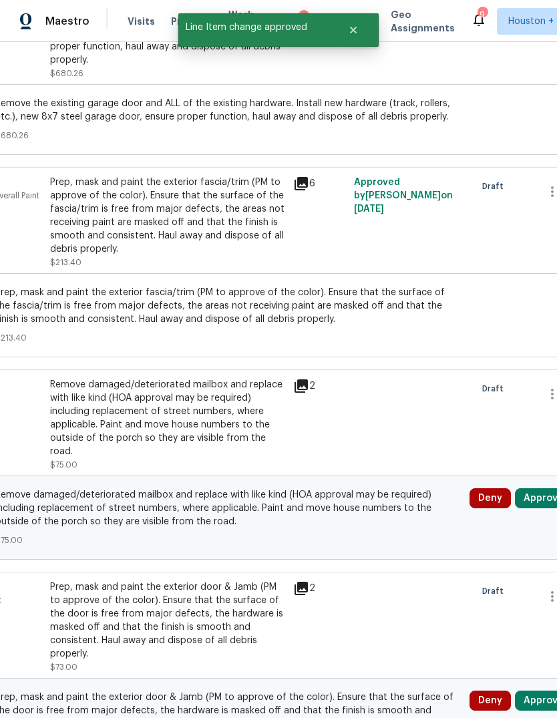
scroll to position [4136, 141]
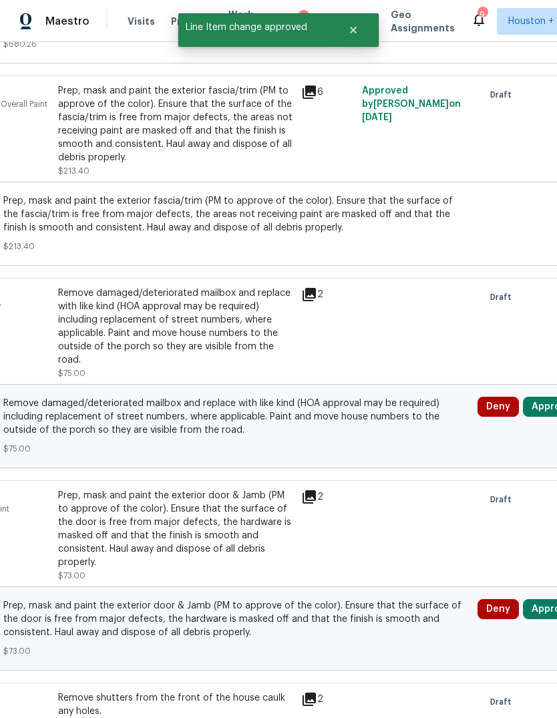
click at [539, 406] on button "Approve" at bounding box center [551, 407] width 57 height 20
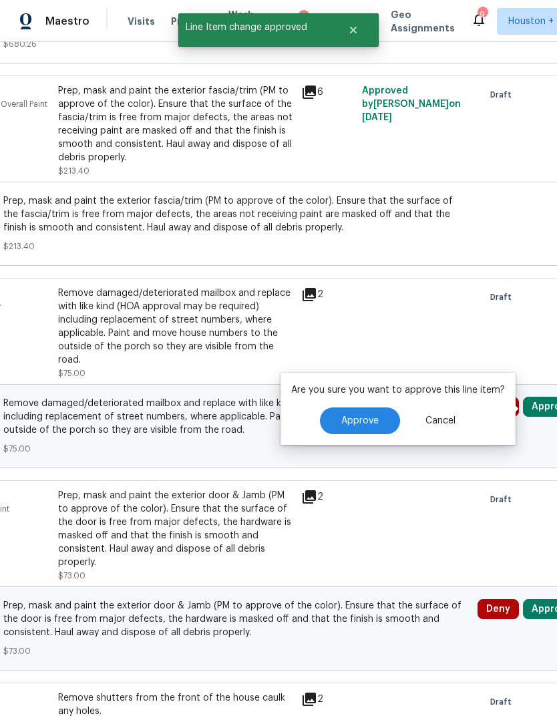
click at [369, 419] on span "Approve" at bounding box center [359, 421] width 37 height 10
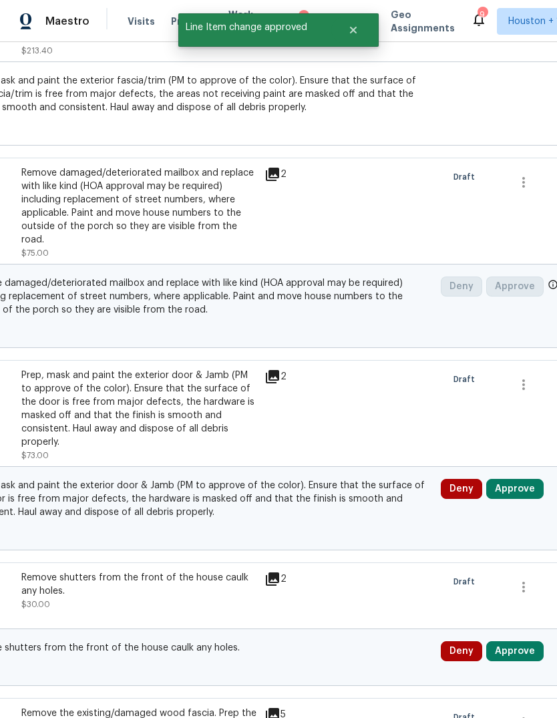
scroll to position [4311, 195]
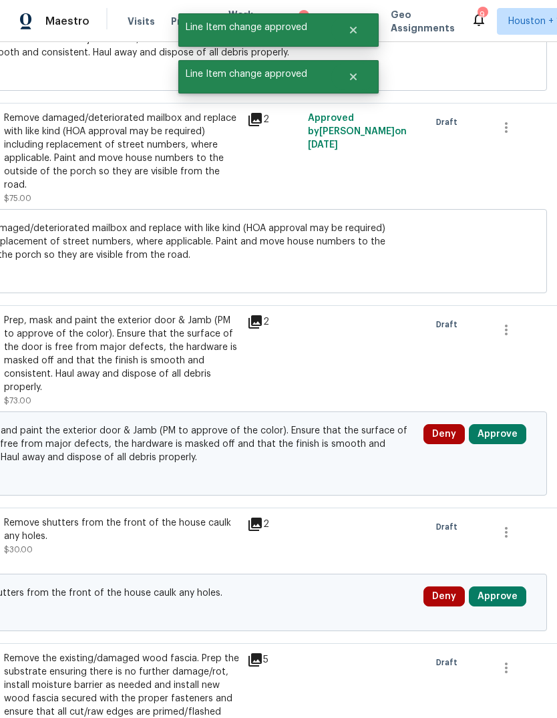
click at [510, 444] on button "Approve" at bounding box center [497, 434] width 57 height 20
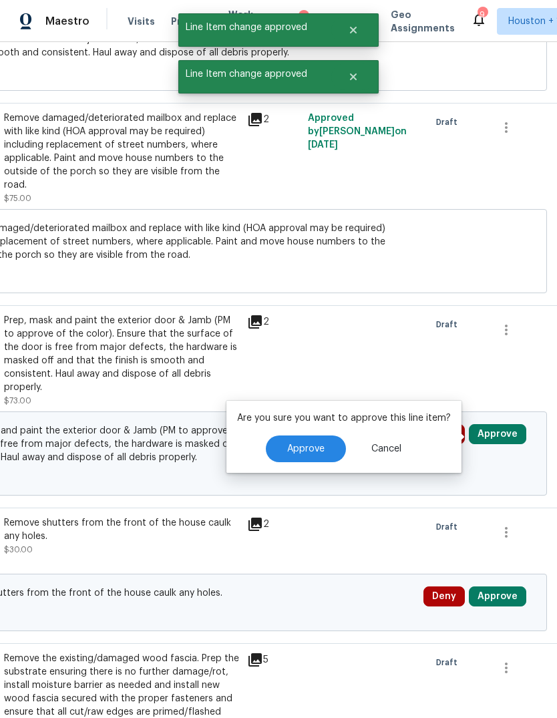
click at [328, 448] on button "Approve" at bounding box center [306, 448] width 80 height 27
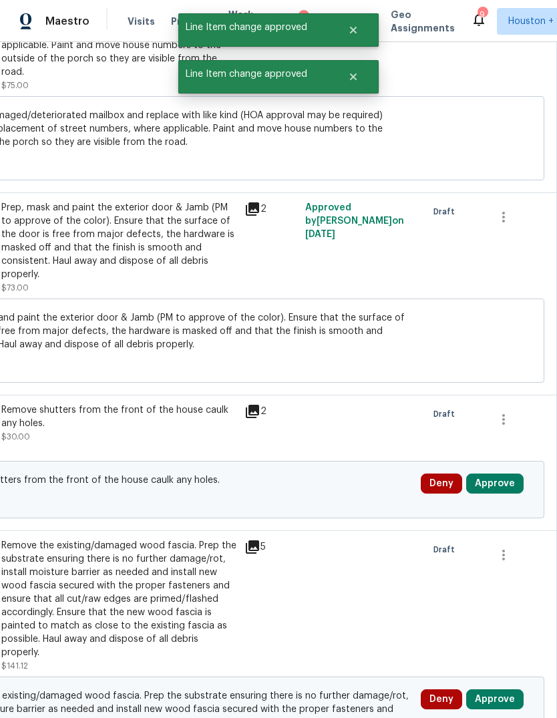
scroll to position [4424, 198]
click at [504, 485] on button "Approve" at bounding box center [494, 483] width 57 height 20
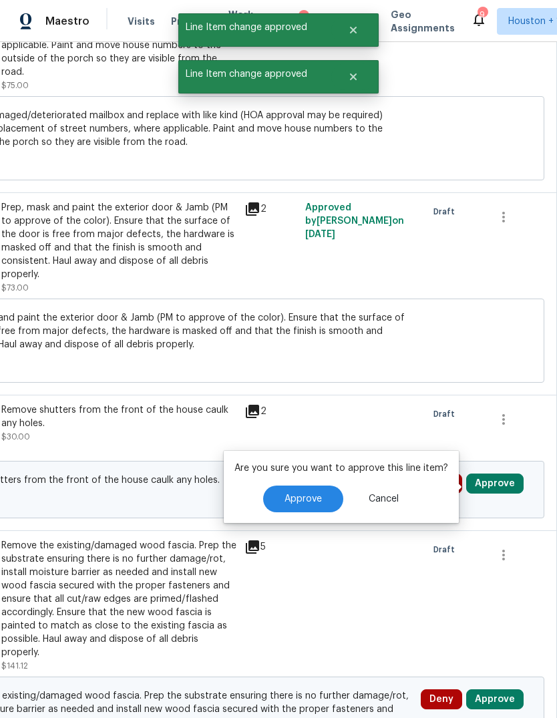
click at [319, 494] on span "Approve" at bounding box center [302, 499] width 37 height 10
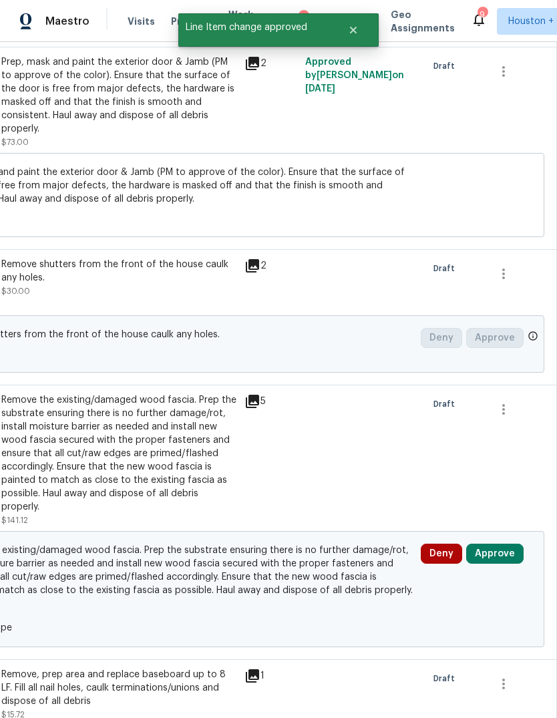
scroll to position [4628, 198]
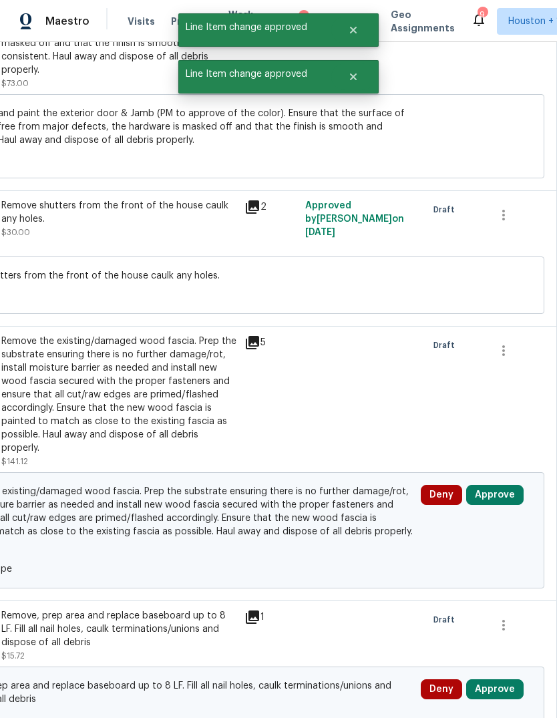
click at [501, 491] on button "Approve" at bounding box center [494, 495] width 57 height 20
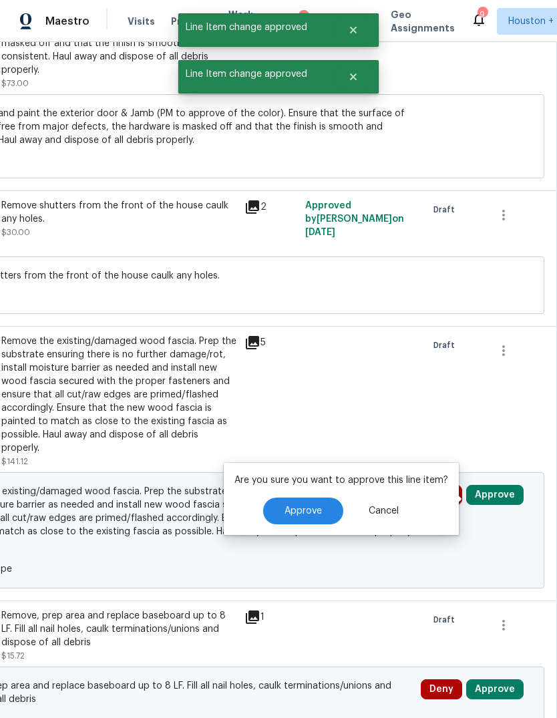
click at [315, 511] on span "Approve" at bounding box center [302, 511] width 37 height 10
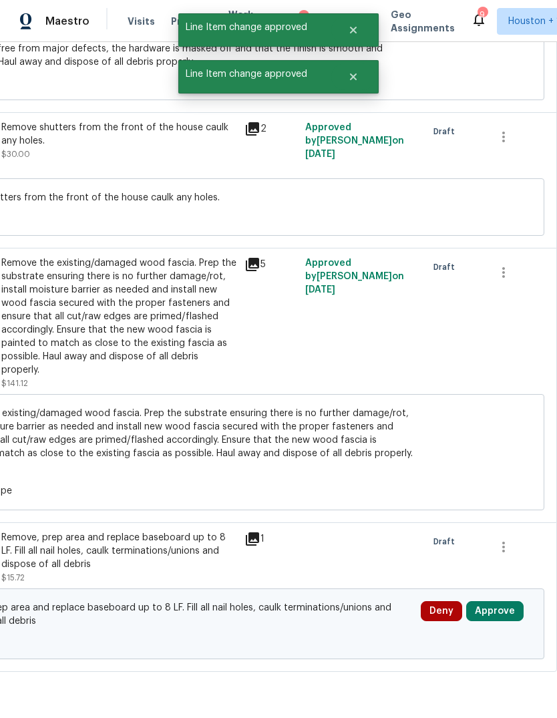
scroll to position [50, 0]
click at [500, 601] on button "Approve" at bounding box center [494, 611] width 57 height 20
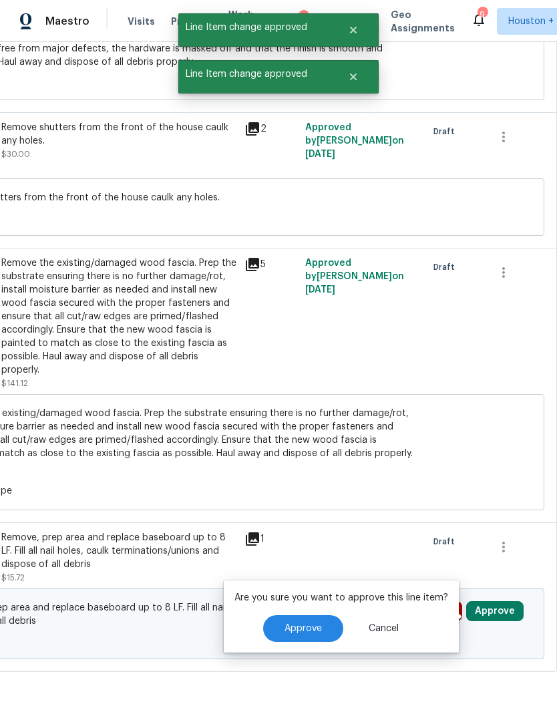
click at [309, 615] on button "Approve" at bounding box center [303, 628] width 80 height 27
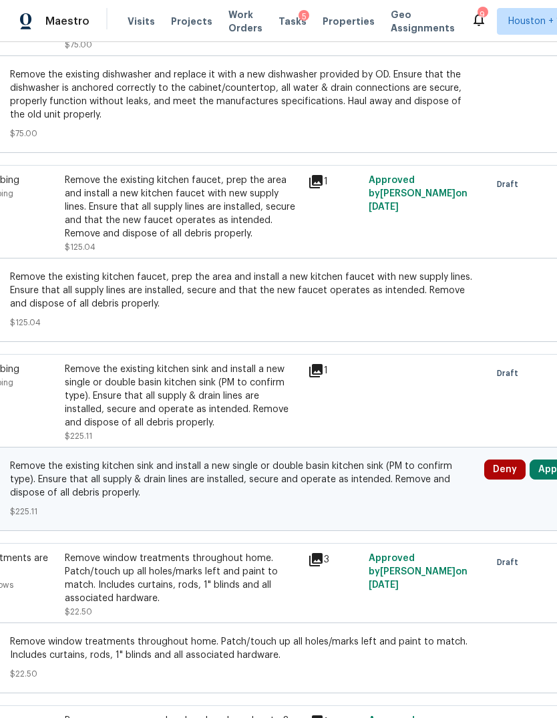
scroll to position [2859, 130]
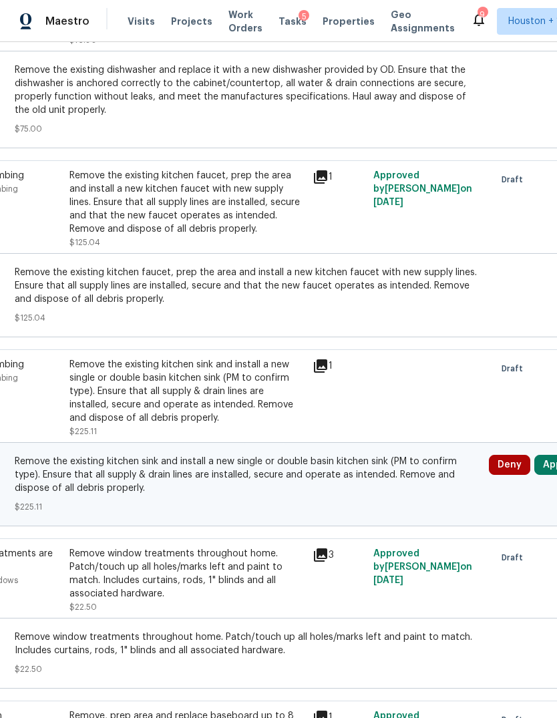
click at [239, 358] on div "Remove the existing kitchen sink and install a new single or double basin kitch…" at bounding box center [186, 391] width 235 height 67
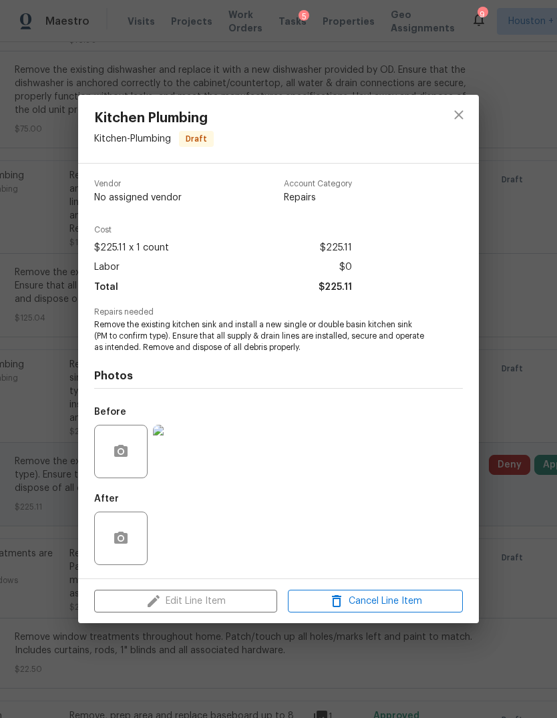
click at [200, 456] on img at bounding box center [179, 451] width 53 height 53
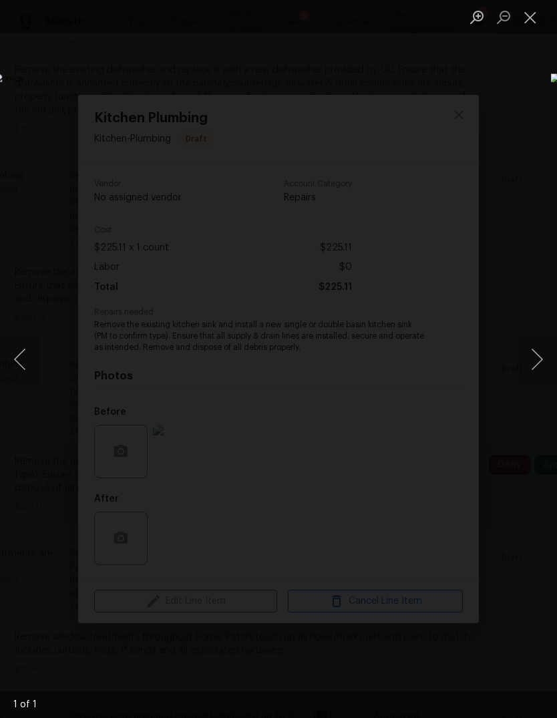
click at [77, 671] on div "Lightbox" at bounding box center [278, 359] width 557 height 718
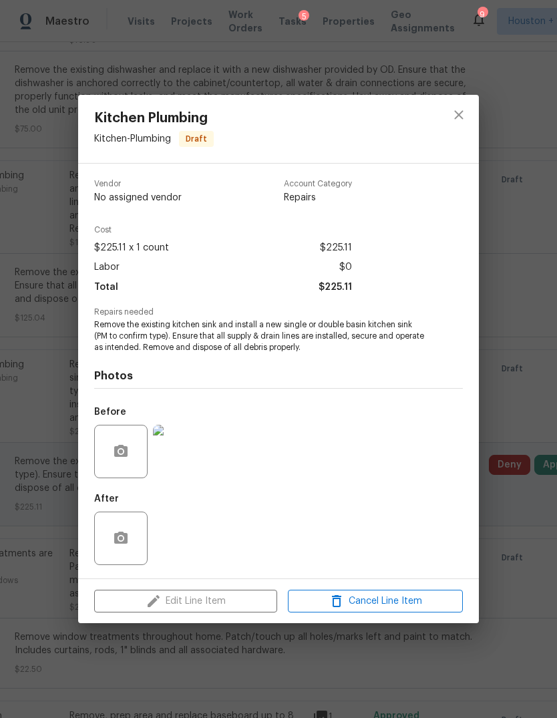
click at [518, 317] on div "Kitchen Plumbing Kitchen - Plumbing Draft Vendor No assigned vendor Account Cat…" at bounding box center [278, 359] width 557 height 718
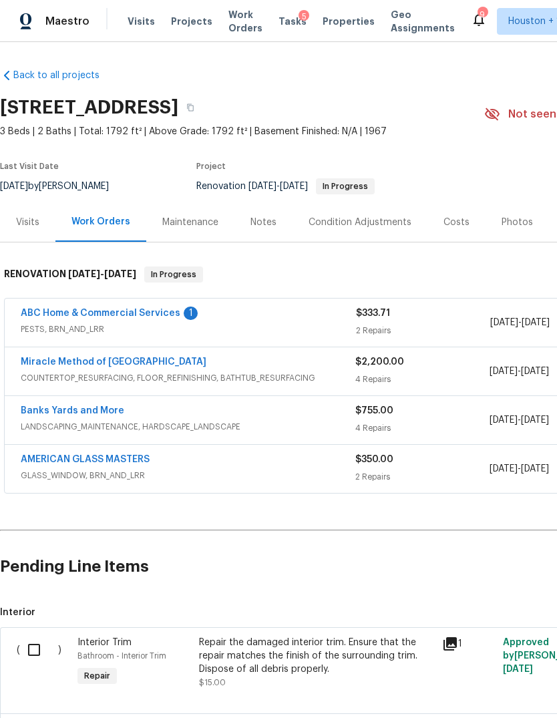
scroll to position [0, 0]
click at [194, 104] on icon "button" at bounding box center [190, 107] width 7 height 7
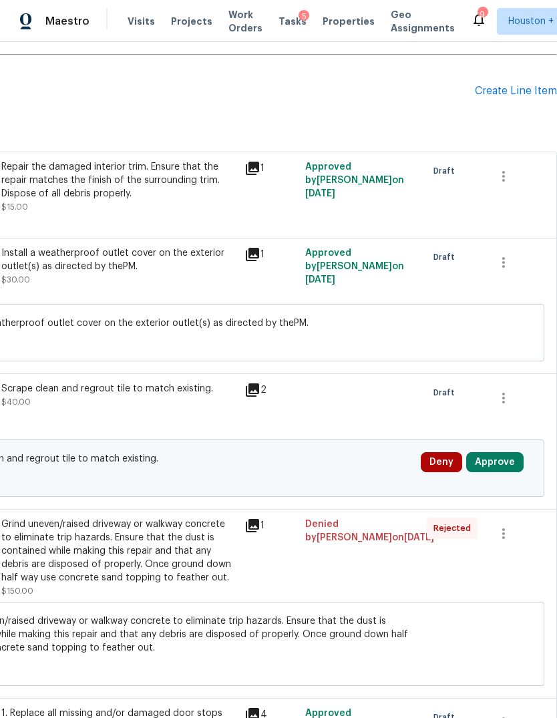
scroll to position [475, 198]
click at [75, 382] on div "Scrape clean and regrout tile to match existing. $40.00" at bounding box center [118, 395] width 235 height 27
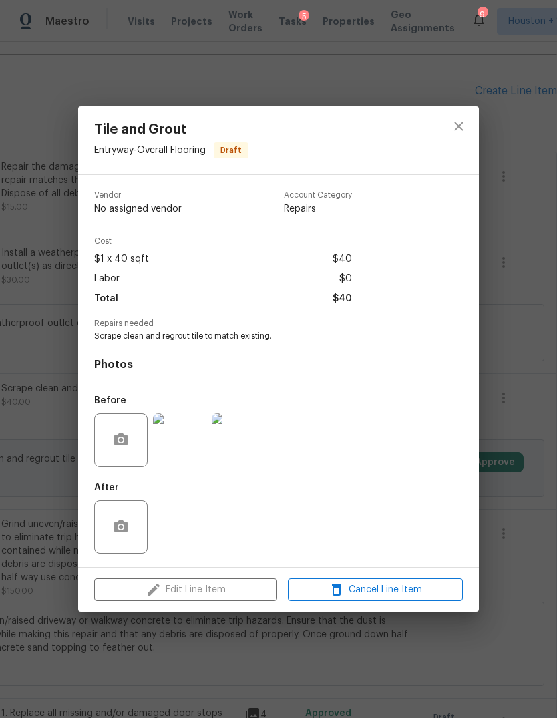
click at [178, 433] on img at bounding box center [179, 439] width 53 height 53
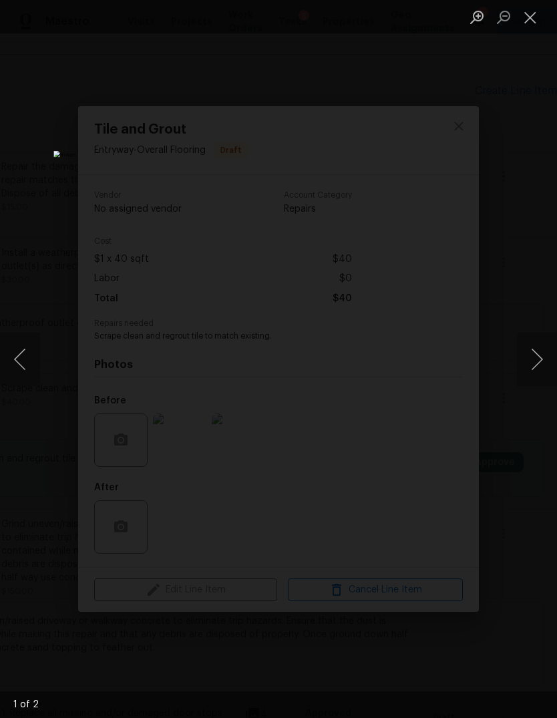
click at [534, 357] on button "Next image" at bounding box center [537, 359] width 40 height 53
click at [523, 431] on div "Lightbox" at bounding box center [278, 359] width 557 height 718
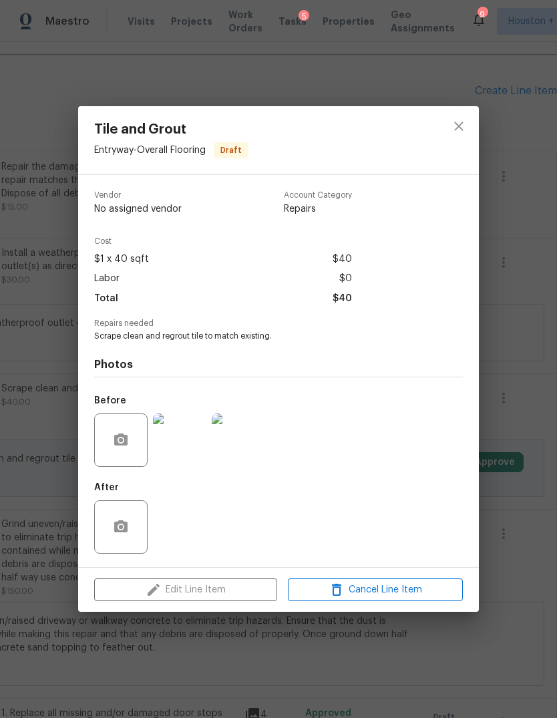
click at [176, 446] on img at bounding box center [179, 439] width 53 height 53
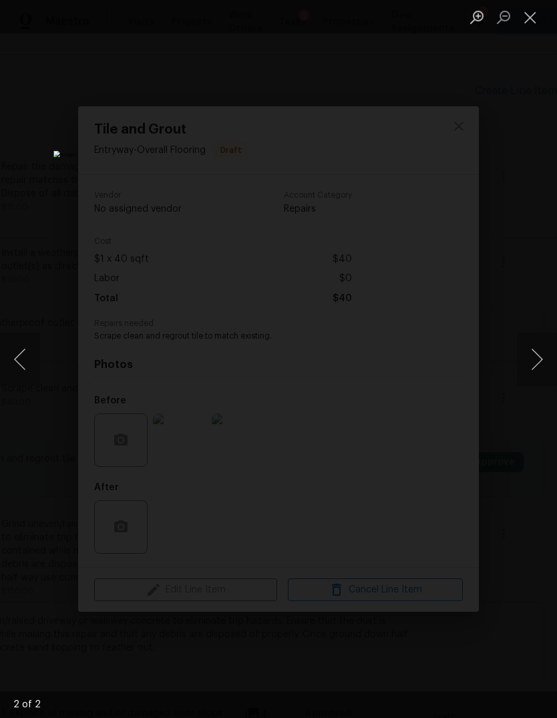
click at [530, 371] on button "Next image" at bounding box center [537, 359] width 40 height 53
click at [533, 456] on div "Lightbox" at bounding box center [278, 359] width 557 height 718
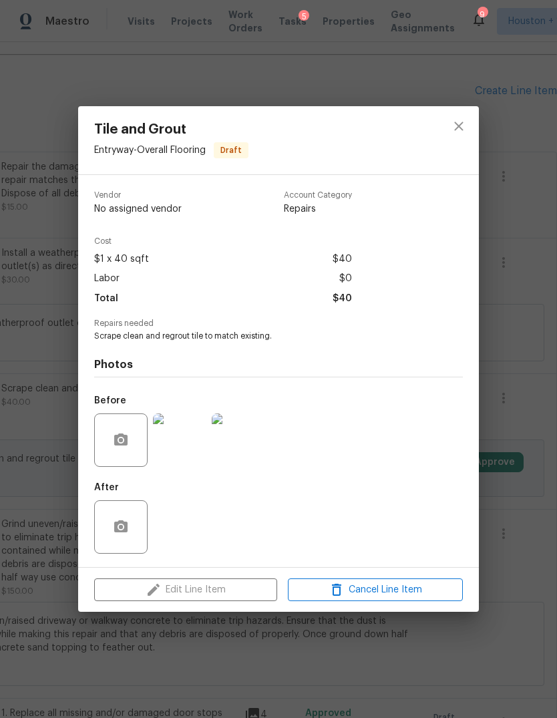
click at [534, 477] on div "Tile and Grout Entryway - Overall Flooring Draft Vendor No assigned vendor Acco…" at bounding box center [278, 359] width 557 height 718
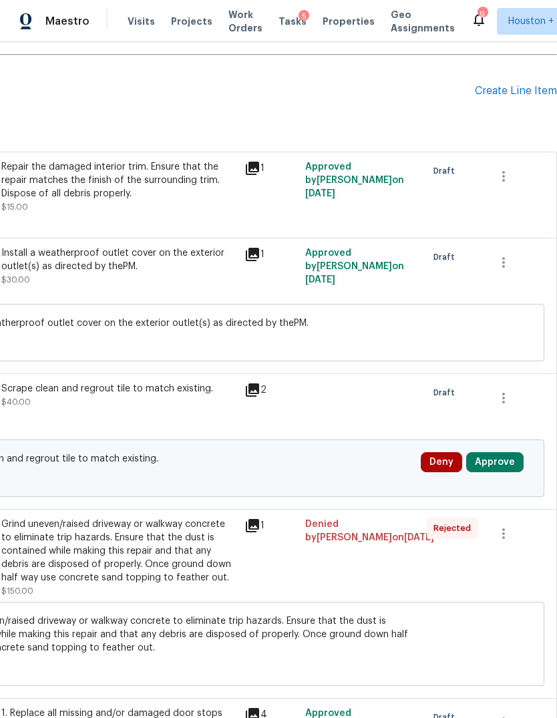
click at [449, 452] on button "Deny" at bounding box center [441, 462] width 41 height 20
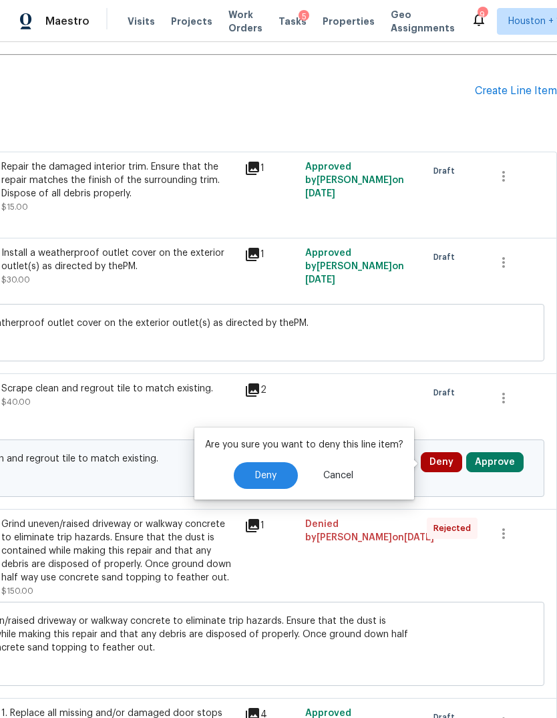
click at [280, 462] on button "Deny" at bounding box center [266, 475] width 64 height 27
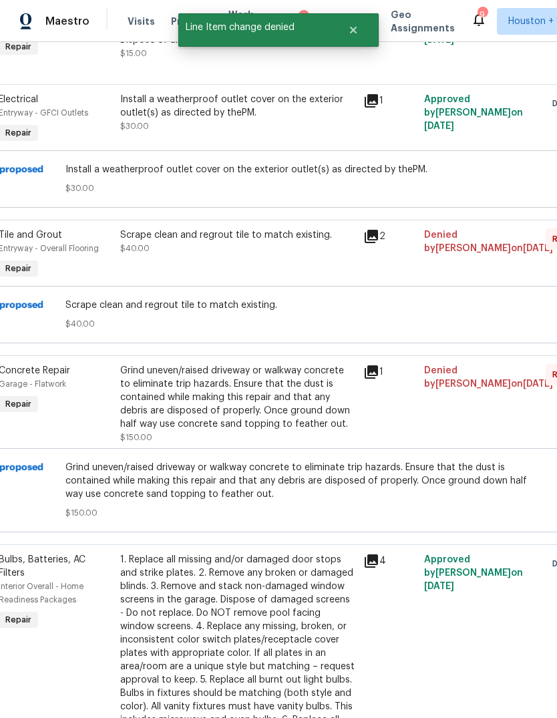
scroll to position [629, 91]
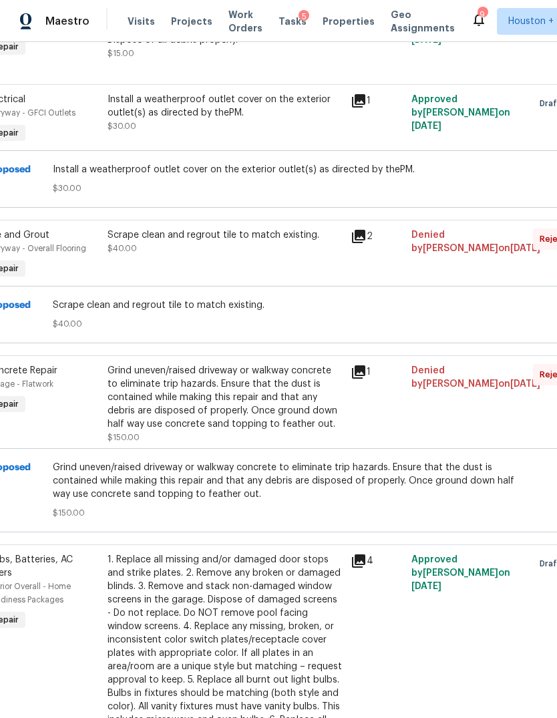
click at [134, 364] on div "Grind uneven/raised driveway or walkway concrete to eliminate trip hazards. Ens…" at bounding box center [225, 397] width 235 height 67
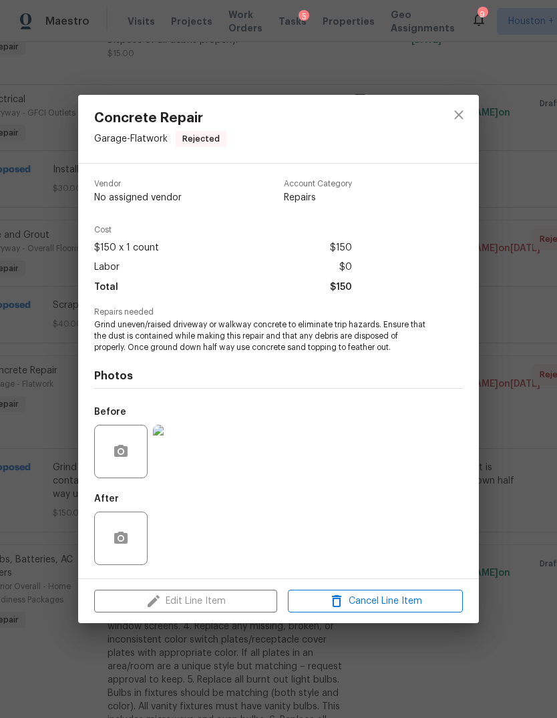
click at [179, 474] on img at bounding box center [179, 451] width 53 height 53
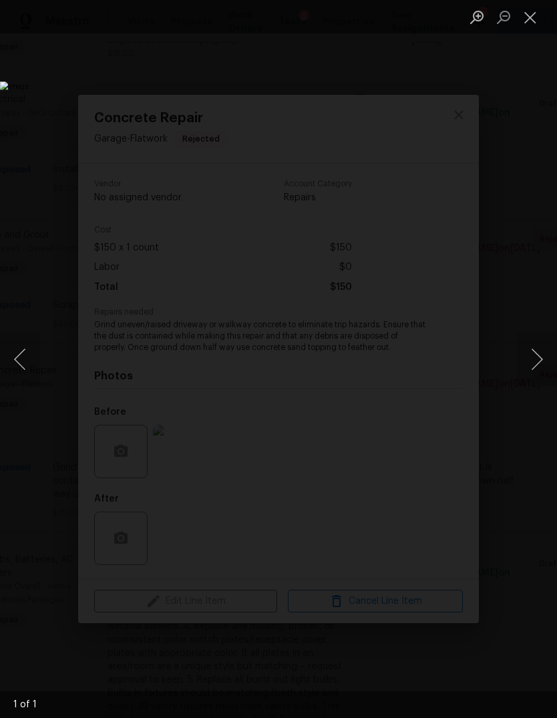
click at [540, 357] on button "Next image" at bounding box center [537, 359] width 40 height 53
click at [521, 355] on button "Next image" at bounding box center [537, 359] width 40 height 53
click at [532, 15] on button "Close lightbox" at bounding box center [530, 16] width 27 height 23
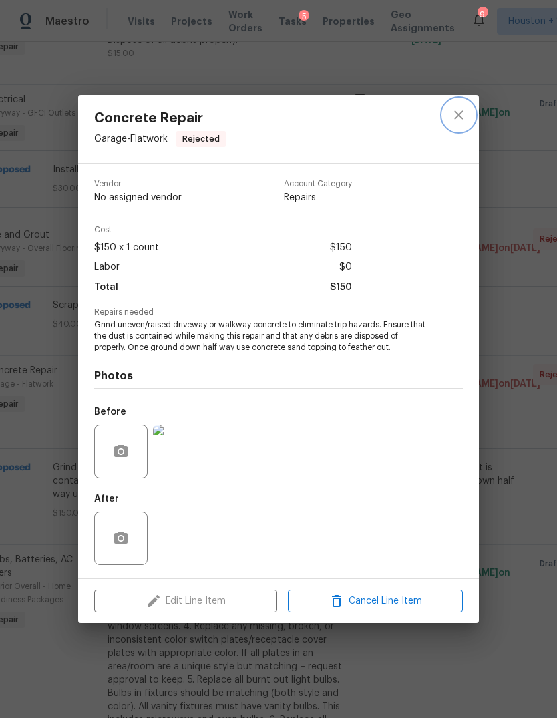
click at [454, 116] on icon "close" at bounding box center [459, 115] width 16 height 16
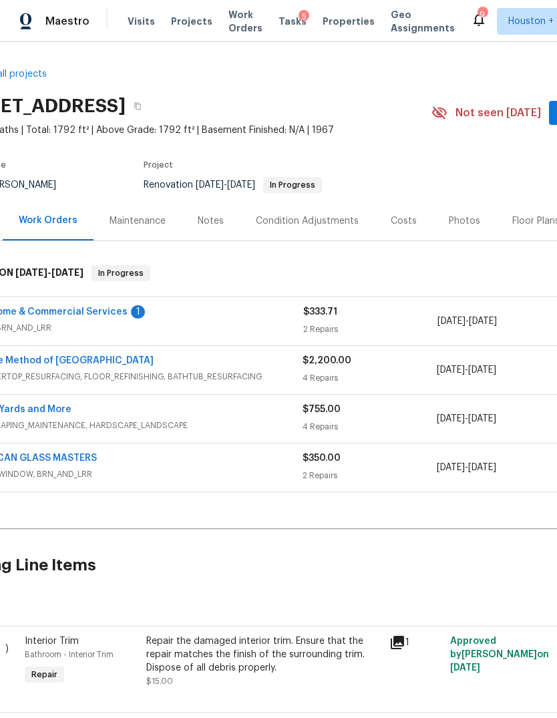
scroll to position [2, 59]
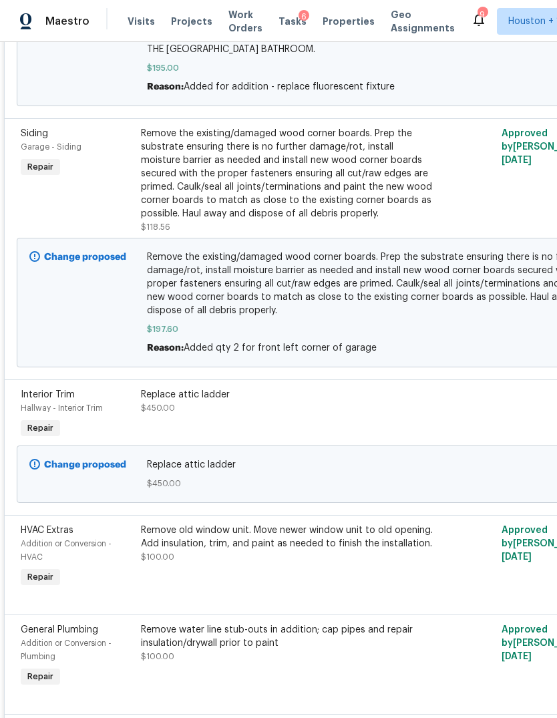
scroll to position [594, 0]
click at [432, 411] on div "Replace attic ladder $450.00" at bounding box center [287, 401] width 292 height 27
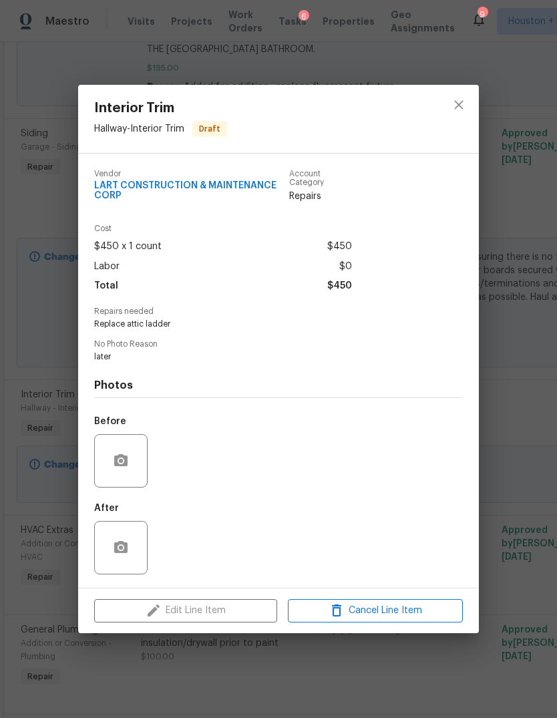
click at [176, 463] on div "Before" at bounding box center [278, 452] width 369 height 87
click at [528, 398] on div "Interior Trim Hallway - Interior Trim Draft Vendor LART CONSTRUCTION & MAINTENA…" at bounding box center [278, 359] width 557 height 718
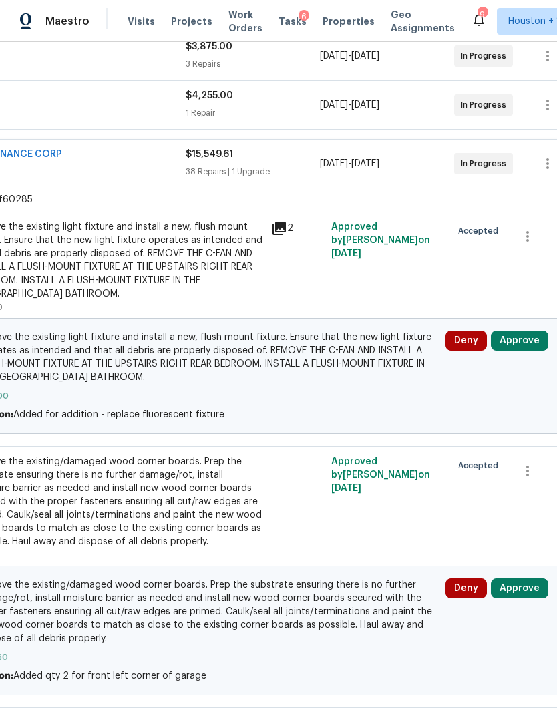
scroll to position [266, 175]
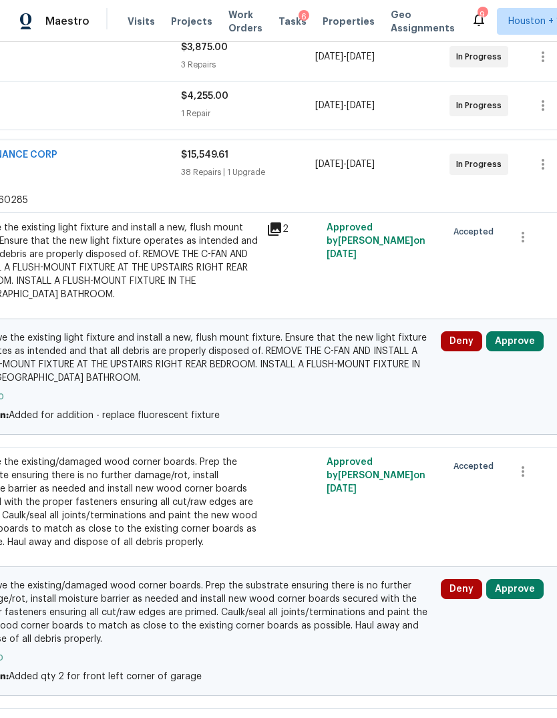
click at [530, 338] on button "Approve" at bounding box center [514, 341] width 57 height 20
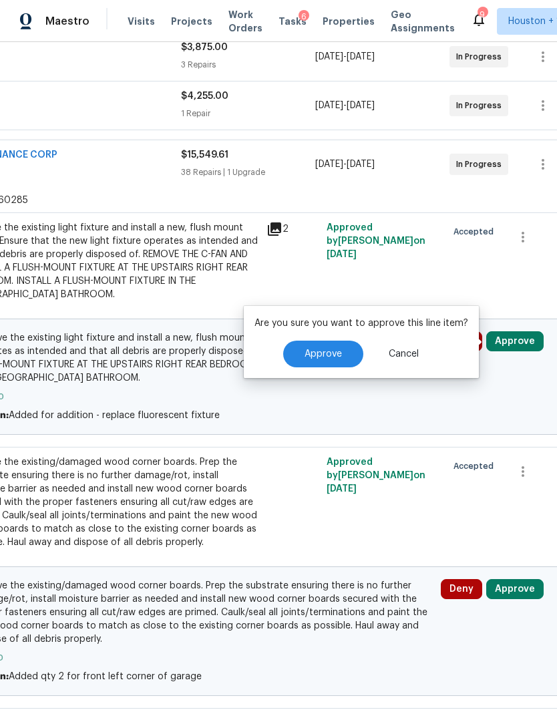
click at [334, 343] on button "Approve" at bounding box center [323, 354] width 80 height 27
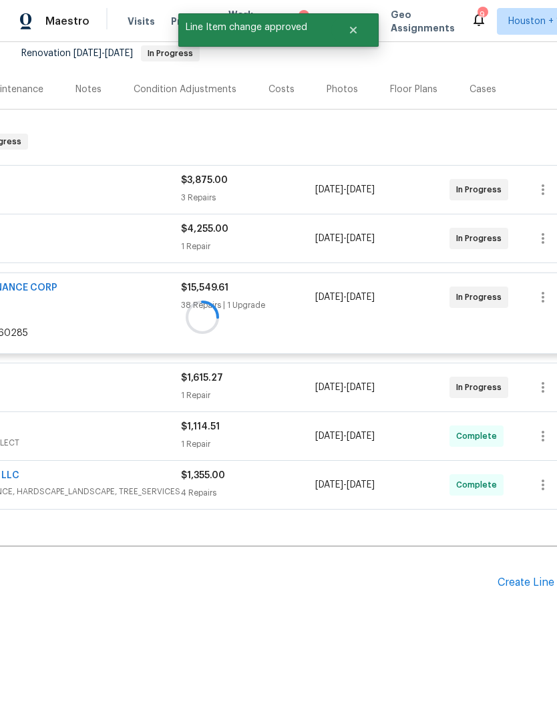
scroll to position [82, 175]
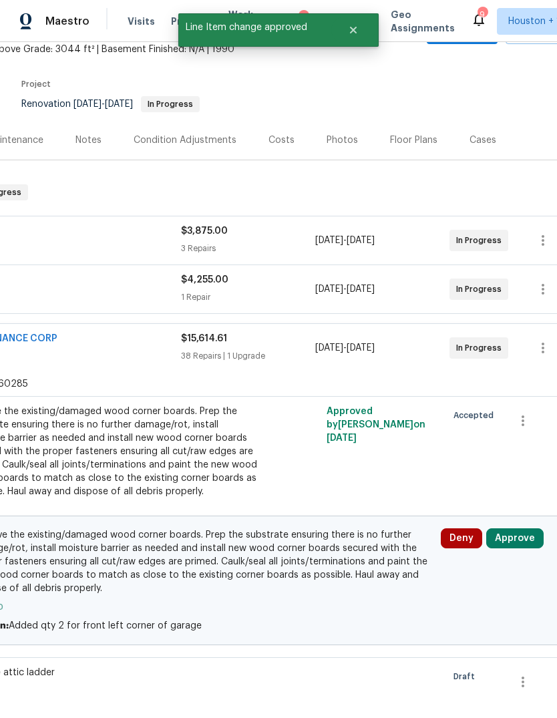
click at [518, 535] on button "Approve" at bounding box center [514, 538] width 57 height 20
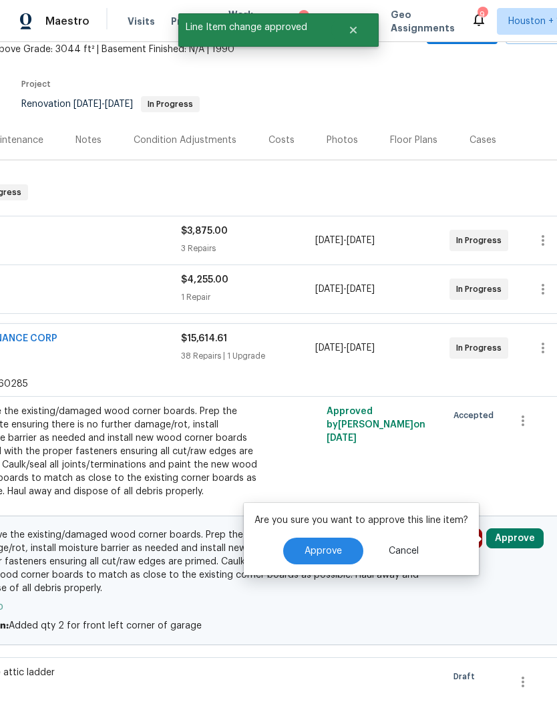
click at [323, 552] on span "Approve" at bounding box center [323, 551] width 37 height 10
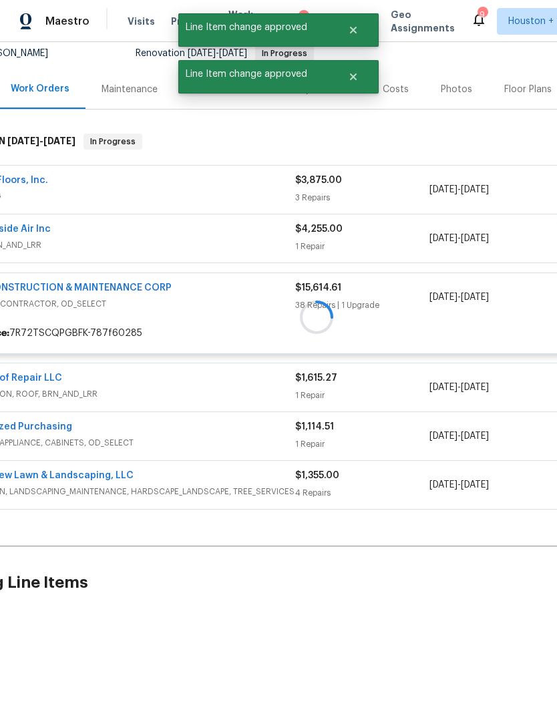
scroll to position [82, 61]
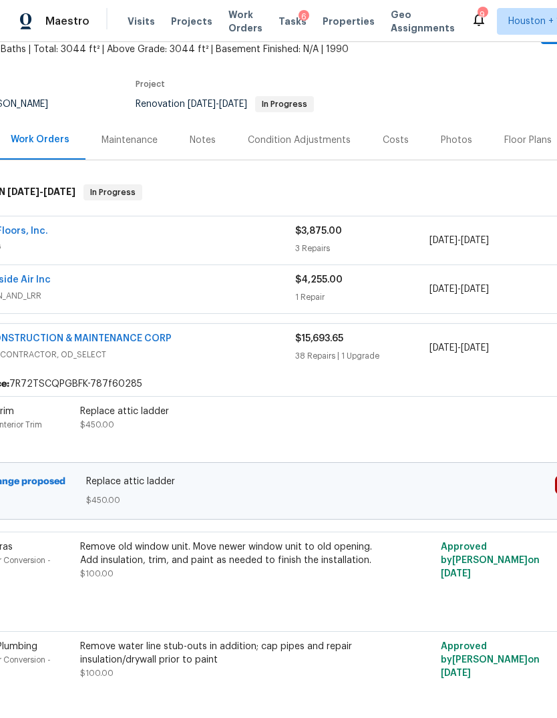
click at [184, 27] on span "Projects" at bounding box center [191, 21] width 41 height 13
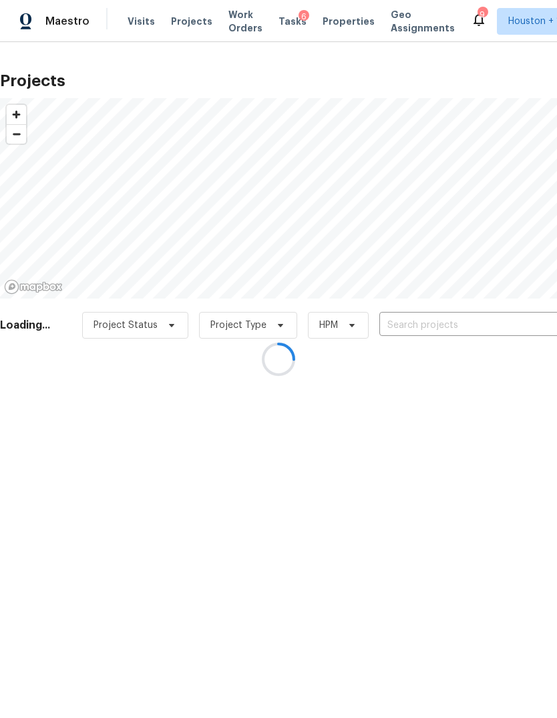
click at [479, 327] on div at bounding box center [278, 359] width 557 height 718
click at [479, 326] on div at bounding box center [278, 359] width 557 height 718
click at [487, 324] on div at bounding box center [278, 359] width 557 height 718
click at [493, 320] on div at bounding box center [278, 359] width 557 height 718
click at [502, 324] on div at bounding box center [278, 359] width 557 height 718
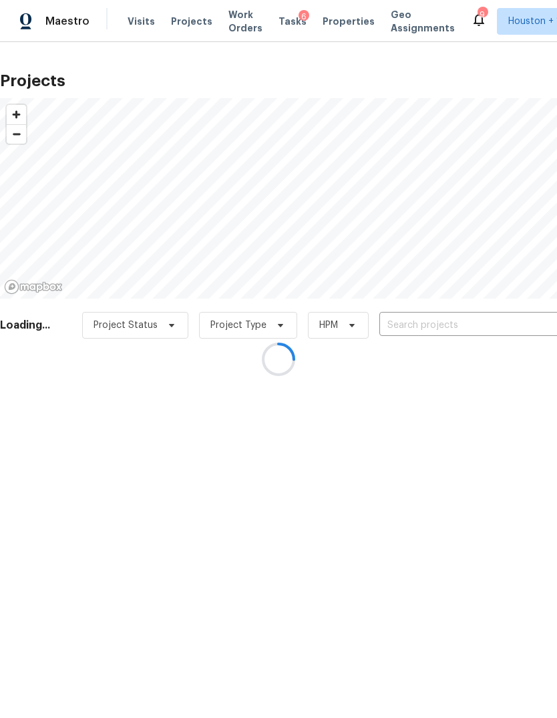
click at [499, 323] on div at bounding box center [278, 359] width 557 height 718
click at [500, 322] on div at bounding box center [278, 359] width 557 height 718
click at [500, 323] on div at bounding box center [278, 359] width 557 height 718
click at [491, 306] on div at bounding box center [278, 359] width 557 height 718
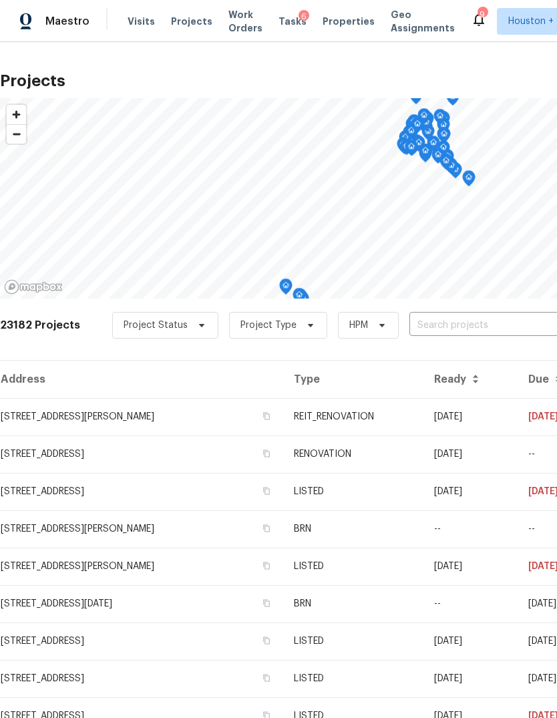
click at [491, 325] on input "text" at bounding box center [485, 325] width 153 height 21
type input "birdie"
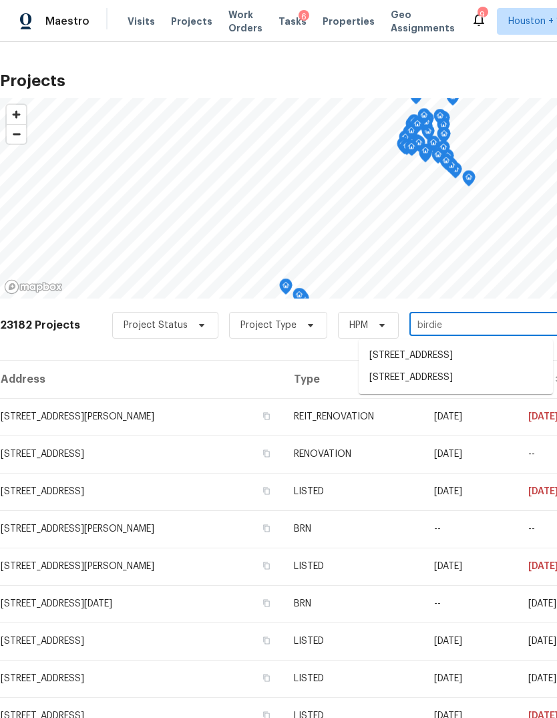
click at [526, 363] on li "2112 Birdie Ct, Pearland, TX 77581" at bounding box center [456, 356] width 194 height 22
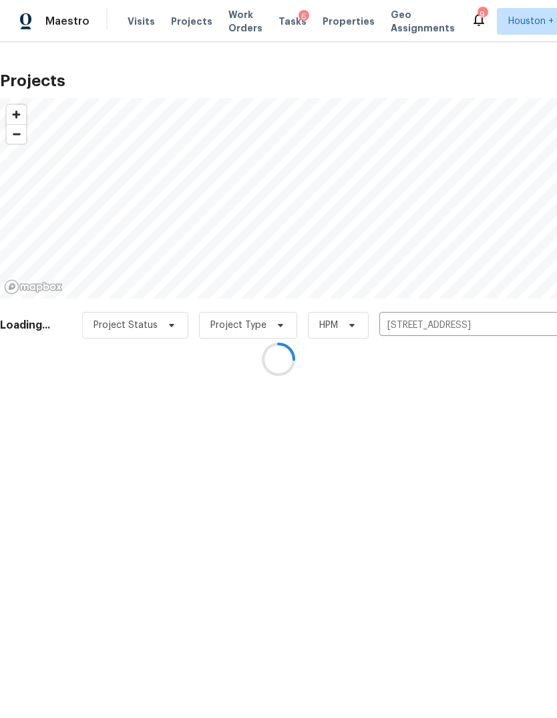
click at [519, 327] on div at bounding box center [278, 359] width 557 height 718
click at [502, 329] on input "2112 Birdie Ct, Pearland, TX 77581" at bounding box center [461, 325] width 153 height 21
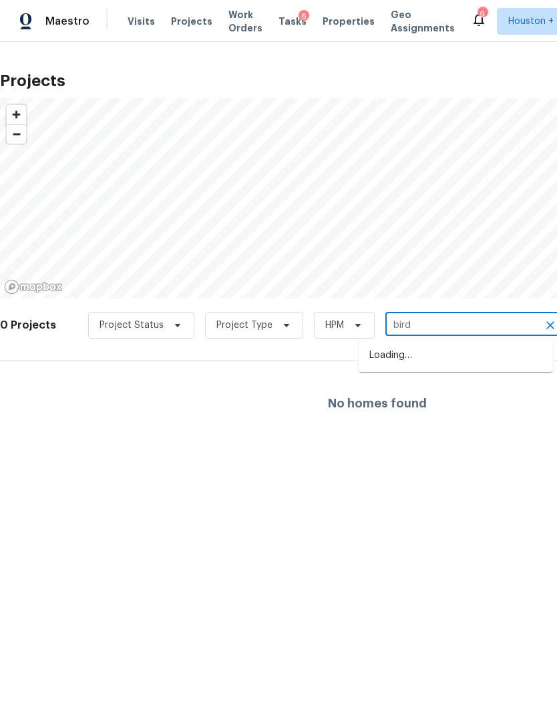
type input "birdi"
click at [528, 375] on li "145 Birdie Dr, Hempstead, TX 77445" at bounding box center [456, 378] width 194 height 22
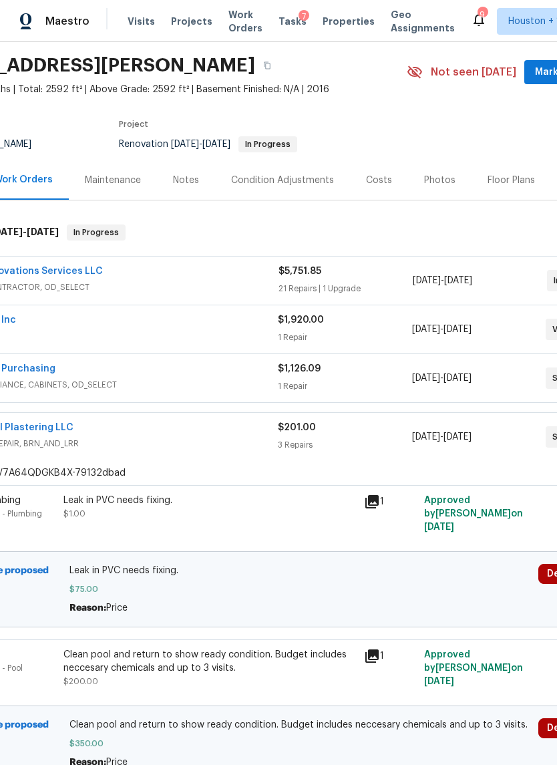
scroll to position [92, 168]
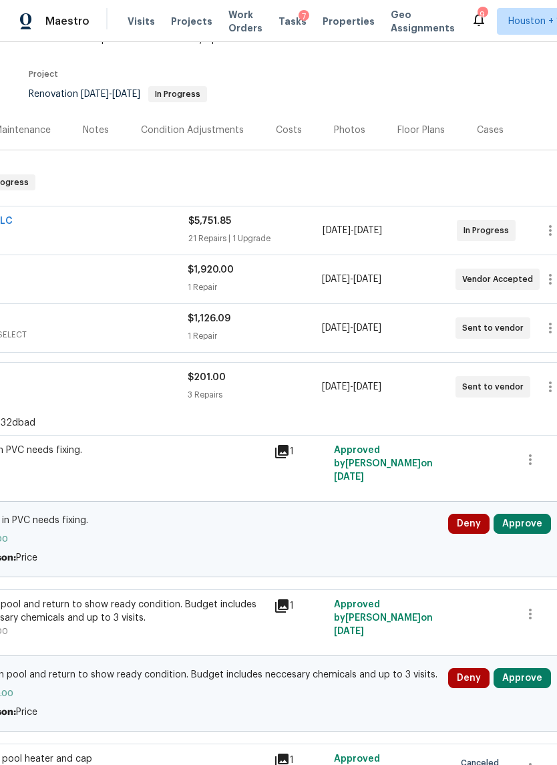
click at [519, 516] on button "Approve" at bounding box center [521, 524] width 57 height 20
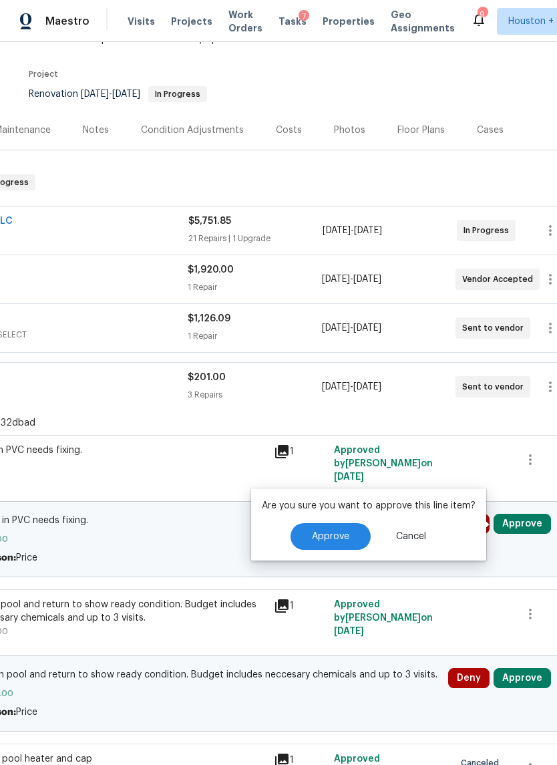
click at [343, 536] on span "Approve" at bounding box center [330, 537] width 37 height 10
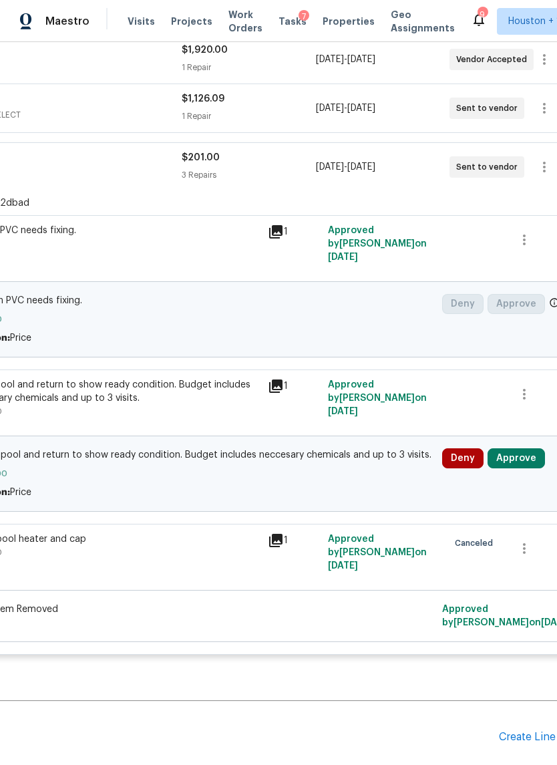
scroll to position [0, 174]
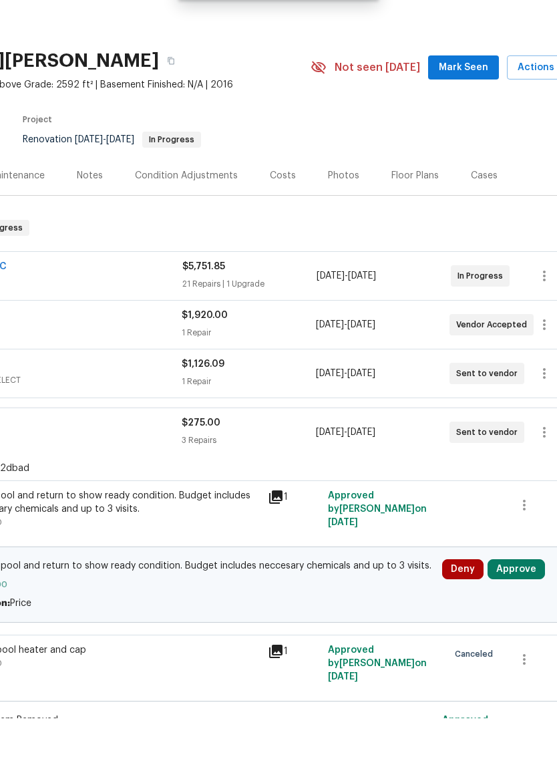
click at [522, 606] on button "Approve" at bounding box center [515, 616] width 57 height 20
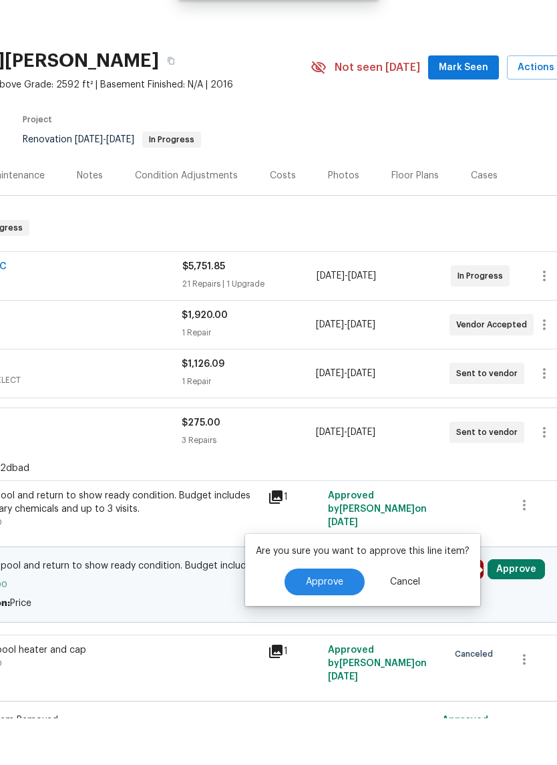
click at [361, 615] on button "Approve" at bounding box center [324, 628] width 80 height 27
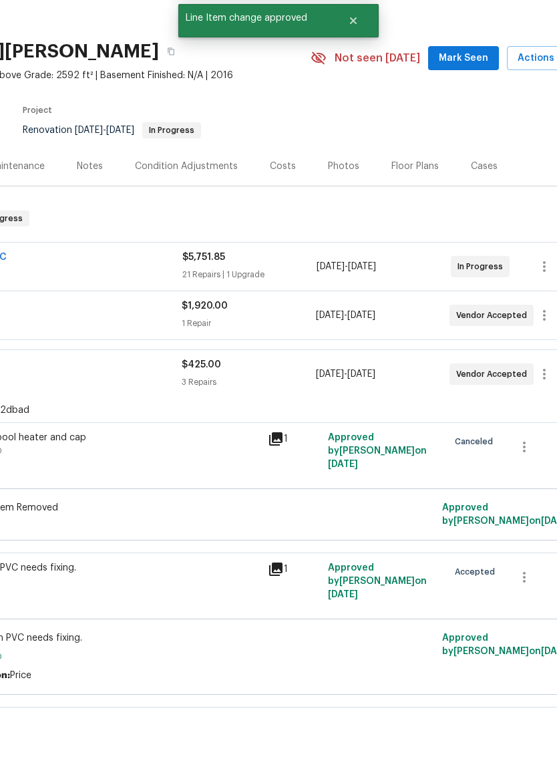
scroll to position [0, 0]
